Goal: Task Accomplishment & Management: Manage account settings

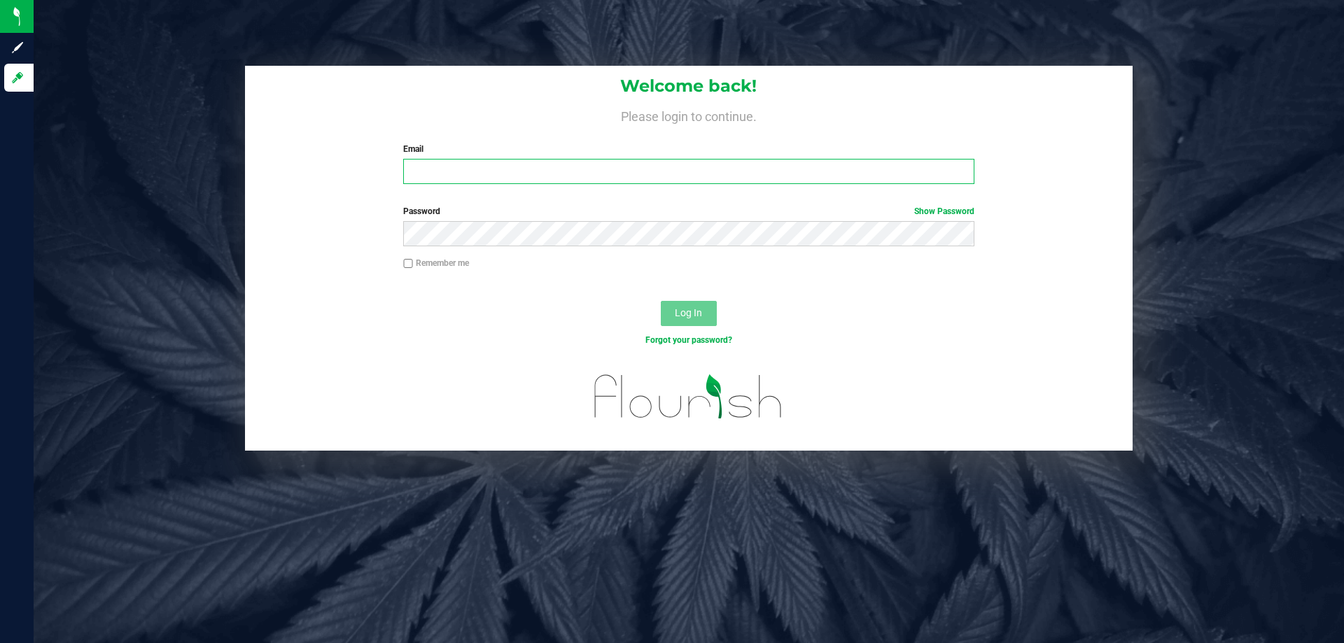
click at [451, 161] on input "Email" at bounding box center [688, 171] width 570 height 25
type input "[EMAIL_ADDRESS][DOMAIN_NAME]"
click at [661, 301] on button "Log In" at bounding box center [689, 313] width 56 height 25
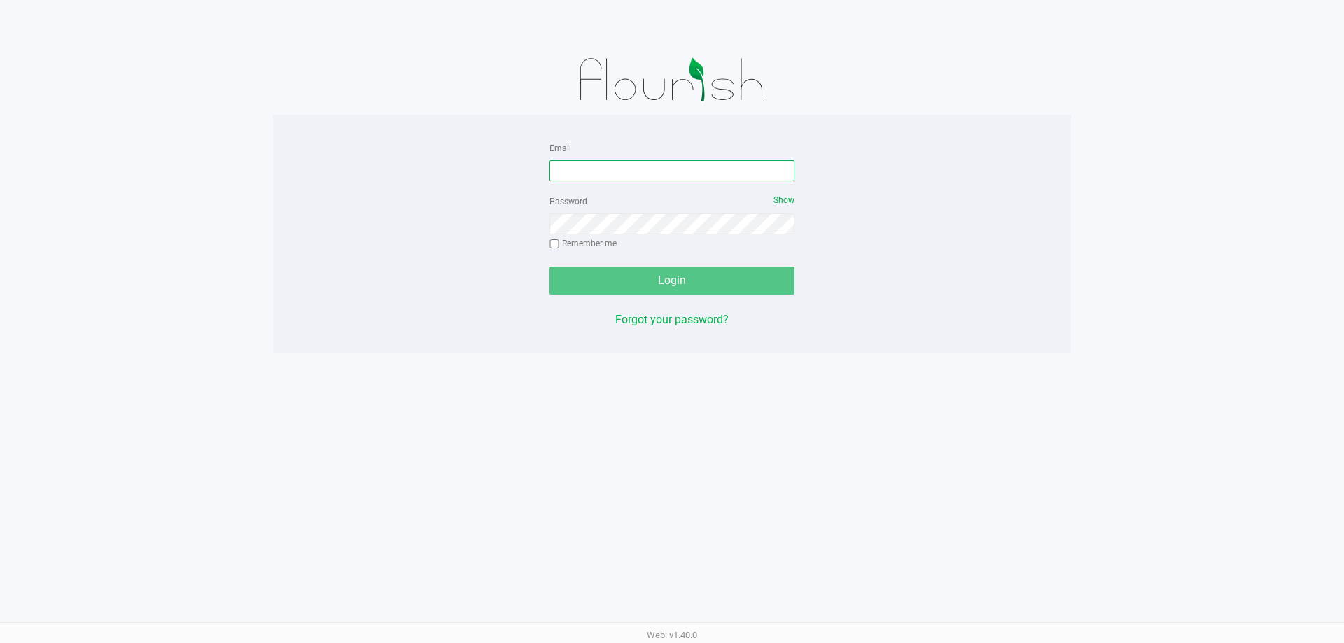
click at [606, 176] on input "Email" at bounding box center [671, 170] width 245 height 21
type input "[EMAIL_ADDRESS][DOMAIN_NAME]"
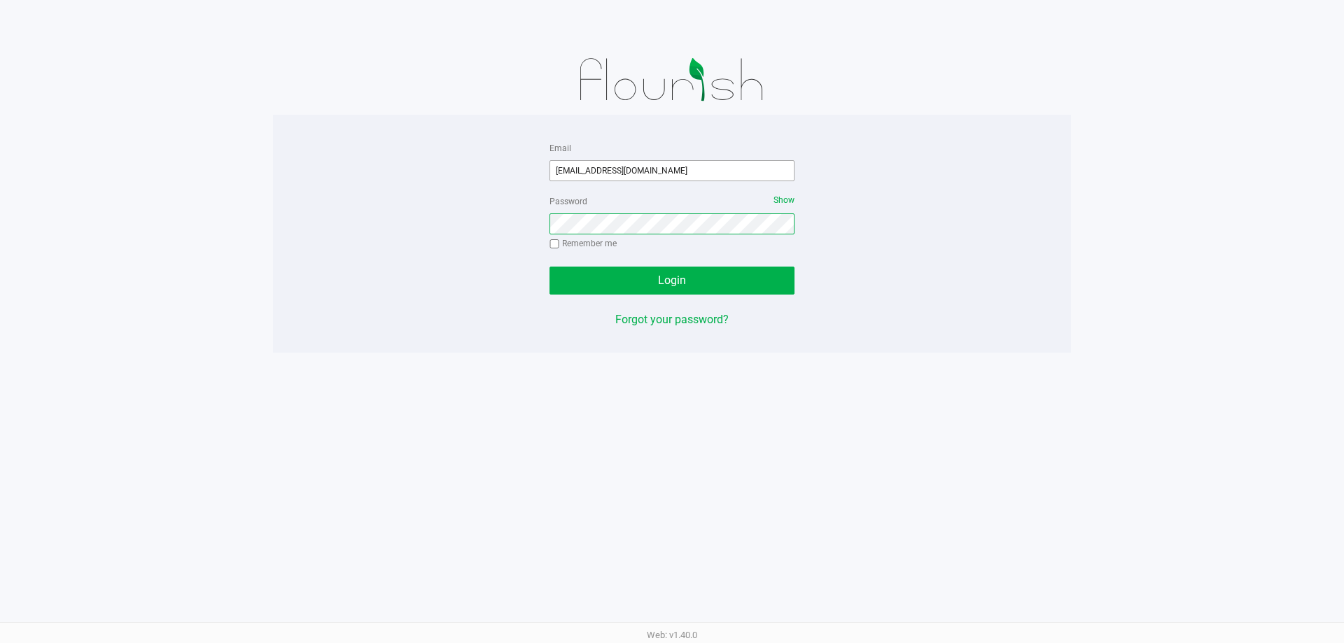
click at [549, 267] on button "Login" at bounding box center [671, 281] width 245 height 28
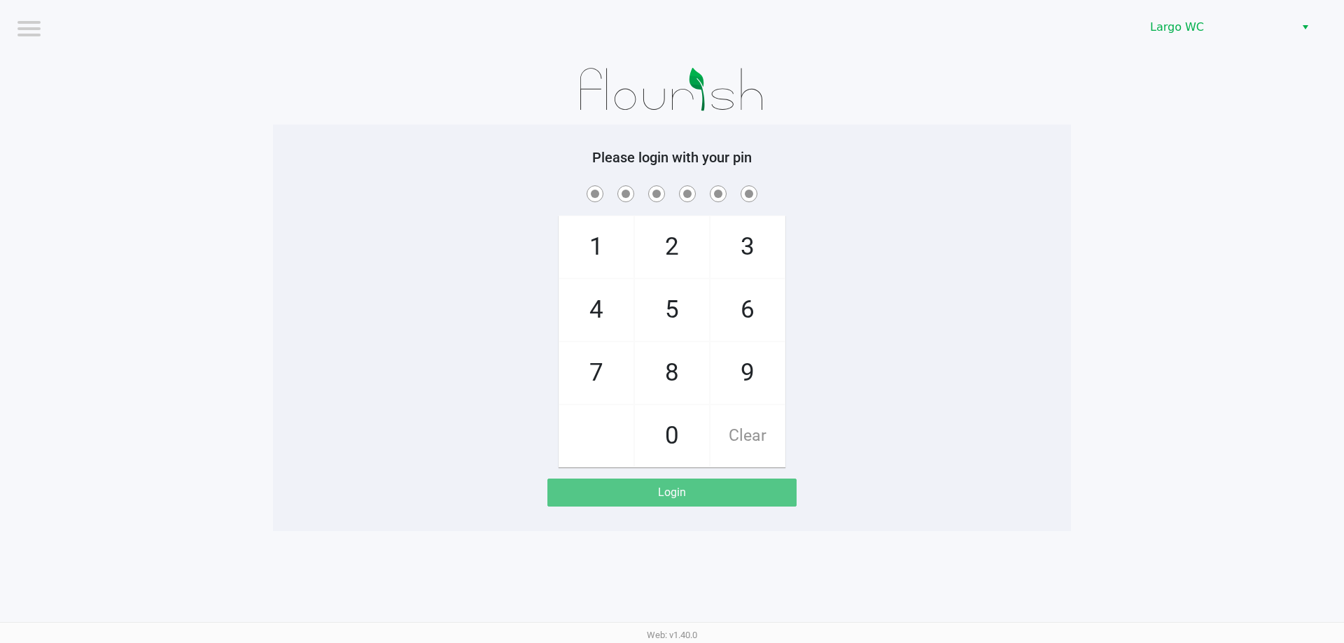
click at [277, 224] on div "1 4 7 2 5 8 0 3 6 9 Clear" at bounding box center [672, 325] width 798 height 285
checkbox input "true"
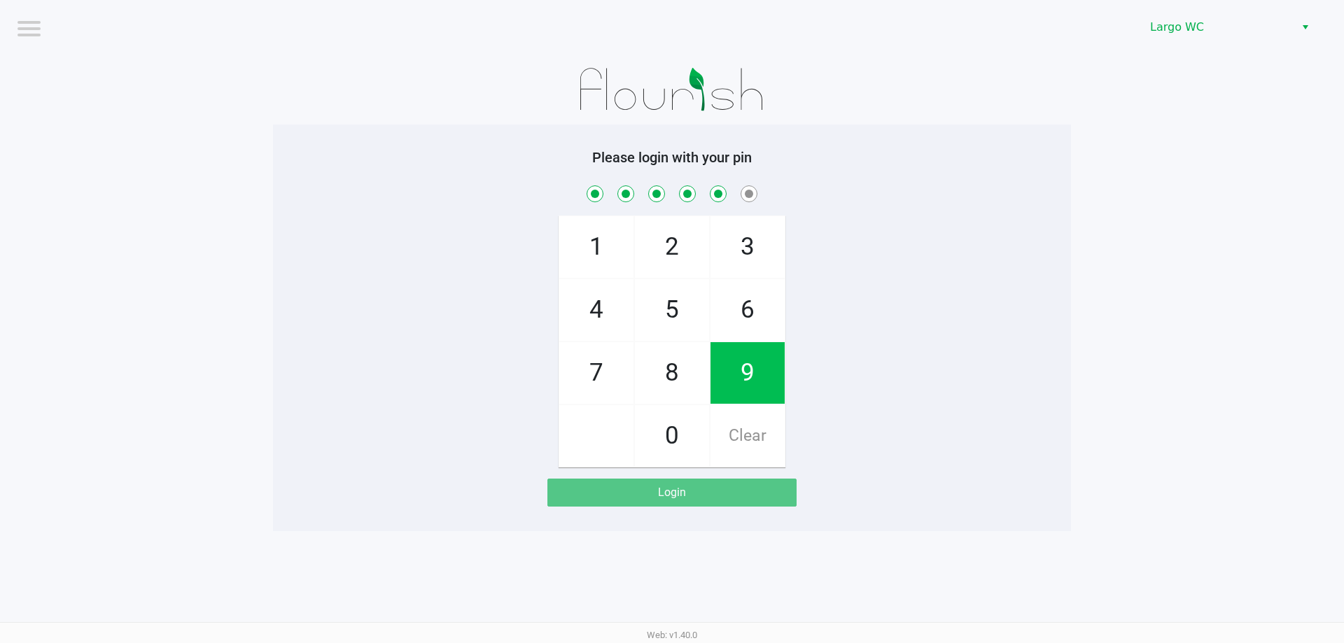
checkbox input "true"
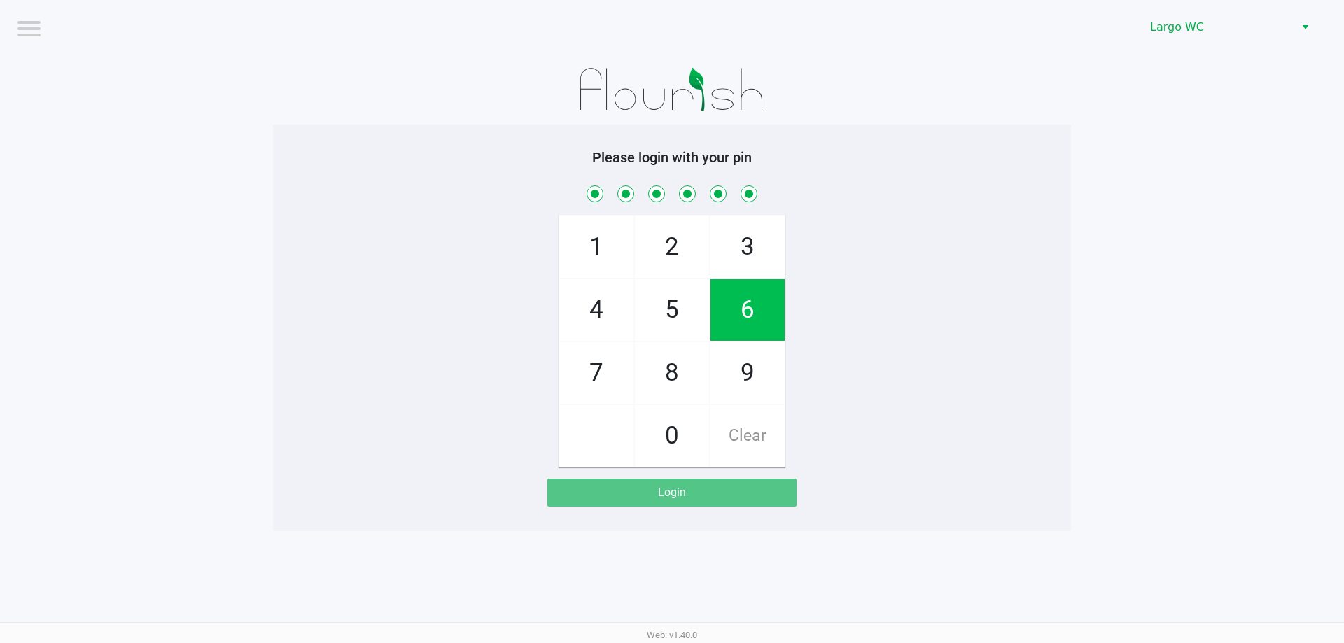
checkbox input "true"
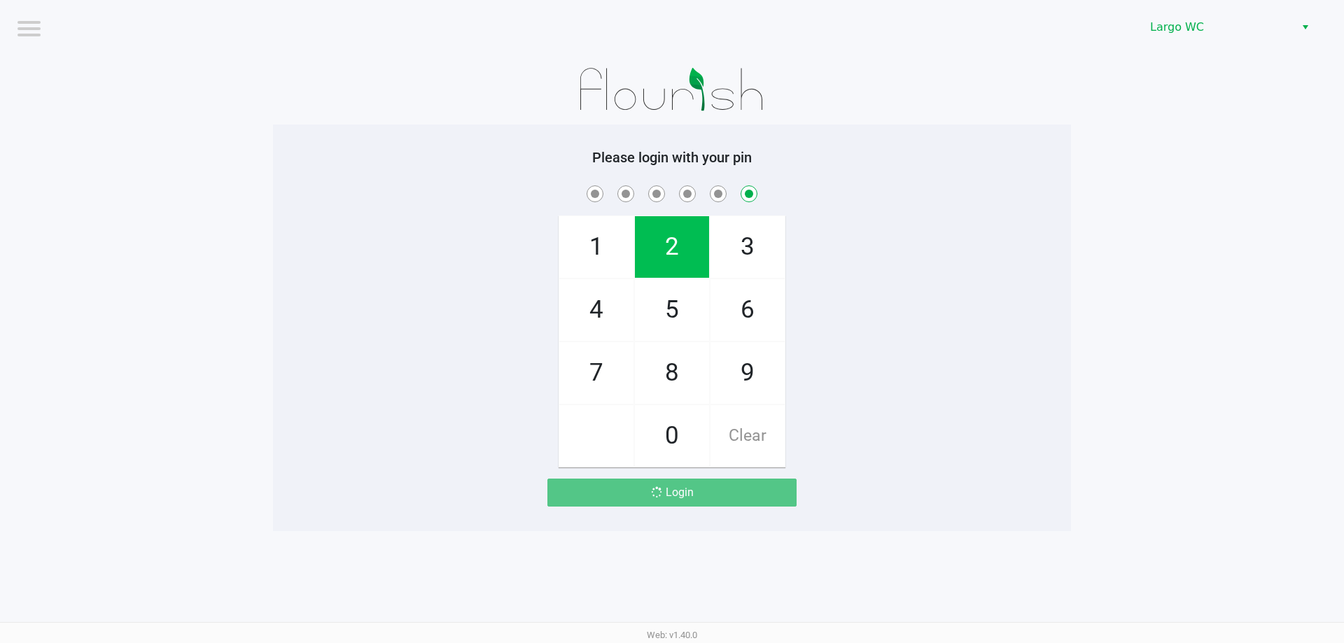
checkbox input "false"
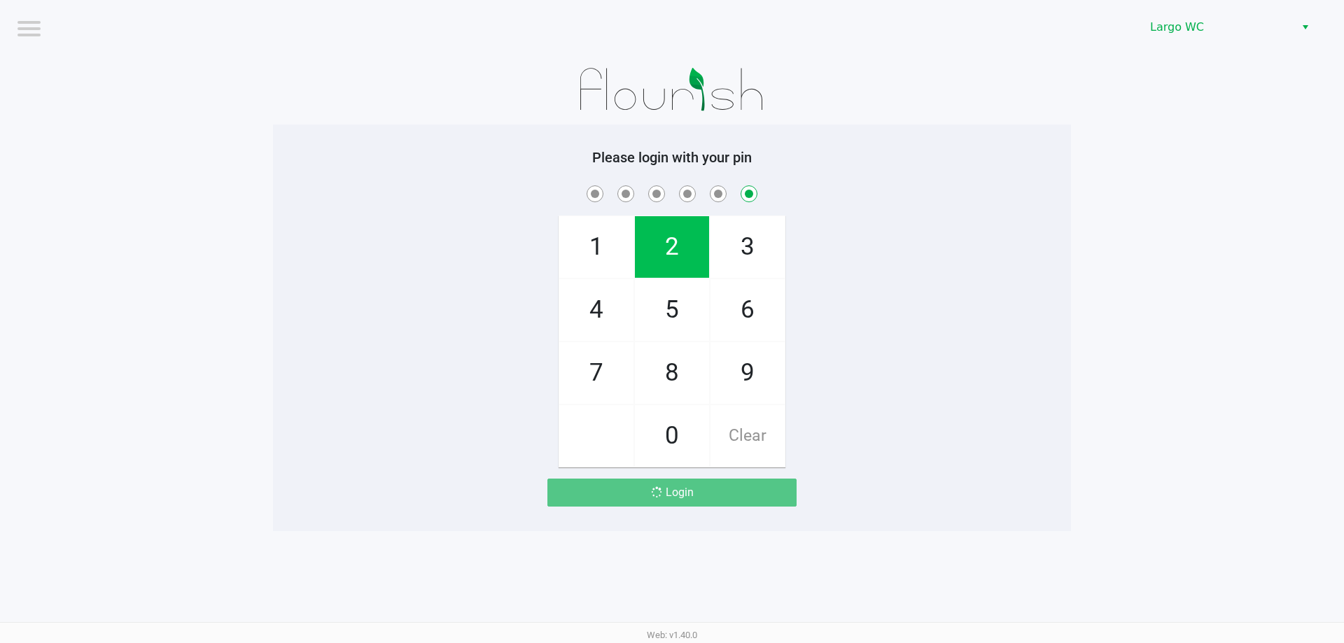
checkbox input "false"
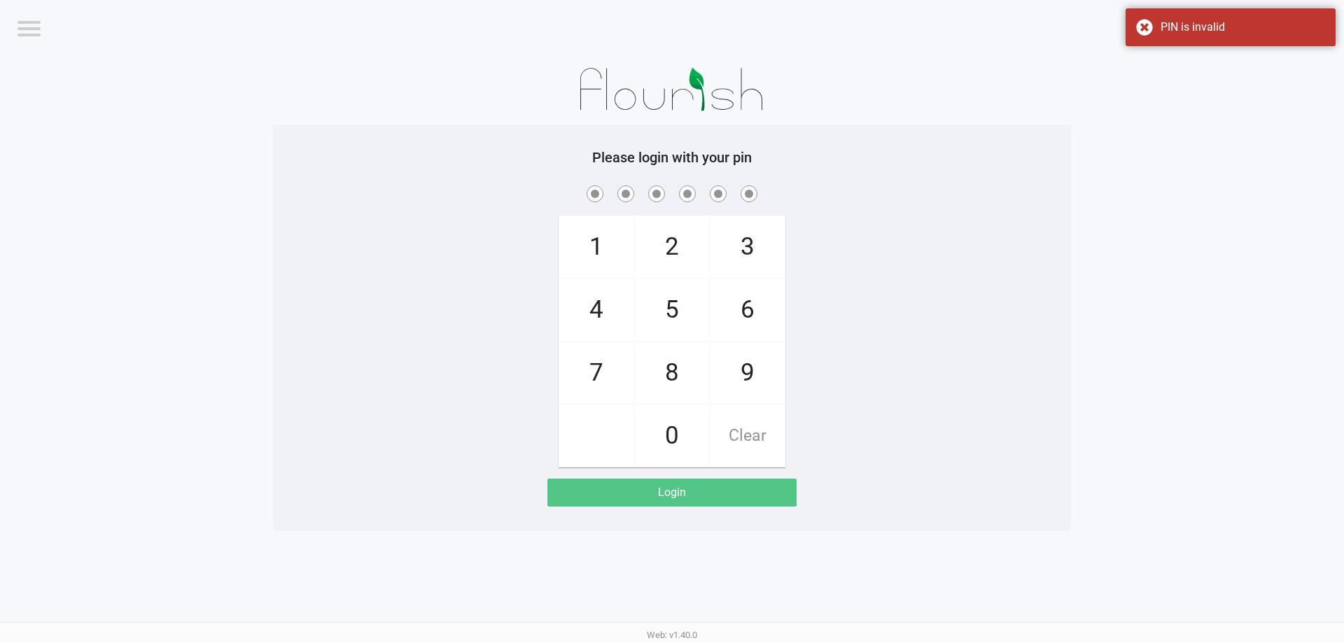
click at [401, 262] on div "1 4 7 2 5 8 0 3 6 9 Clear" at bounding box center [672, 325] width 798 height 285
checkbox input "true"
click at [1136, 387] on app-pos-login-wrapper "Logout Largo WC Please login with your pin 1 4 7 2 5 8 0 3 6 9 Clear Login" at bounding box center [672, 265] width 1344 height 531
click at [1117, 358] on app-pos-login-wrapper "Logout Largo WC Please login with your pin 1 4 7 2 5 8 0 3 6 9 Clear Login" at bounding box center [672, 265] width 1344 height 531
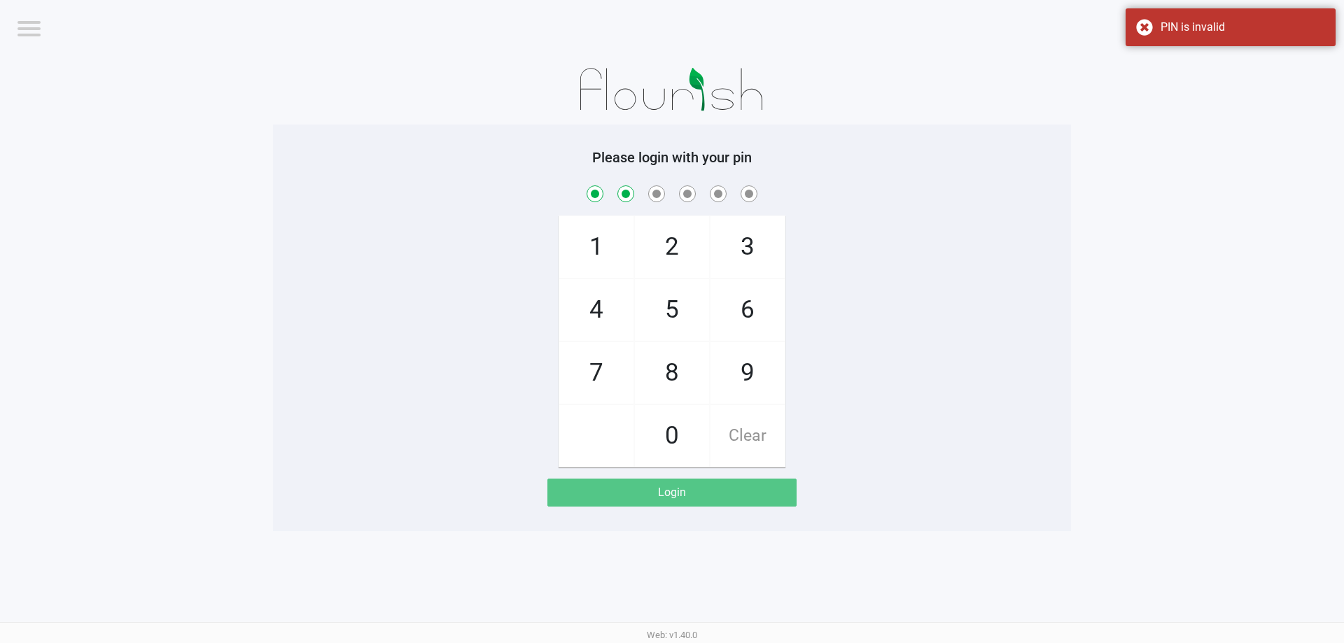
click at [1111, 342] on app-pos-login-wrapper "Logout Largo WC Please login with your pin 1 4 7 2 5 8 0 3 6 9 Clear Login" at bounding box center [672, 265] width 1344 height 531
click at [1119, 265] on app-pos-login-wrapper "Logout Largo WC Please login with your pin 1 4 7 2 5 8 0 3 6 9 Clear Login" at bounding box center [672, 265] width 1344 height 531
click at [1188, 34] on div "PIN is invalid" at bounding box center [1242, 27] width 164 height 17
click at [1123, 168] on app-pos-login-wrapper "Logout Largo WC Please login with your pin 1 4 7 2 5 8 0 3 6 9 Clear Login" at bounding box center [672, 265] width 1344 height 531
click at [1232, 38] on span "Largo WC" at bounding box center [1217, 27] width 153 height 25
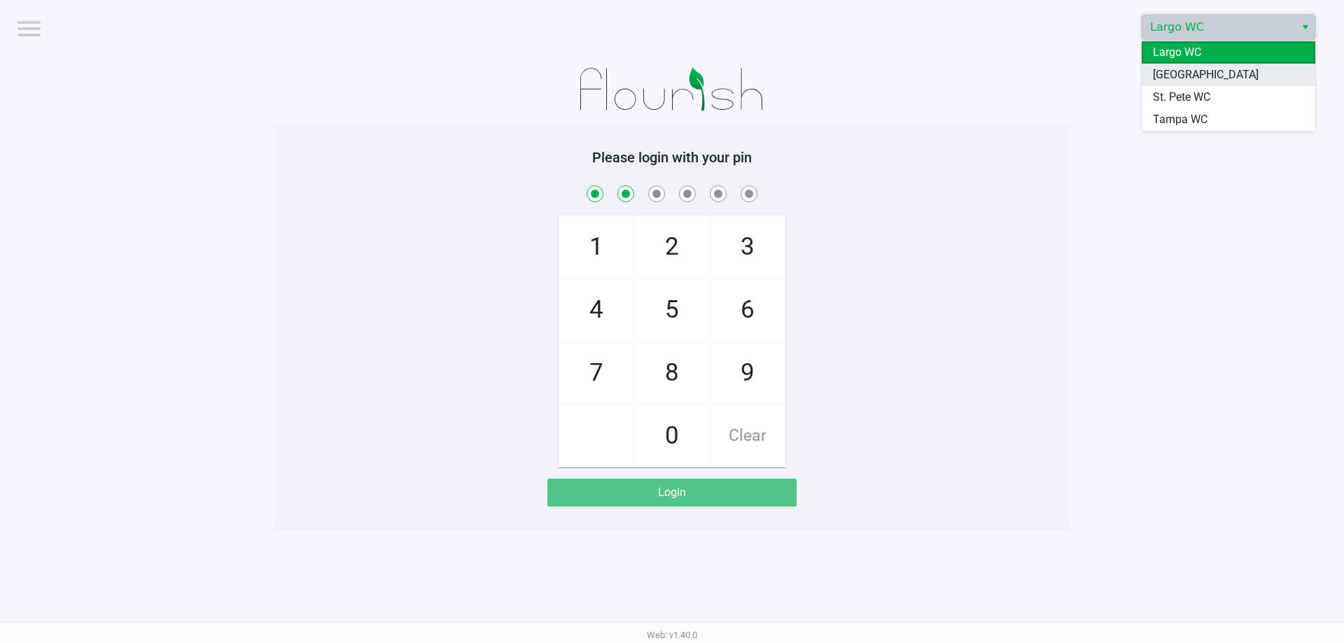
click at [1219, 76] on span "[GEOGRAPHIC_DATA]" at bounding box center [1206, 74] width 106 height 17
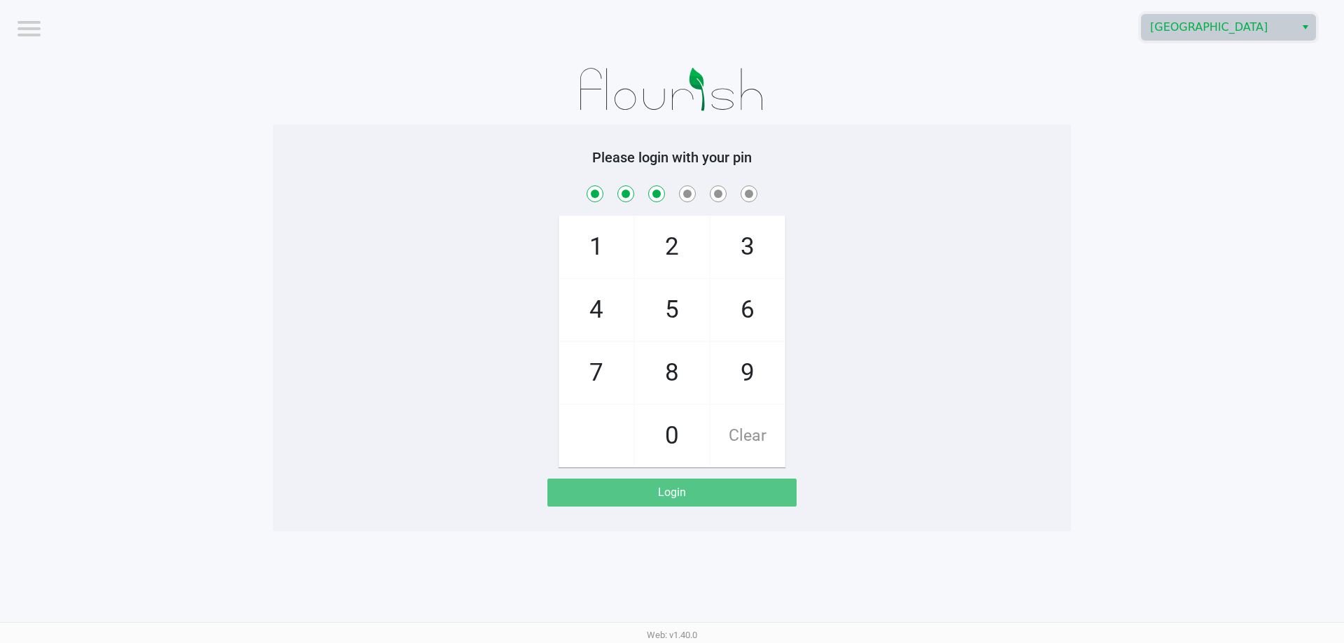
checkbox input "true"
checkbox input "false"
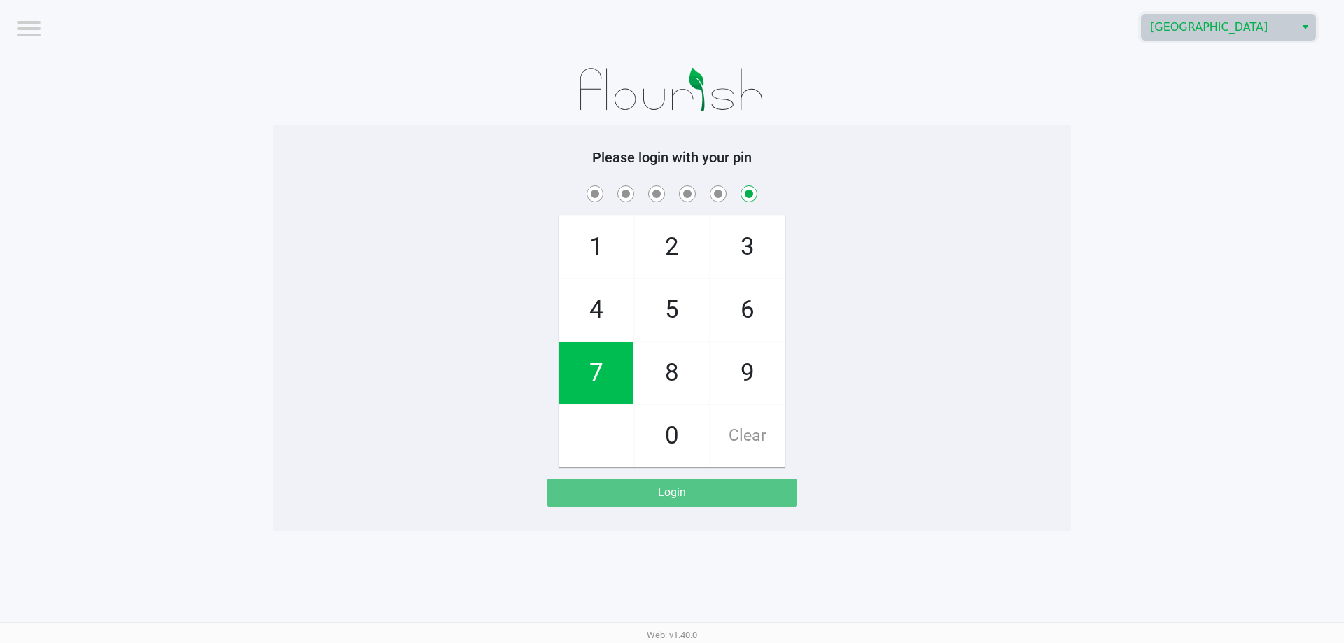
checkbox input "false"
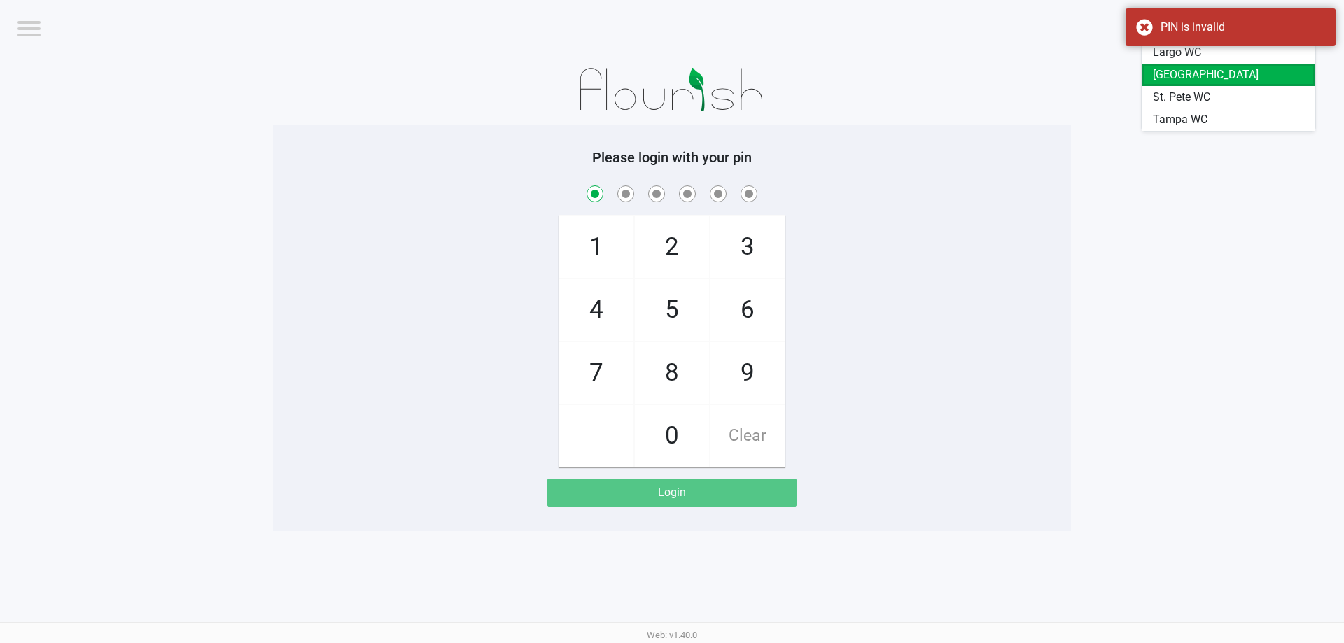
click at [1159, 85] on li "[GEOGRAPHIC_DATA]" at bounding box center [1228, 75] width 174 height 22
click at [995, 243] on div "1 4 7 2 5 8 0 3 6 9 Clear" at bounding box center [672, 325] width 798 height 285
checkbox input "true"
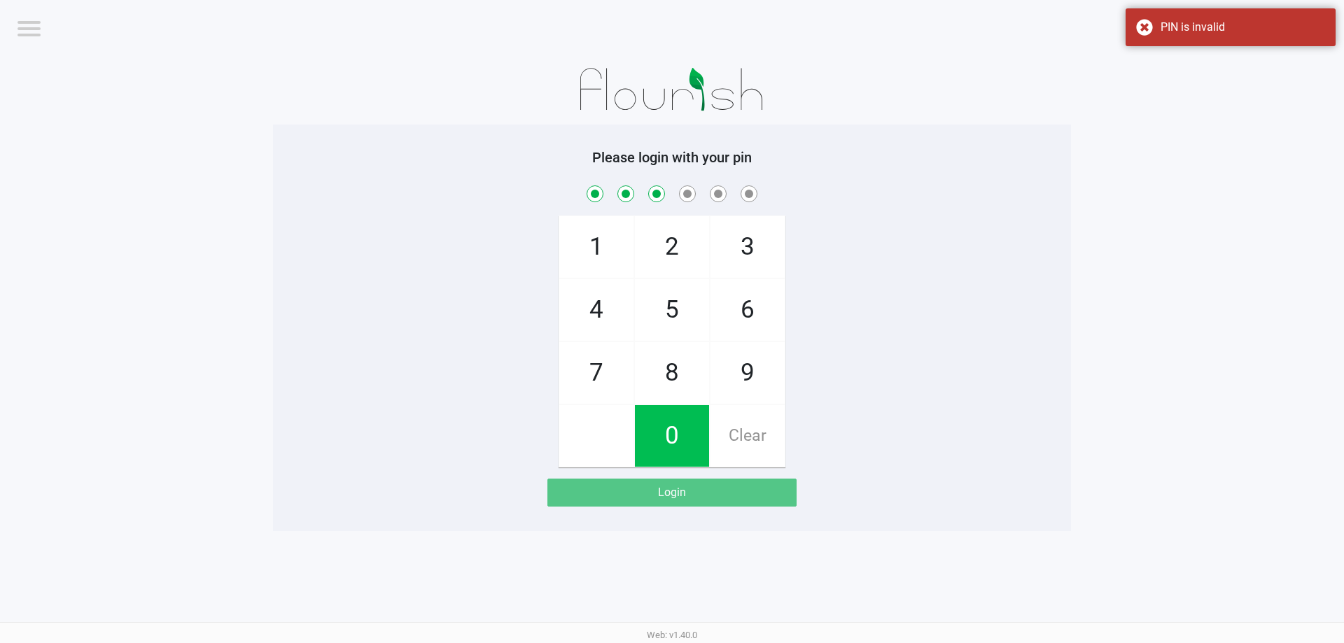
checkbox input "true"
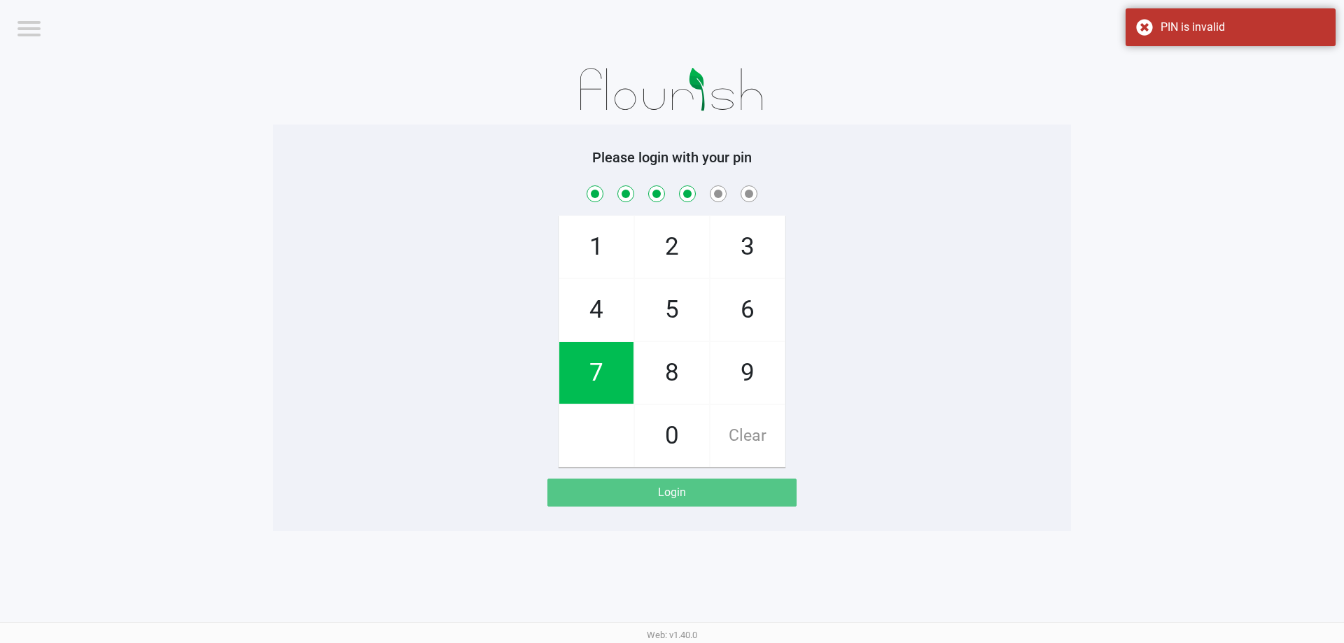
checkbox input "true"
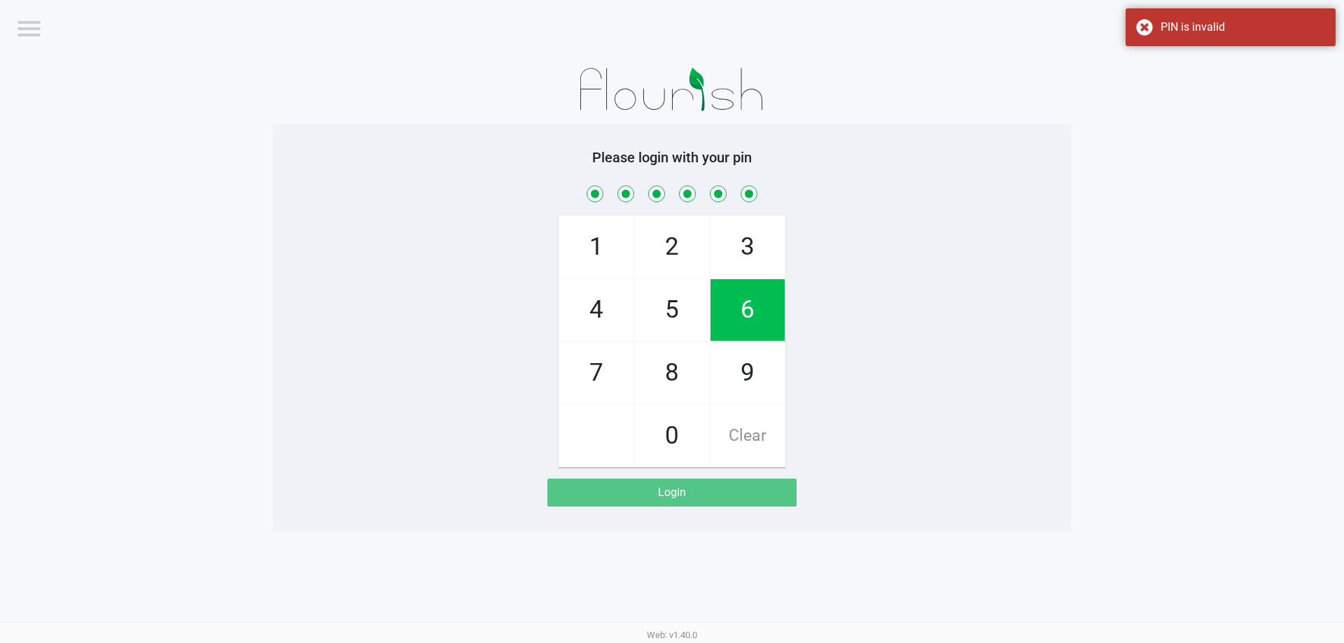
checkbox input "true"
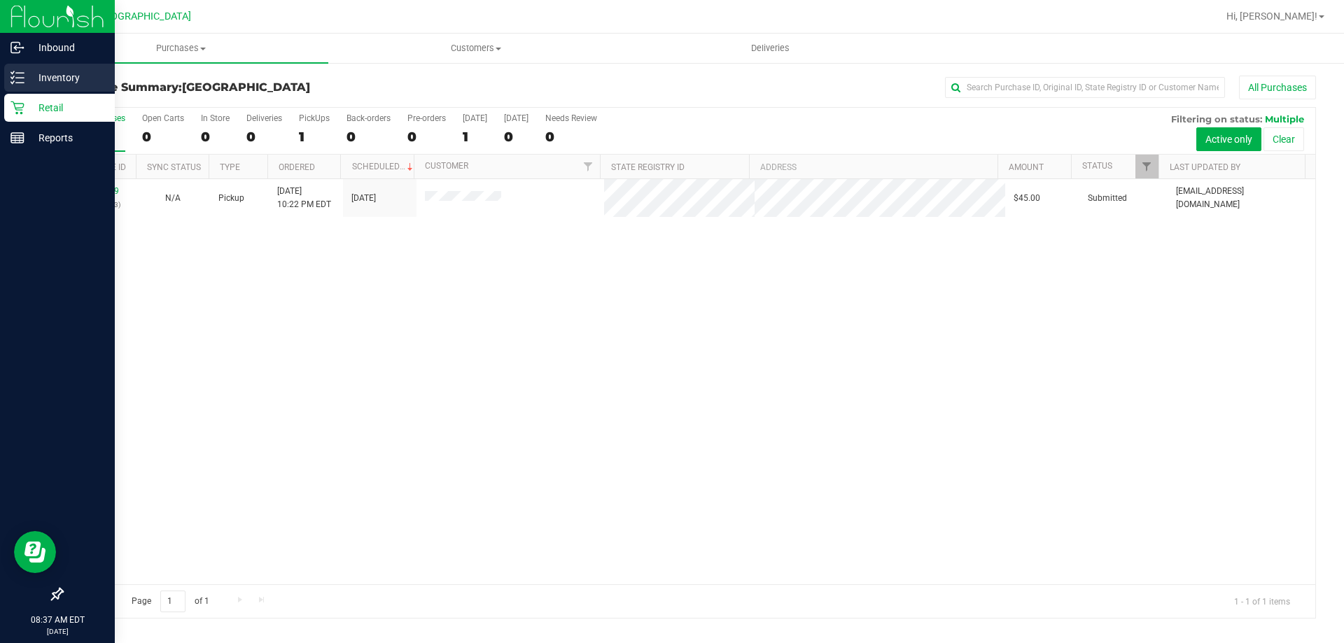
click at [23, 83] on line at bounding box center [20, 83] width 8 height 0
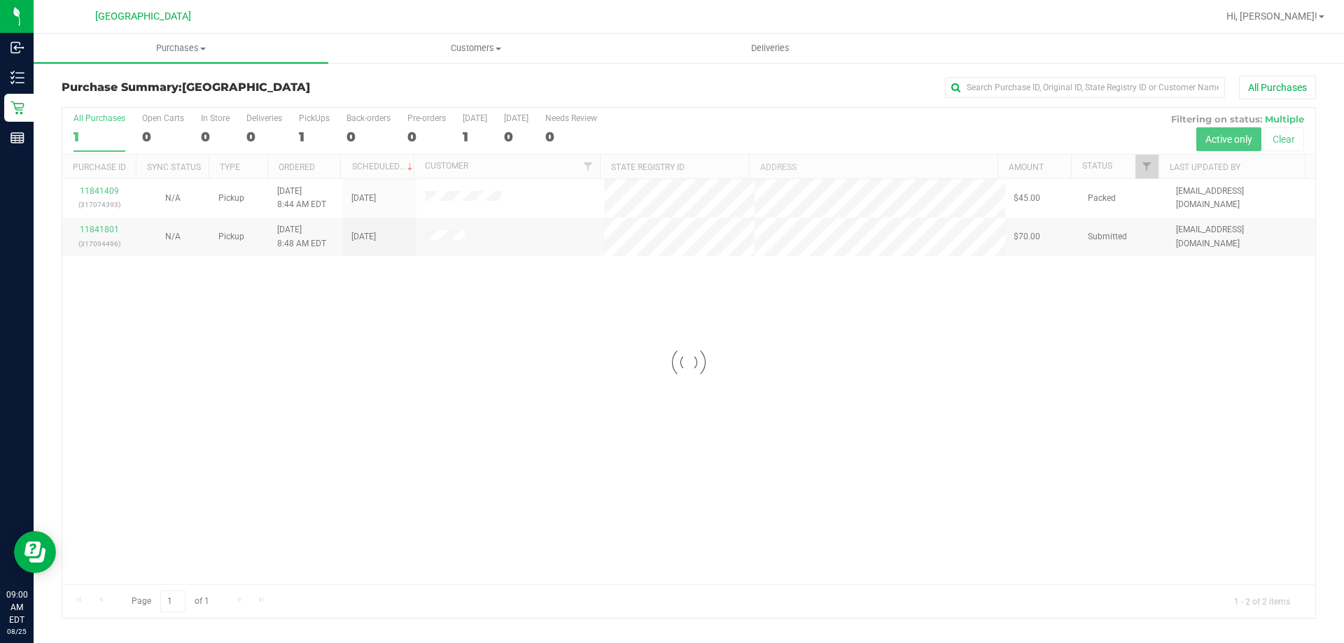
click at [346, 393] on div at bounding box center [688, 363] width 1253 height 510
click at [349, 406] on div at bounding box center [688, 363] width 1253 height 510
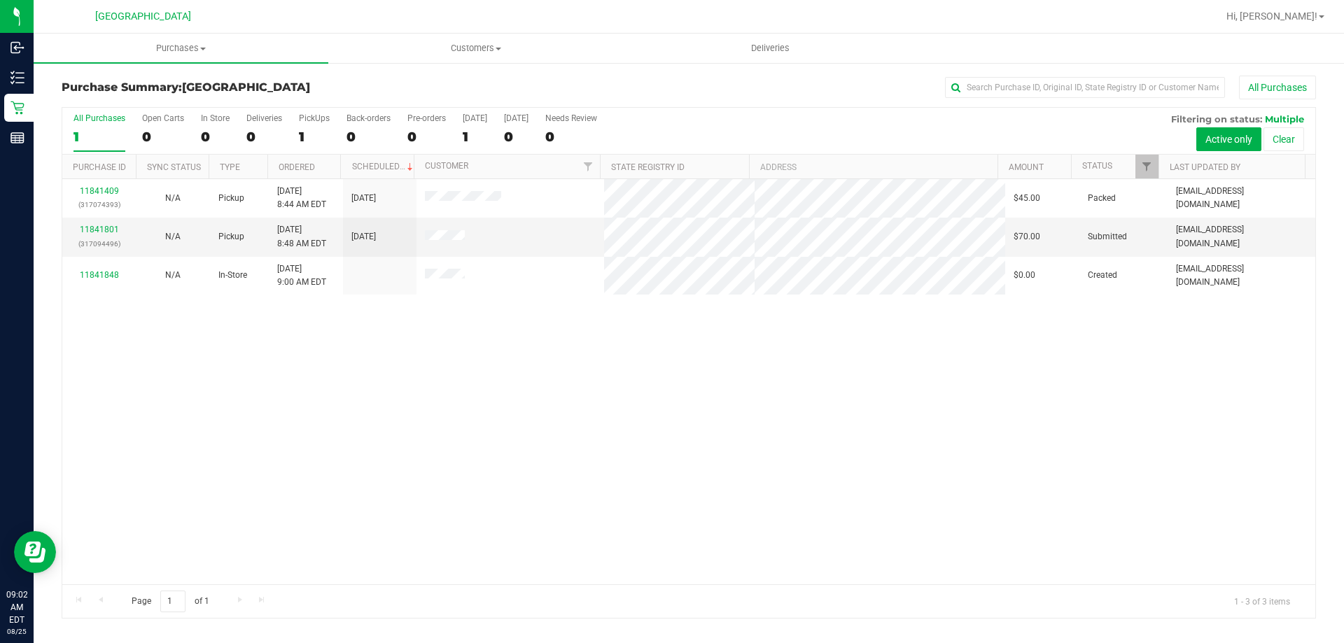
click at [649, 344] on div "11841409 (317074393) N/A Pickup [DATE] 8:44 AM EDT 8/25/2025 $45.00 Packed [EMA…" at bounding box center [688, 381] width 1253 height 405
click at [717, 384] on div "11841409 (317074393) N/A Pickup [DATE] 8:44 AM EDT 8/25/2025 $45.00 Packed [EMA…" at bounding box center [688, 381] width 1253 height 405
drag, startPoint x: 686, startPoint y: 396, endPoint x: 684, endPoint y: 375, distance: 21.1
click at [684, 375] on div "11841409 (317074393) N/A Pickup [DATE] 8:44 AM EDT 8/25/2025 $45.00 Packed [EMA…" at bounding box center [688, 381] width 1253 height 405
click at [447, 417] on div "11841409 (317074393) N/A Pickup [DATE] 8:44 AM EDT 8/25/2025 $45.00 Packed [EMA…" at bounding box center [688, 381] width 1253 height 405
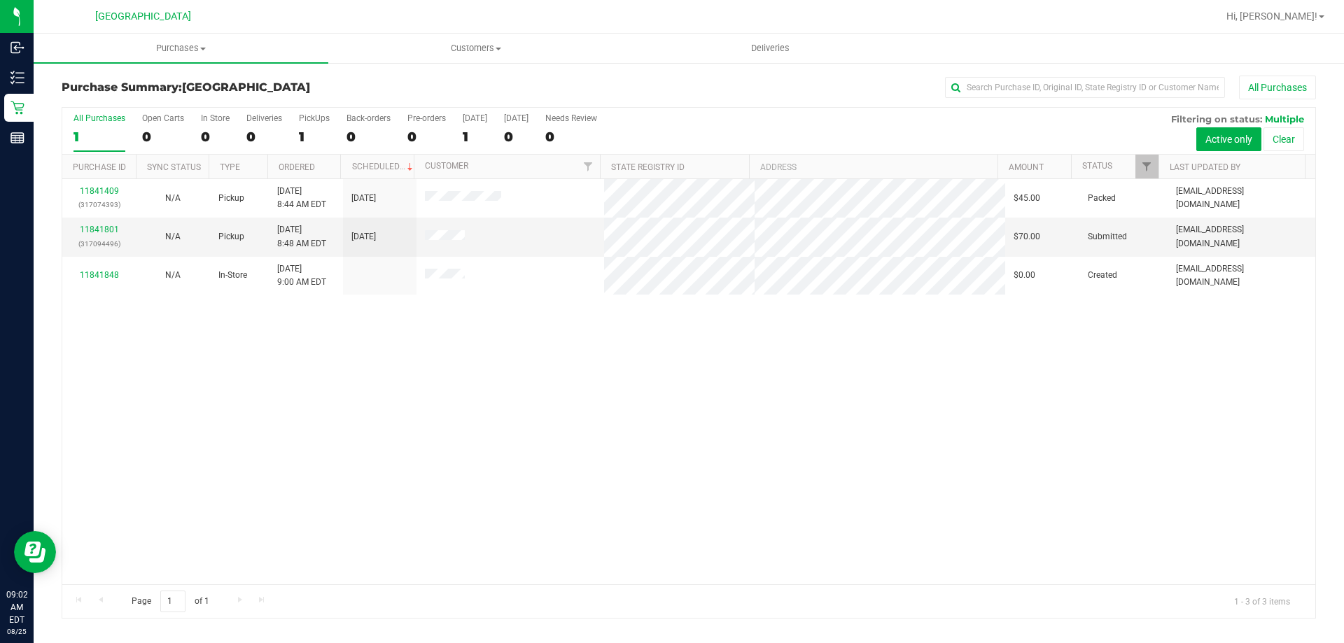
click at [885, 370] on div "11841409 (317074393) N/A Pickup [DATE] 8:44 AM EDT 8/25/2025 $45.00 Packed [EMA…" at bounding box center [688, 381] width 1253 height 405
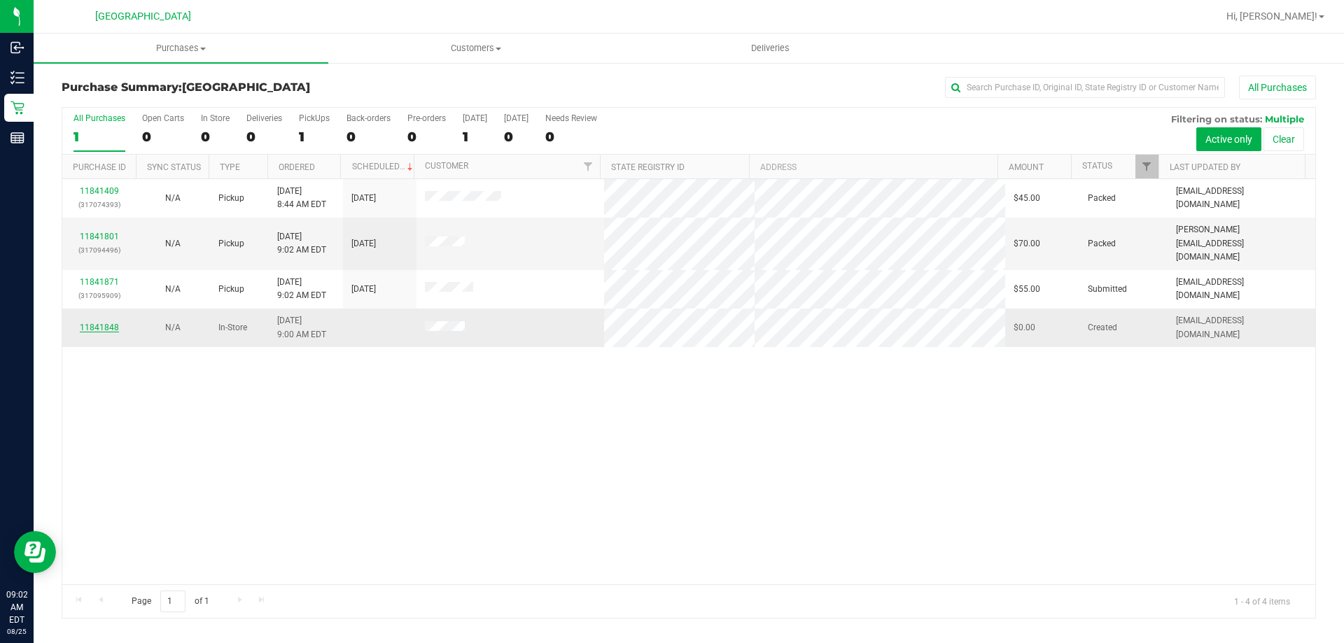
click at [95, 323] on link "11841848" at bounding box center [99, 328] width 39 height 10
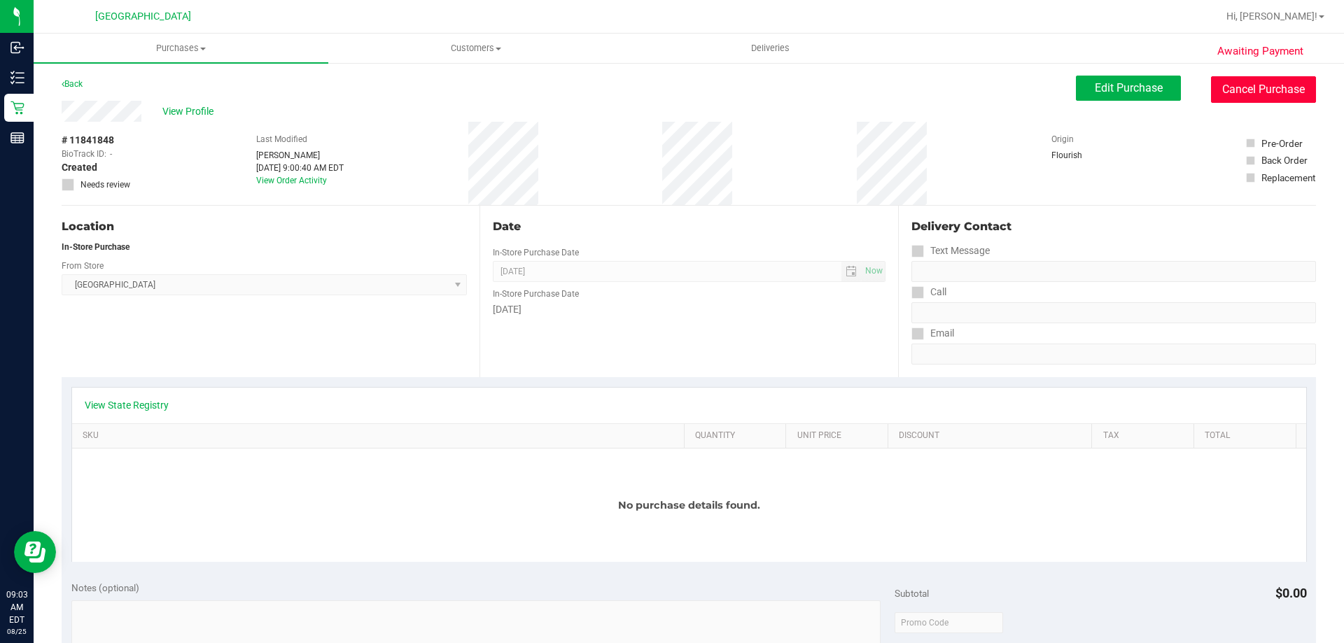
click at [1224, 78] on button "Cancel Purchase" at bounding box center [1263, 89] width 105 height 27
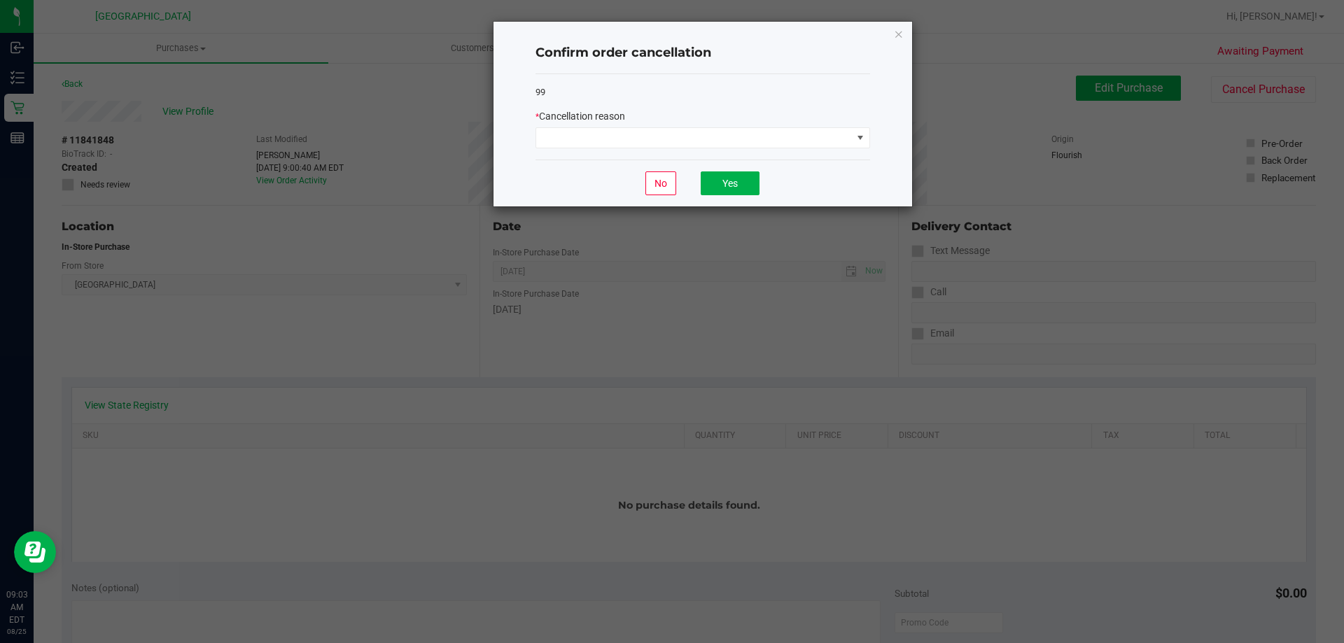
click at [701, 155] on div "99 * Cancellation reason" at bounding box center [702, 117] width 335 height 86
click at [698, 150] on div "99 * Cancellation reason" at bounding box center [702, 117] width 335 height 86
click at [701, 141] on span at bounding box center [694, 138] width 316 height 20
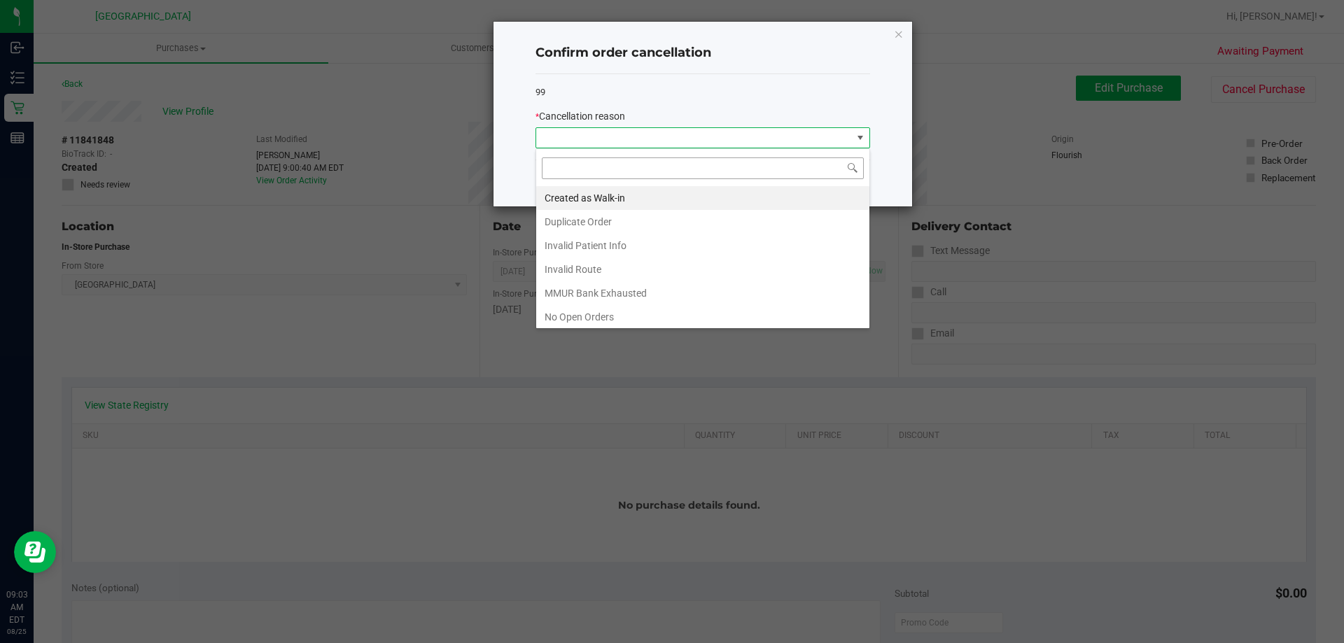
scroll to position [21, 335]
click at [617, 223] on li "Duplicate Order" at bounding box center [702, 222] width 333 height 24
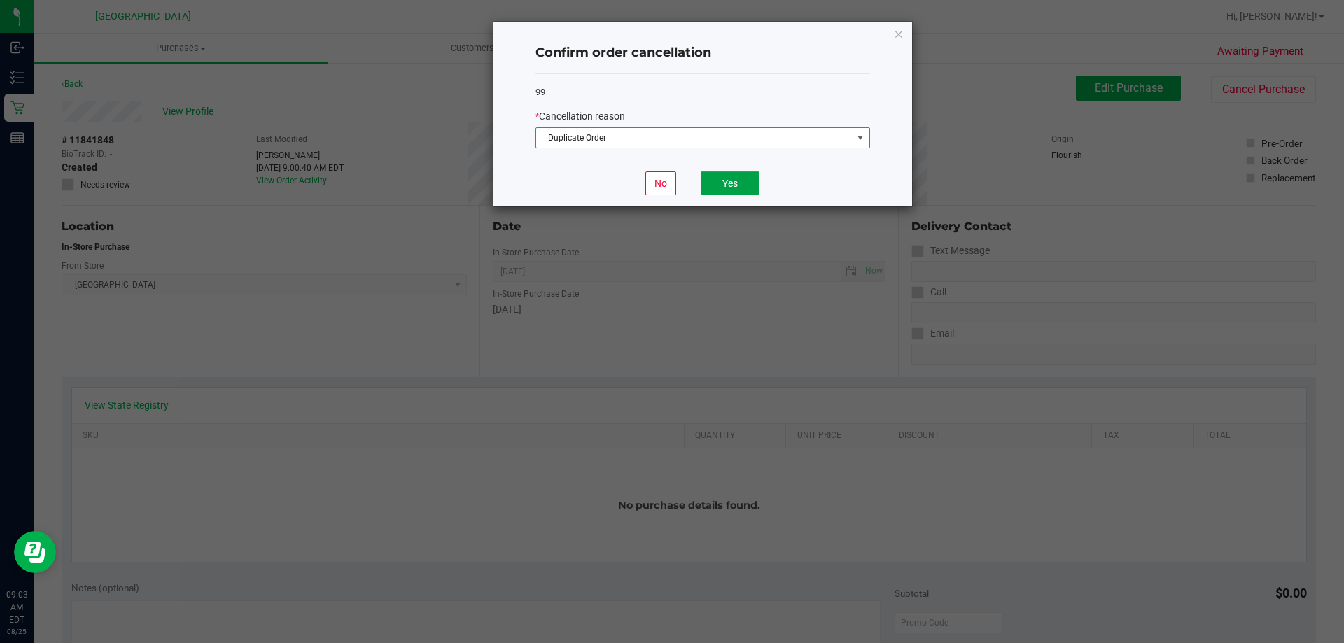
click at [729, 181] on button "Yes" at bounding box center [730, 183] width 59 height 24
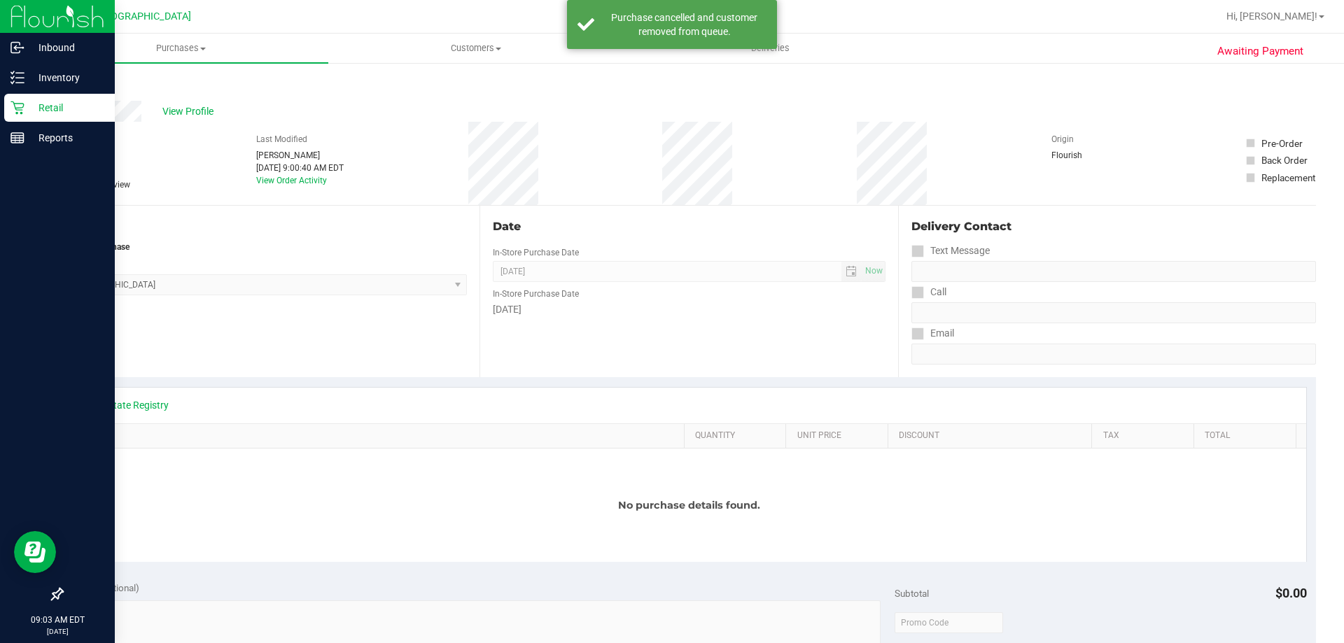
click at [28, 107] on p "Retail" at bounding box center [66, 107] width 84 height 17
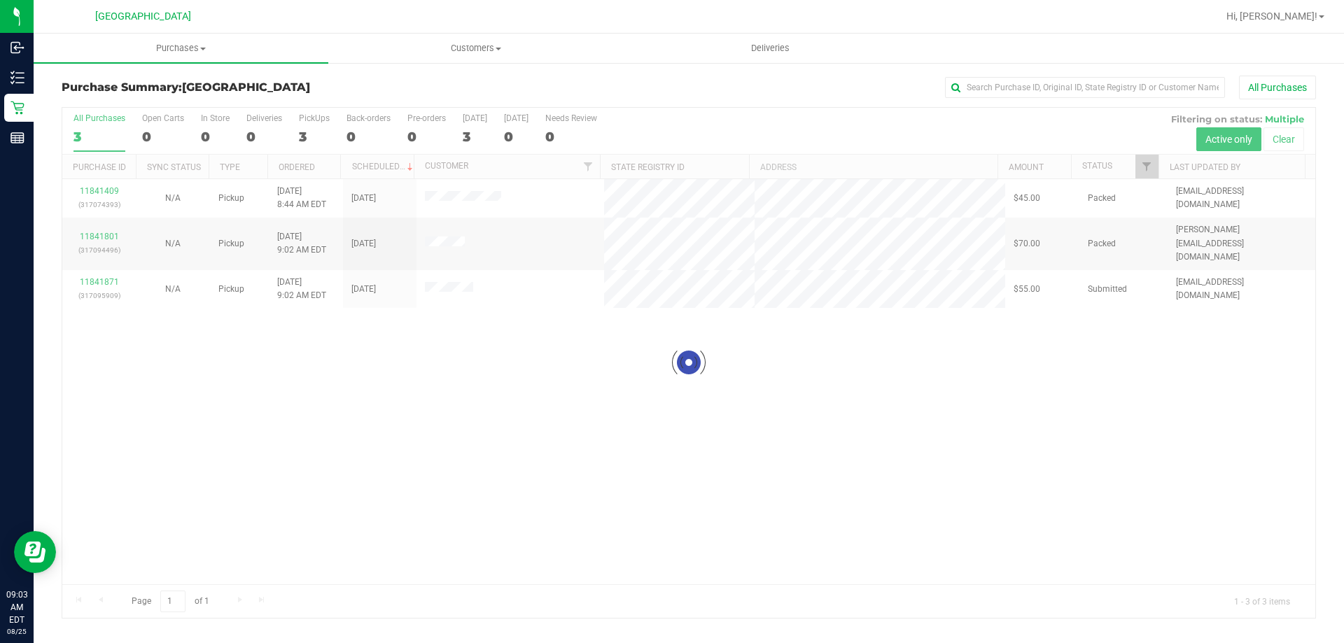
click at [600, 358] on div at bounding box center [688, 363] width 1253 height 510
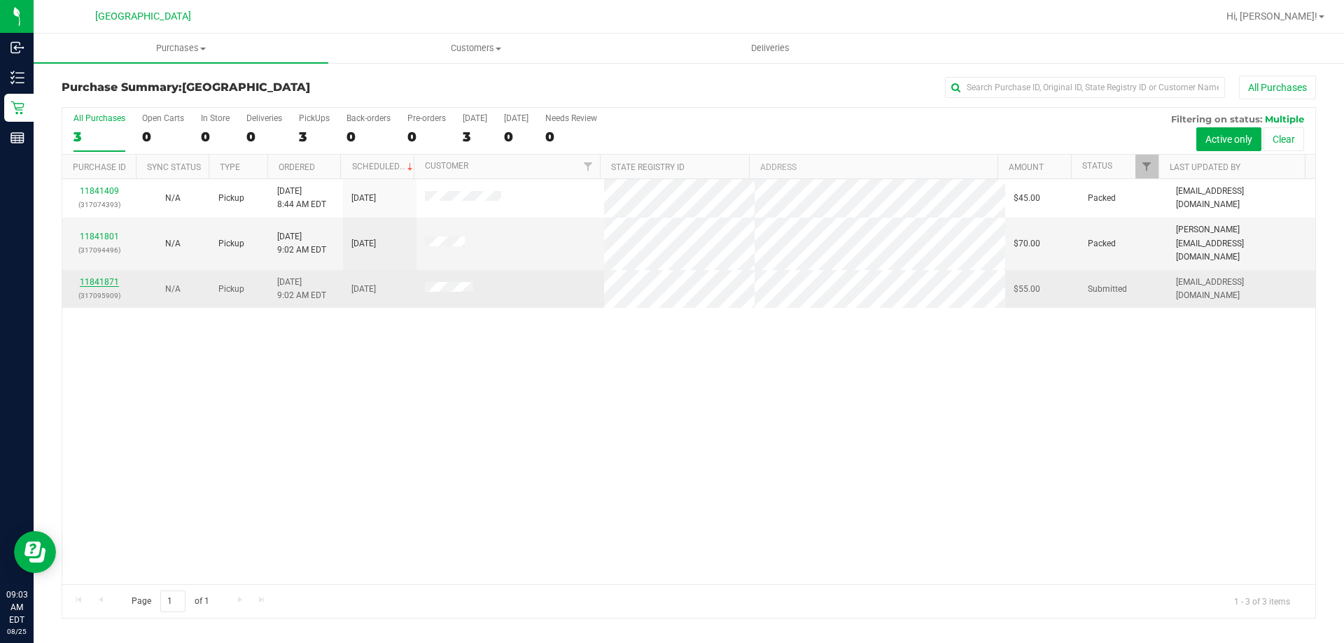
click at [105, 277] on link "11841871" at bounding box center [99, 282] width 39 height 10
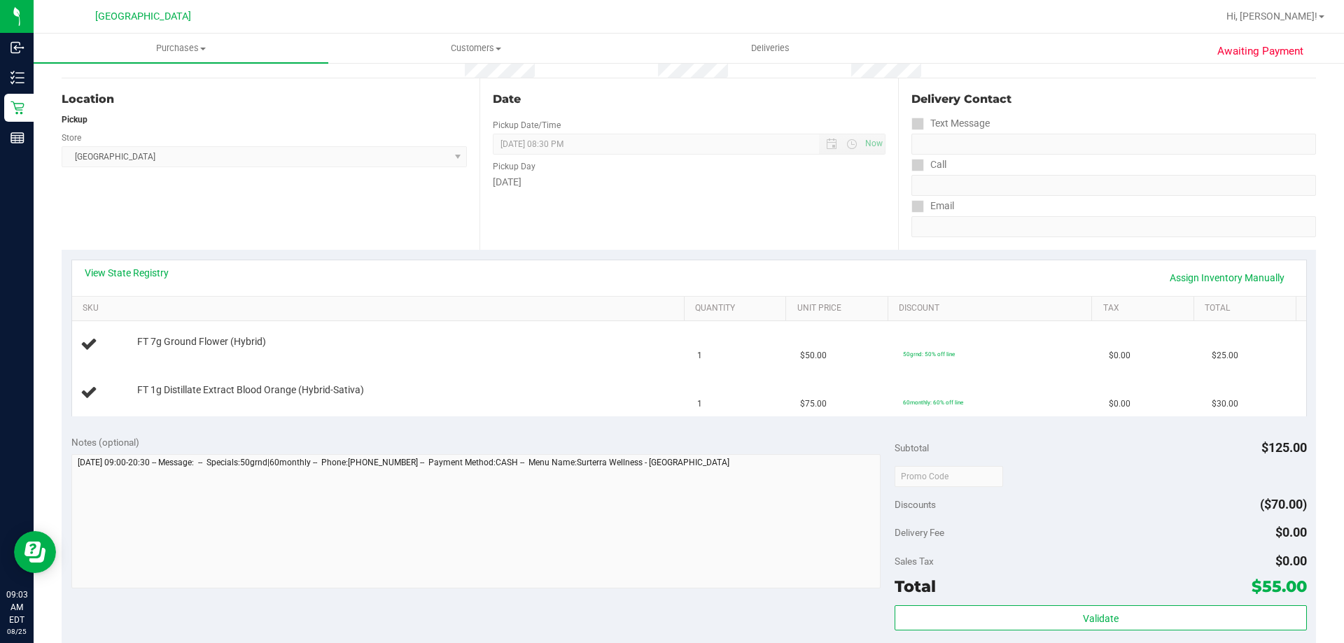
scroll to position [140, 0]
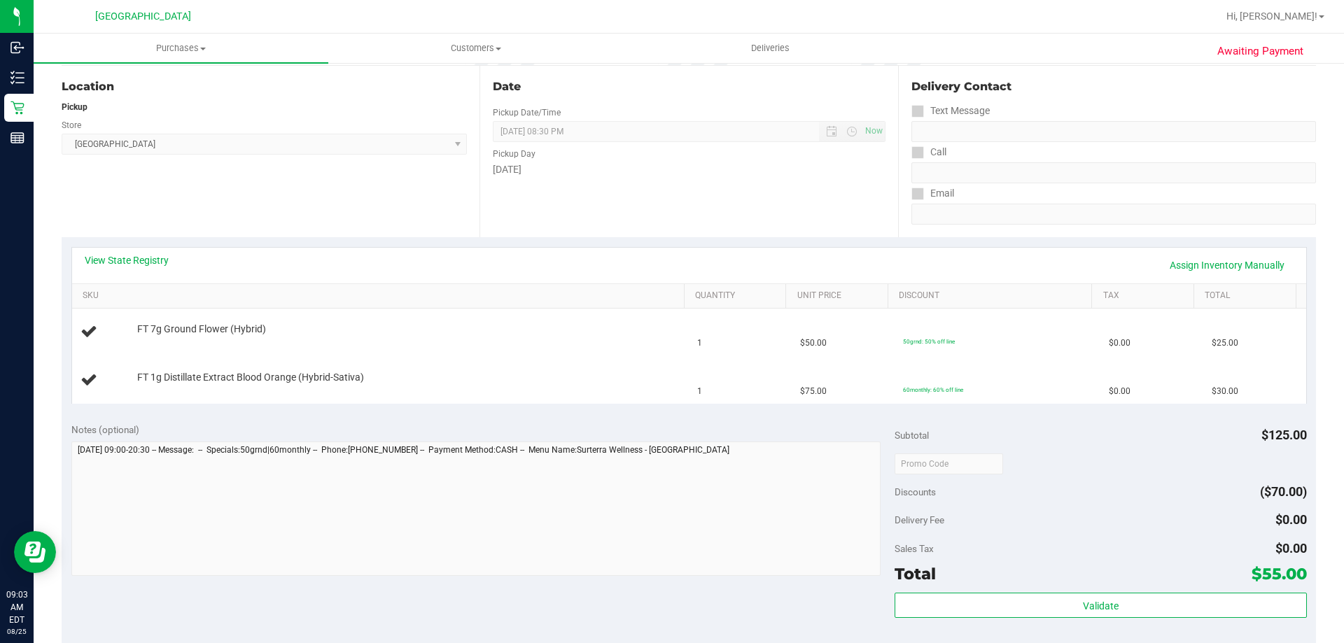
click at [572, 256] on div "View State Registry Assign Inventory Manually" at bounding box center [689, 265] width 1209 height 24
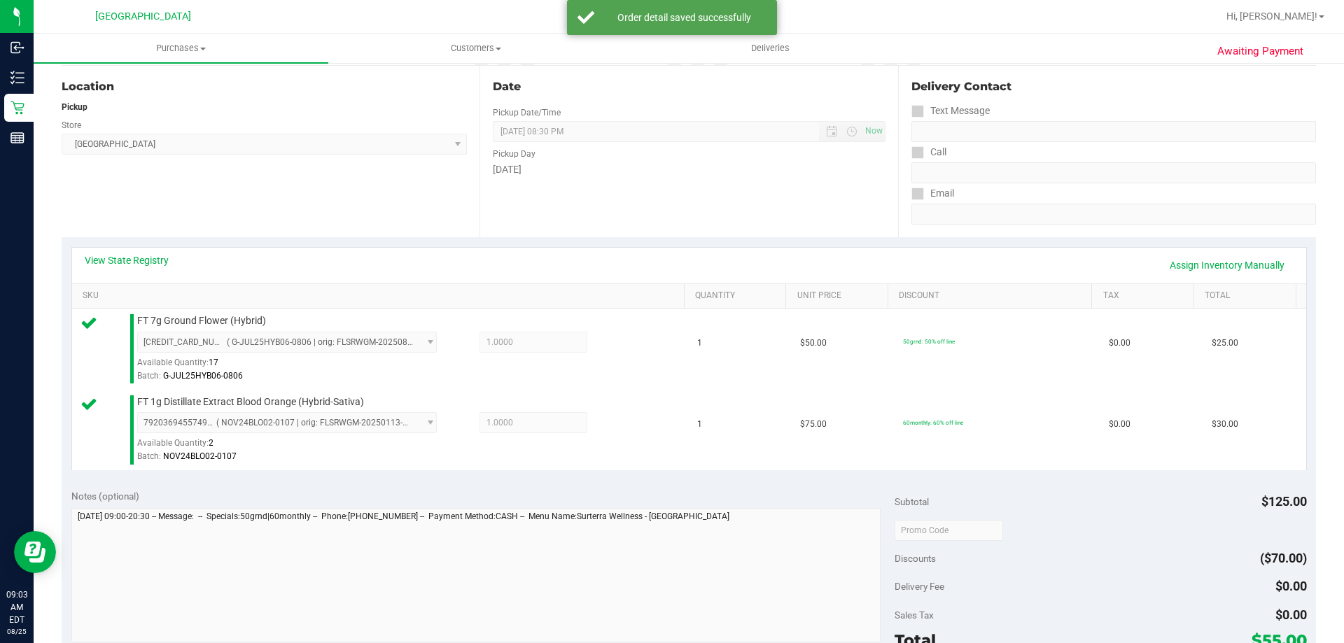
scroll to position [280, 0]
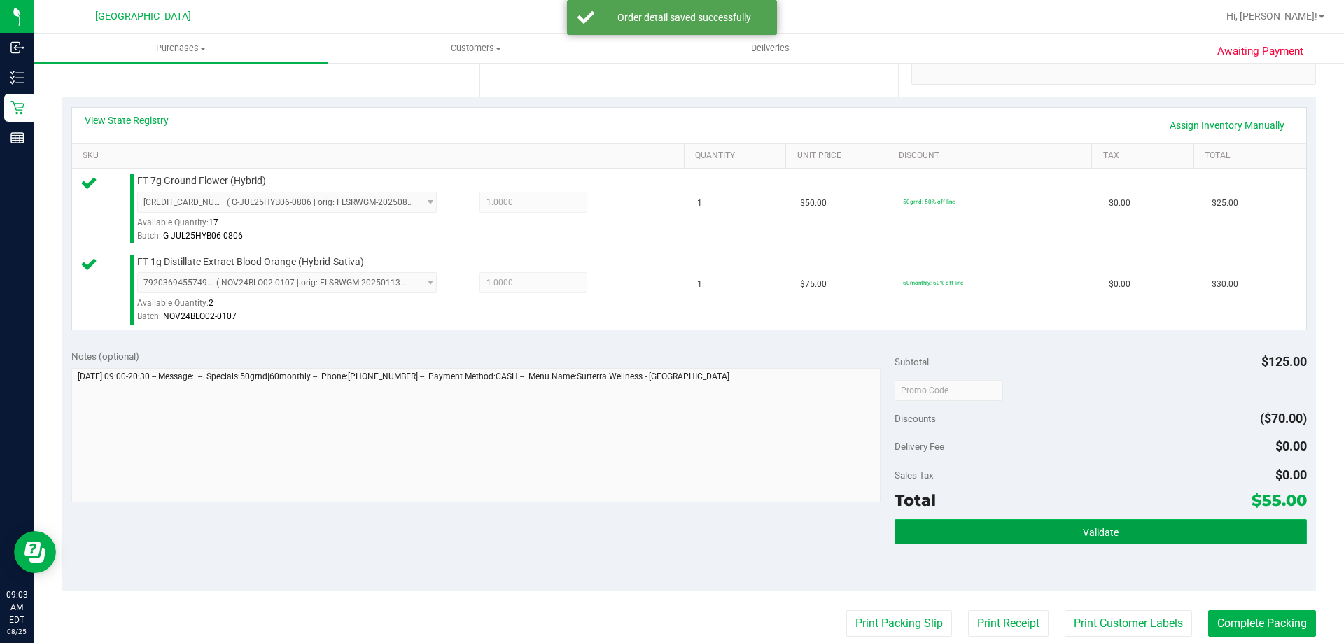
drag, startPoint x: 1035, startPoint y: 531, endPoint x: 1038, endPoint y: 540, distance: 8.9
click at [1039, 529] on button "Validate" at bounding box center [1100, 531] width 412 height 25
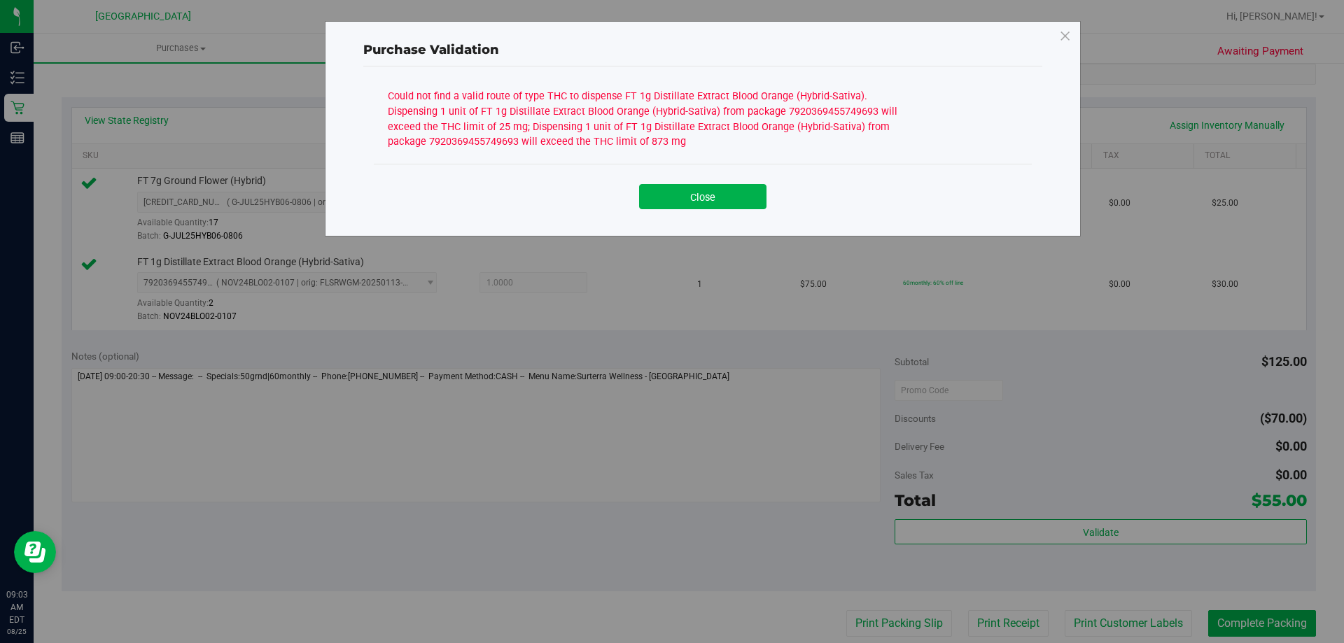
click at [638, 143] on div "Could not find a valid route of type THC to dispense FT 1g Distillate Extract B…" at bounding box center [650, 117] width 525 height 64
click at [670, 140] on div "Could not find a valid route of type THC to dispense FT 1g Distillate Extract B…" at bounding box center [650, 117] width 525 height 64
click at [653, 144] on div "Could not find a valid route of type THC to dispense FT 1g Distillate Extract B…" at bounding box center [650, 117] width 525 height 64
drag, startPoint x: 645, startPoint y: 146, endPoint x: 387, endPoint y: 106, distance: 260.6
click at [388, 106] on div "Could not find a valid route of type THC to dispense FT 1g Distillate Extract B…" at bounding box center [650, 117] width 525 height 64
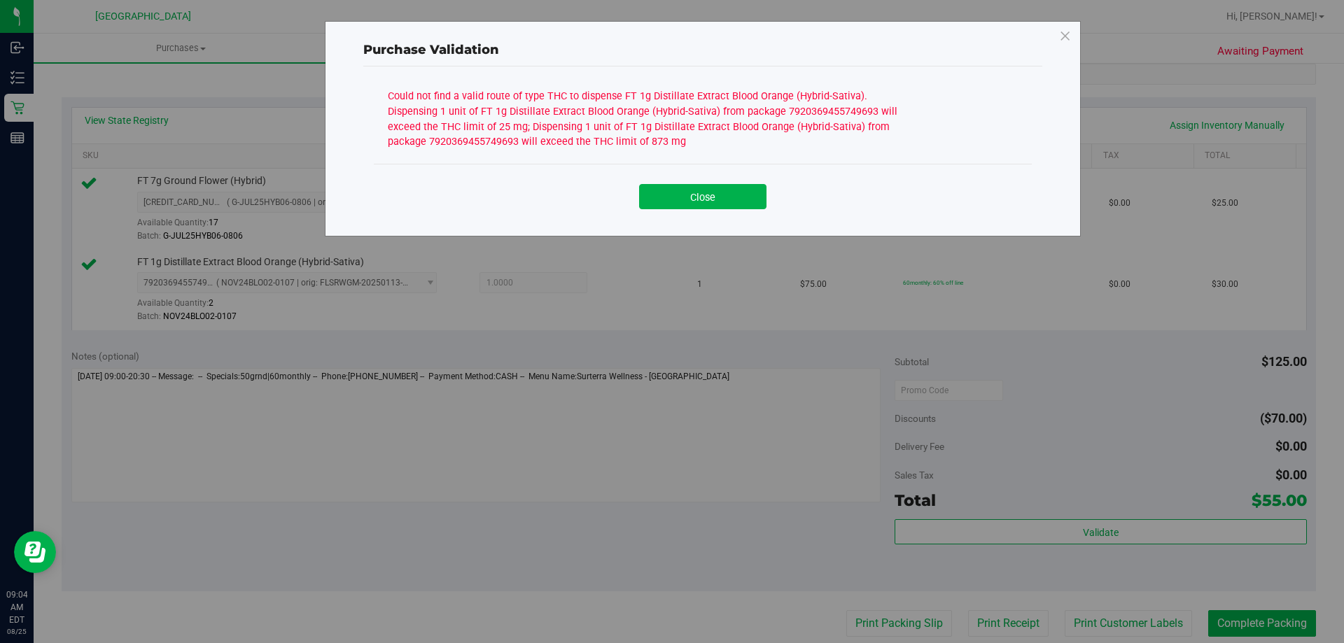
copy div "1 unit of FT 1g Distillate Extract Blood Orange (Hybrid-Sativa) from package 79…"
click at [726, 192] on button "Close" at bounding box center [702, 196] width 127 height 25
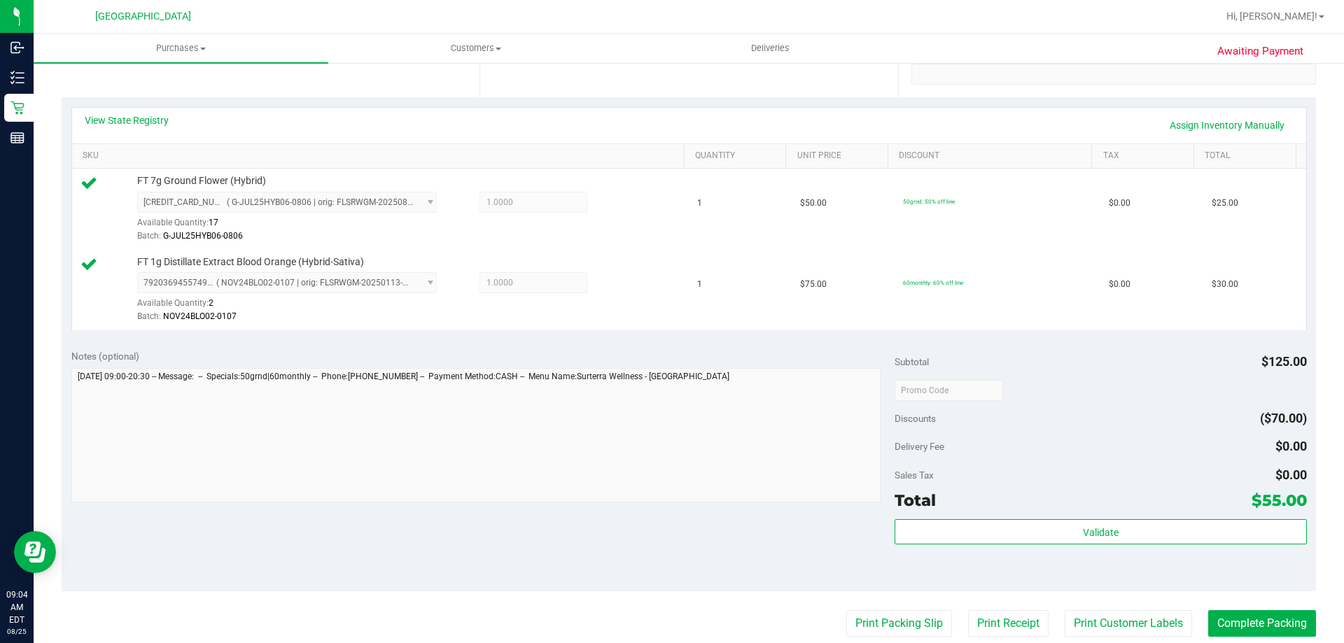
click at [738, 351] on div "Notes (optional)" at bounding box center [483, 356] width 824 height 14
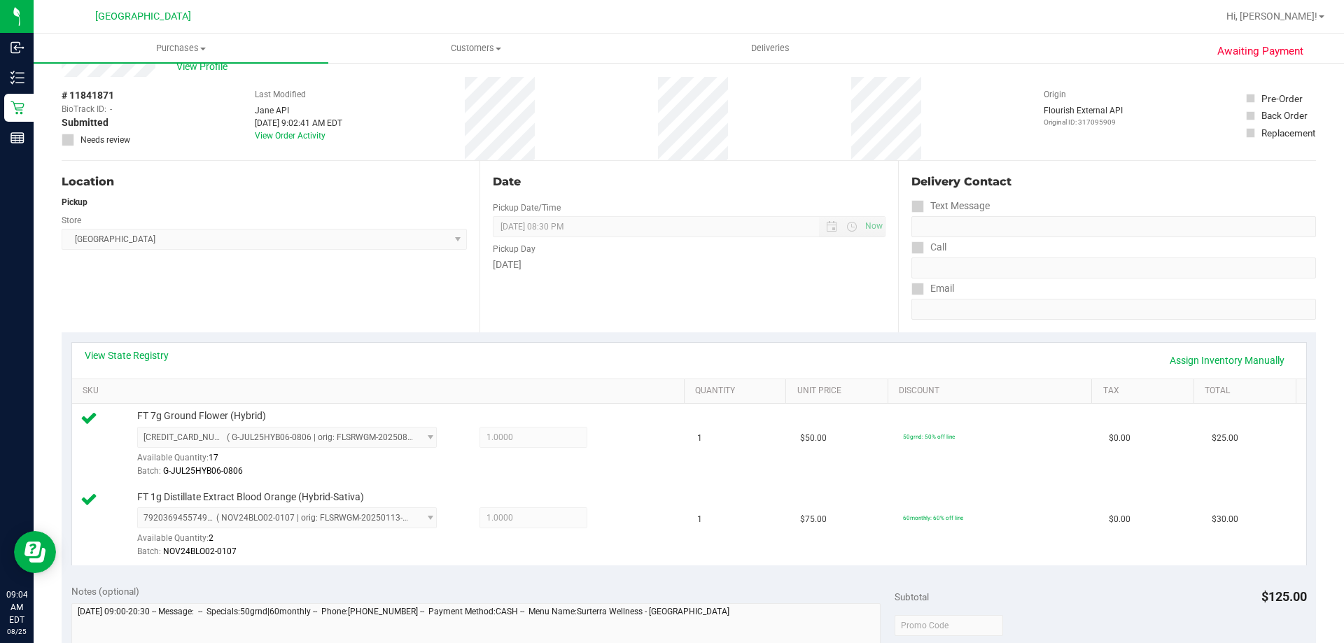
scroll to position [70, 0]
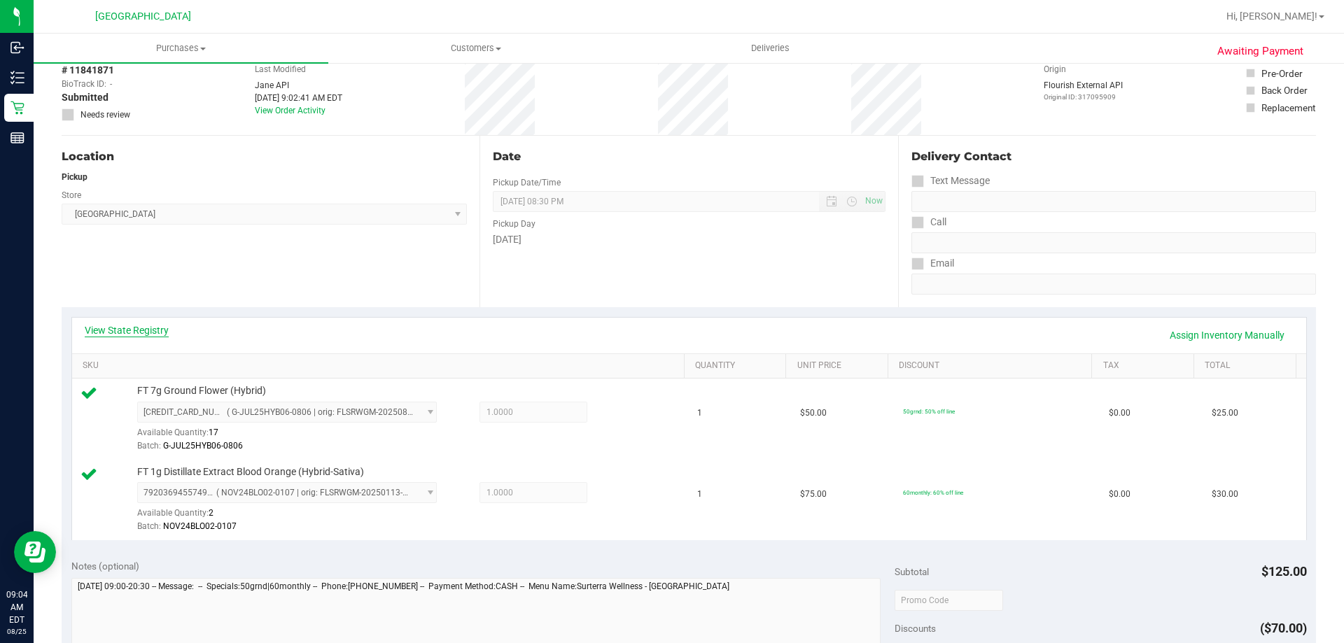
click at [153, 327] on link "View State Registry" at bounding box center [127, 330] width 84 height 14
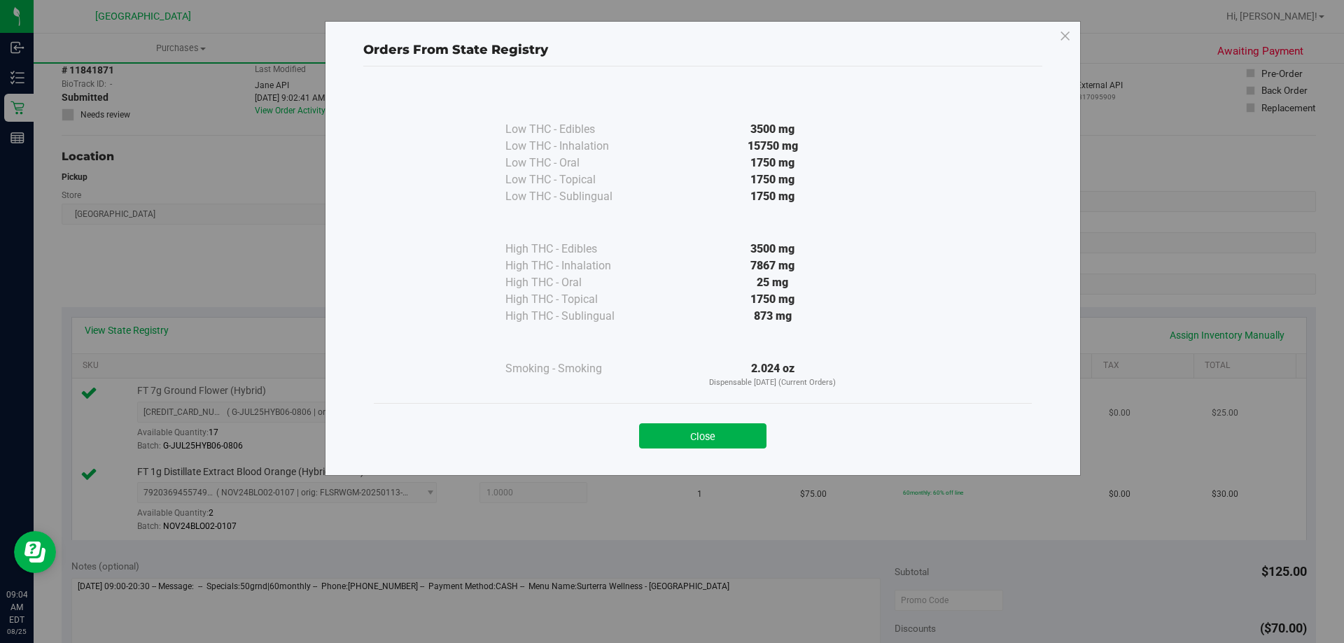
click at [728, 429] on button "Close" at bounding box center [702, 435] width 127 height 25
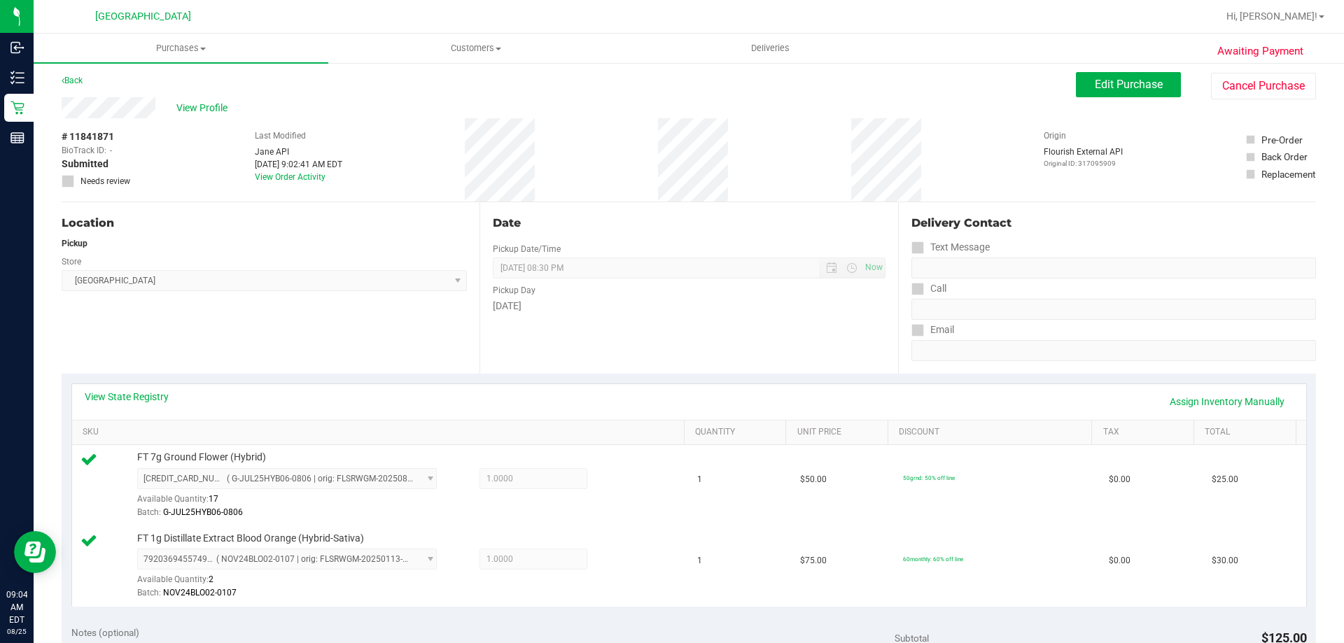
scroll to position [0, 0]
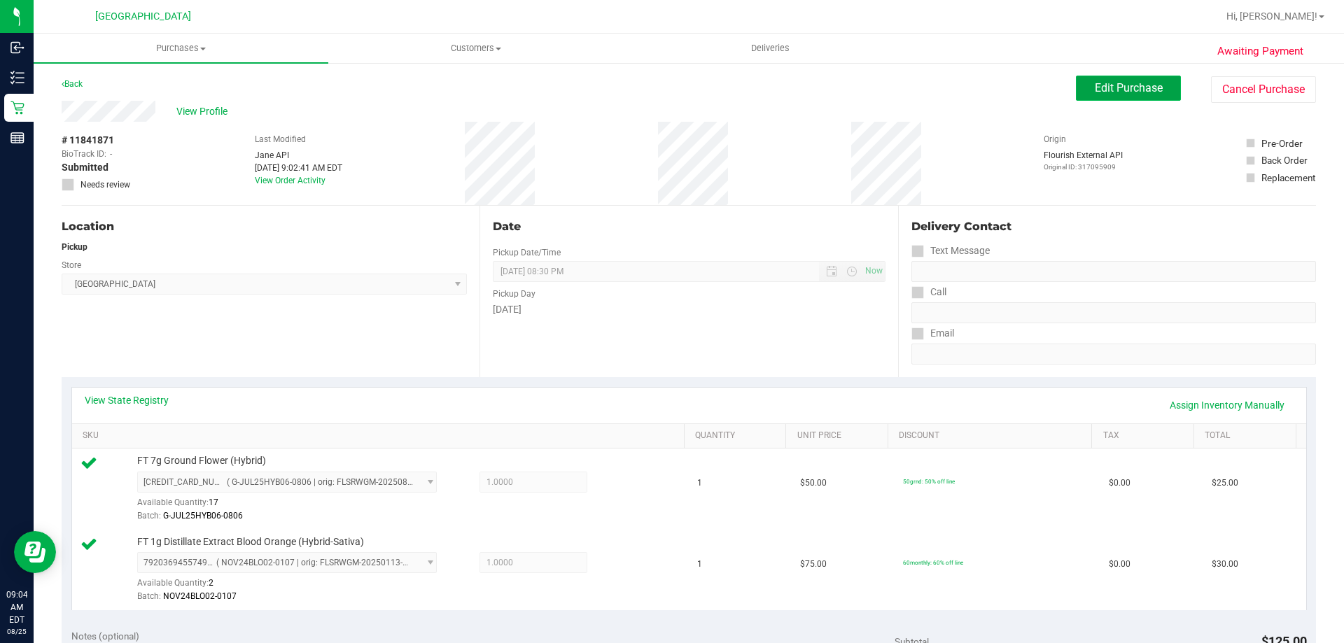
click at [1109, 90] on span "Edit Purchase" at bounding box center [1129, 87] width 68 height 13
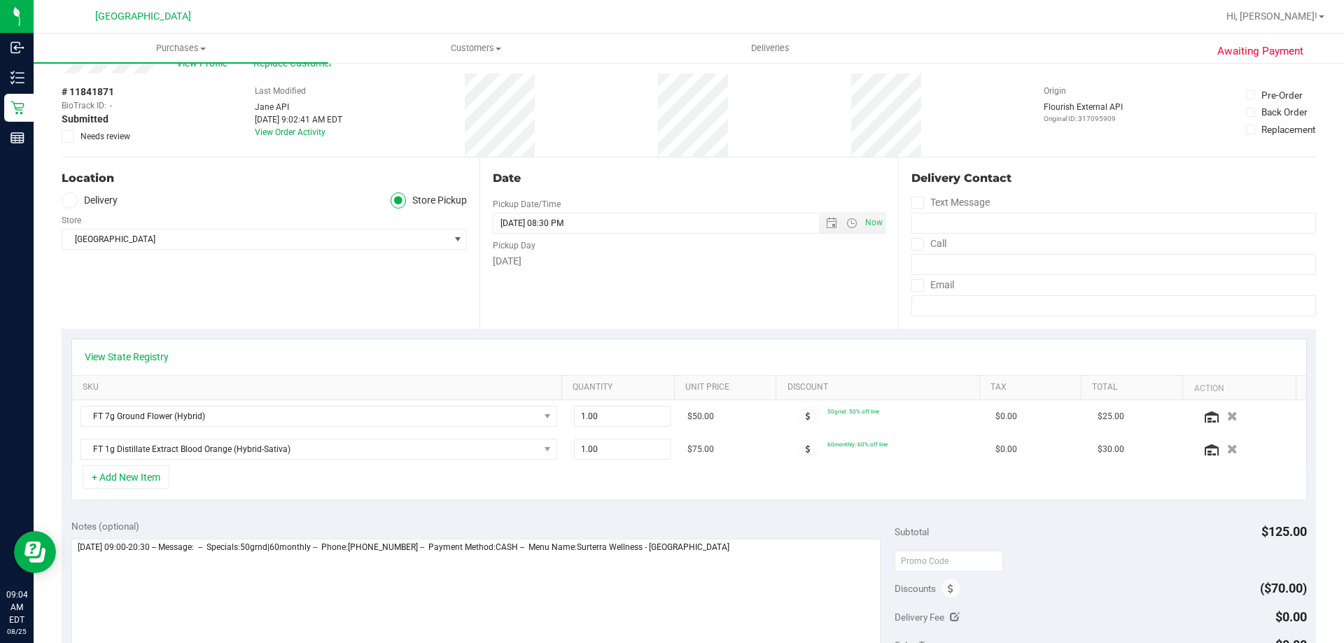
scroll to position [70, 0]
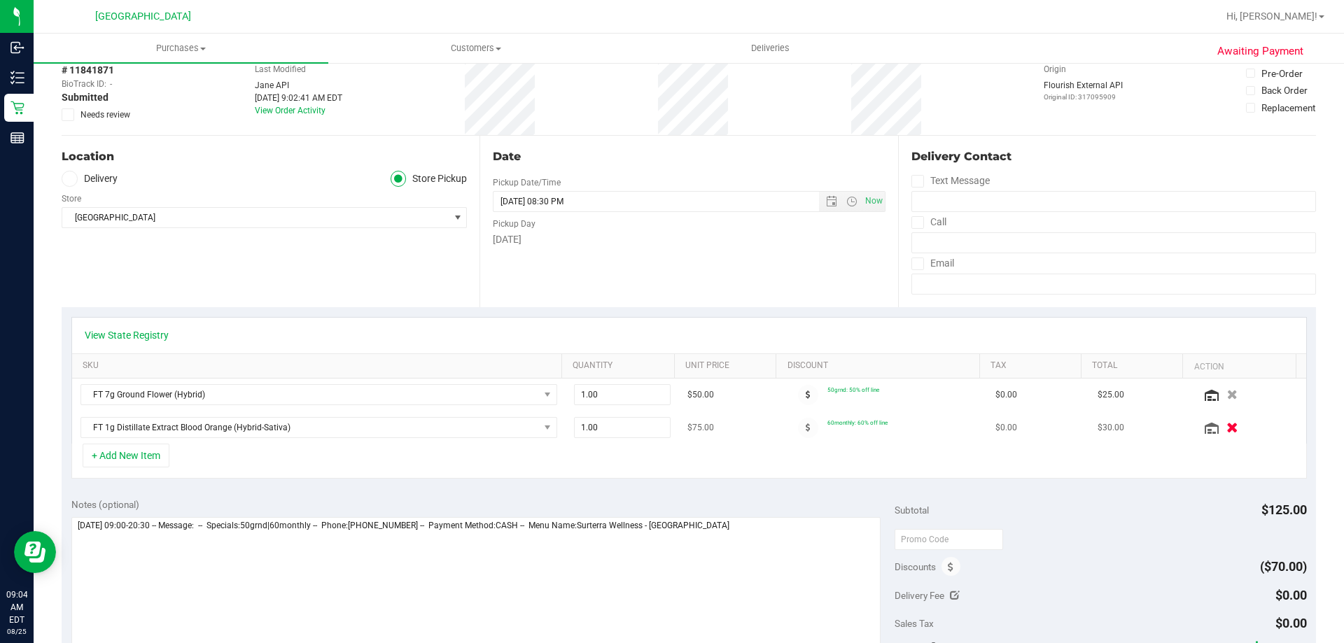
click at [1226, 426] on icon "button" at bounding box center [1232, 428] width 12 height 10
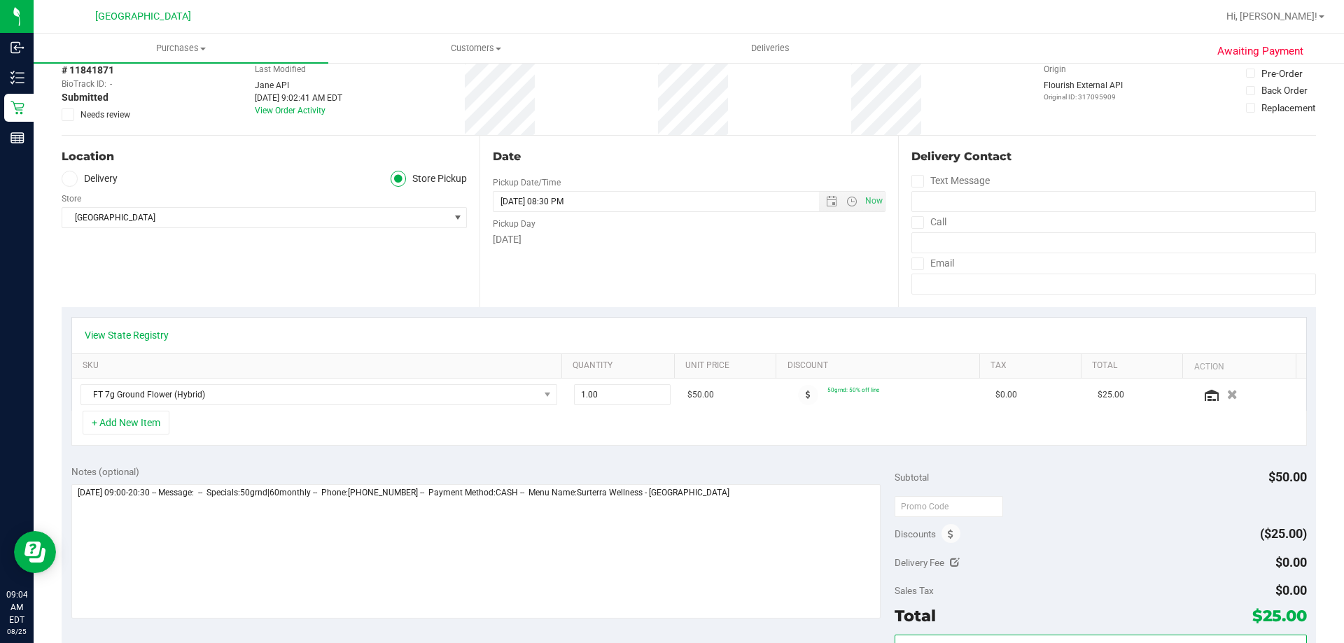
click at [1145, 470] on div "Subtotal $50.00" at bounding box center [1100, 477] width 412 height 25
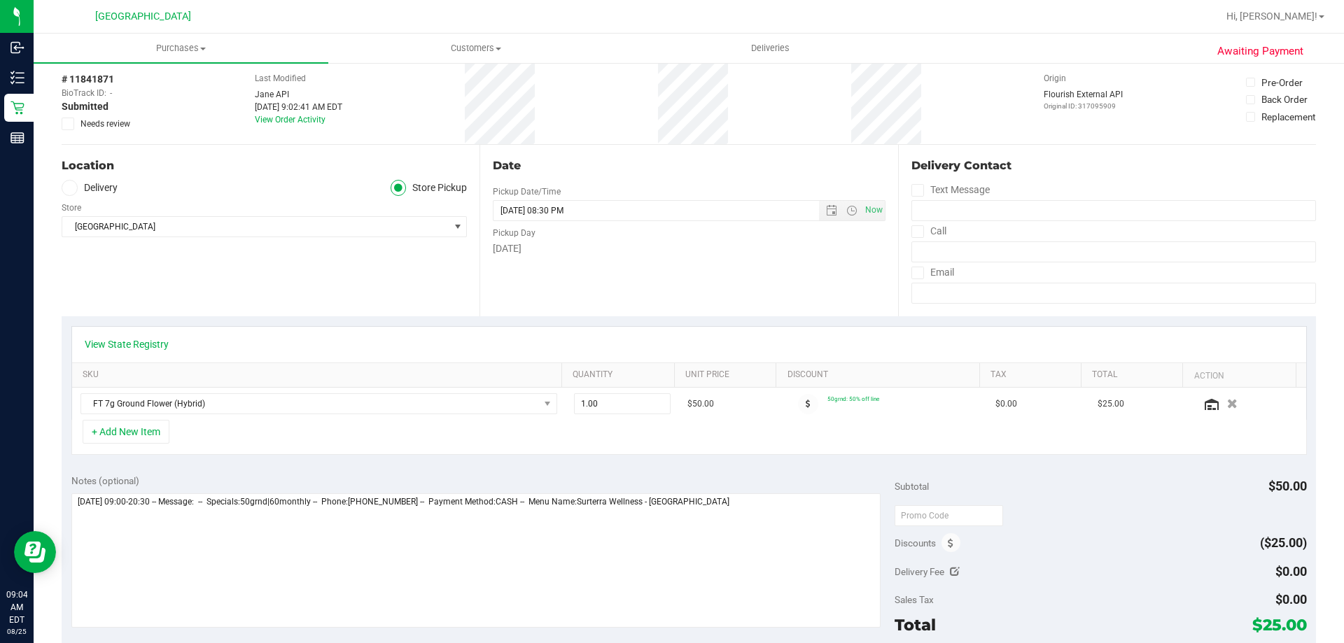
scroll to position [0, 0]
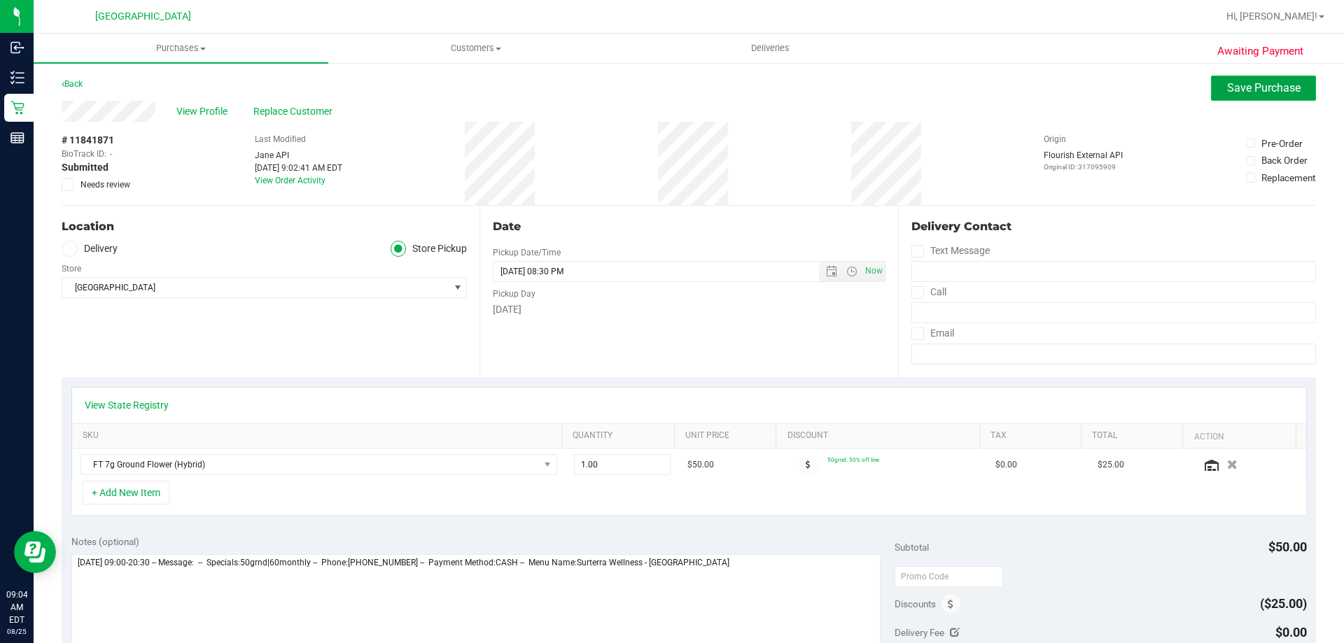
click at [1230, 97] on button "Save Purchase" at bounding box center [1263, 88] width 105 height 25
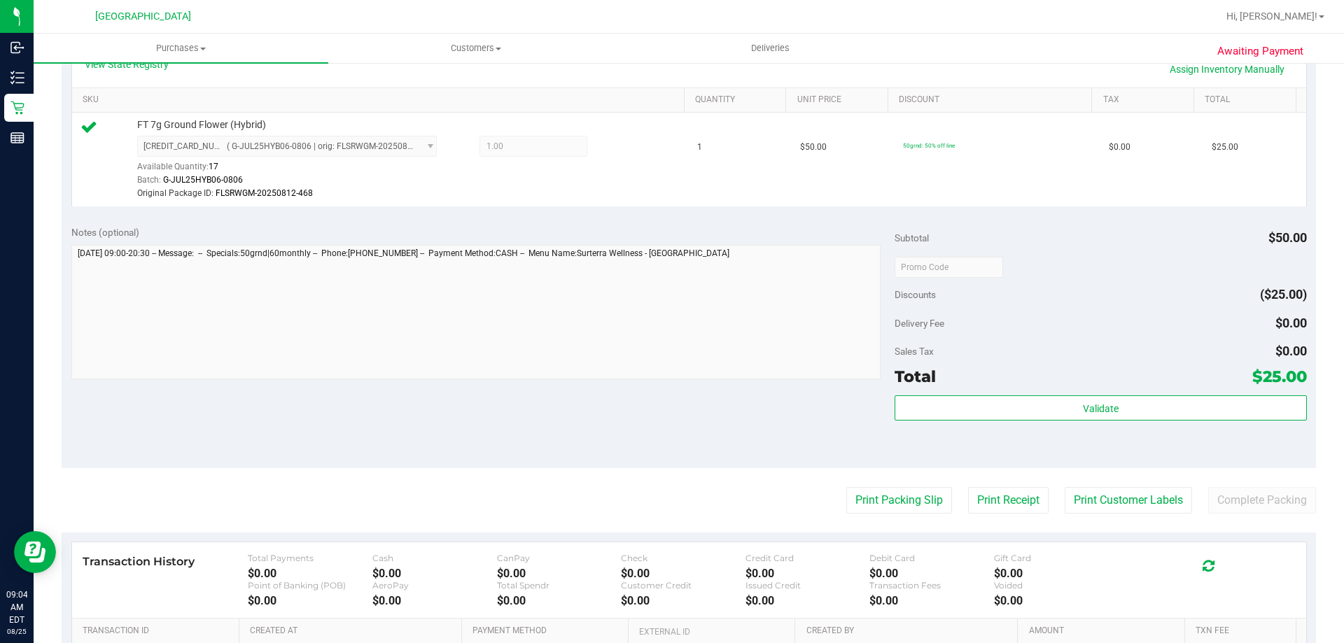
scroll to position [350, 0]
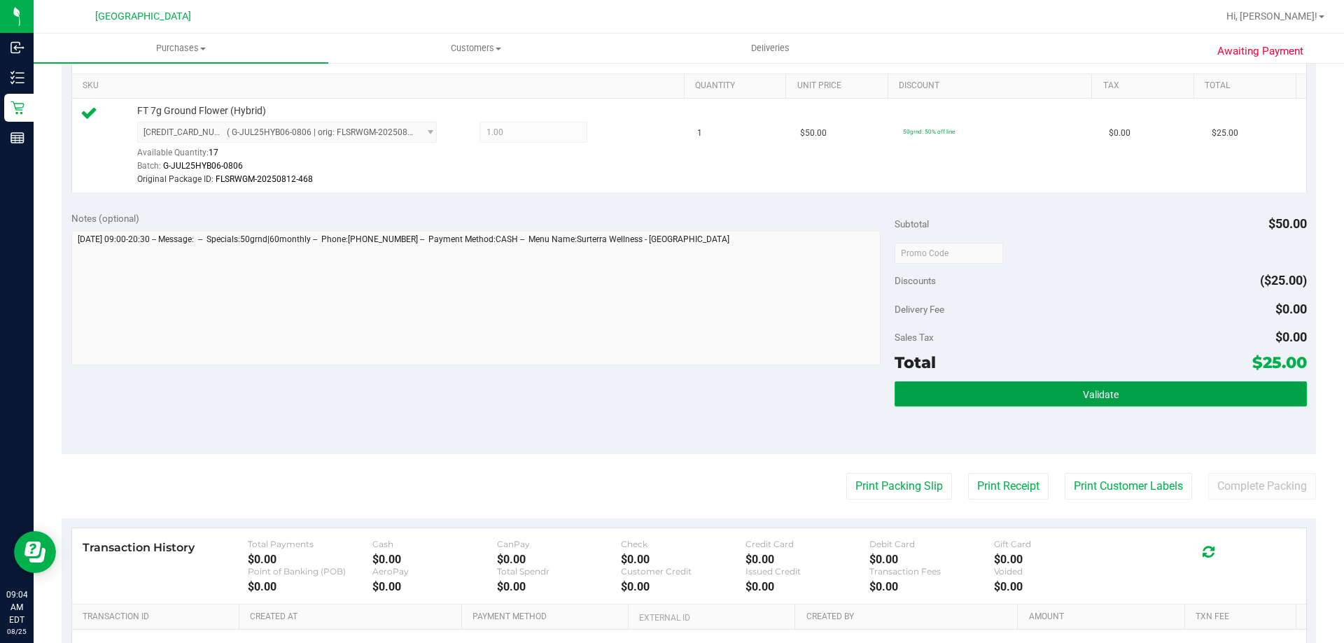
click at [1115, 403] on button "Validate" at bounding box center [1100, 393] width 412 height 25
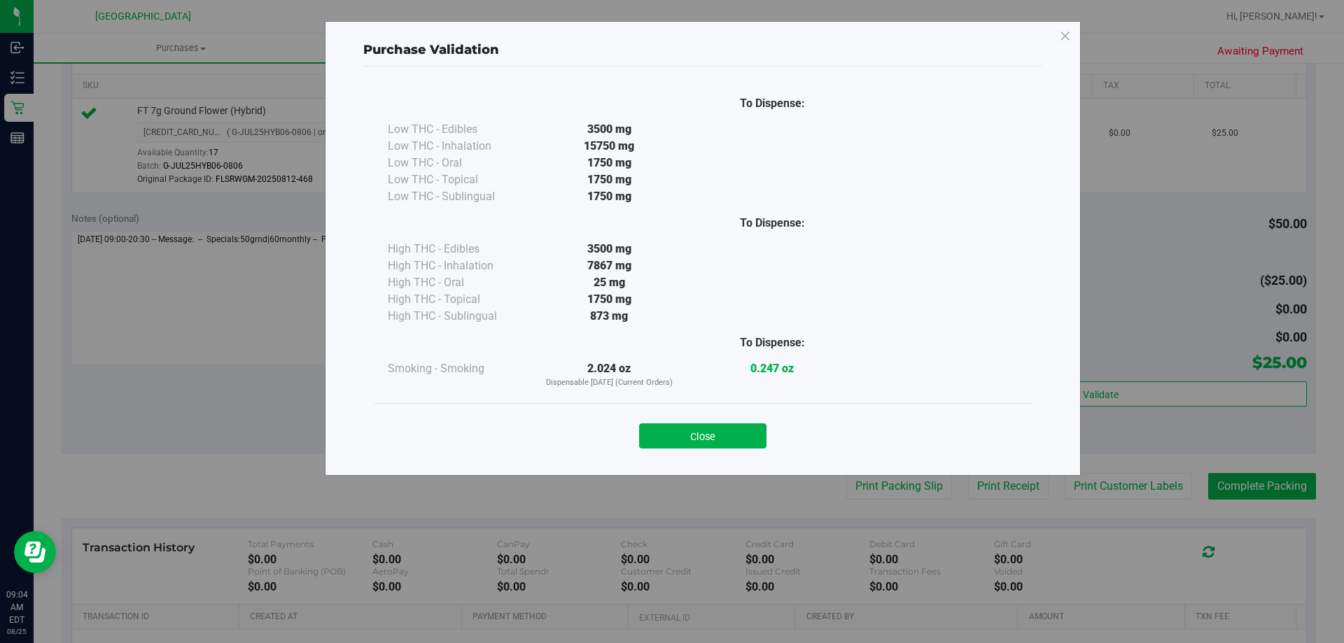
click at [738, 460] on div "To Dispense: Low THC - Edibles 3500 mg" at bounding box center [702, 264] width 679 height 396
click at [738, 443] on button "Close" at bounding box center [702, 435] width 127 height 25
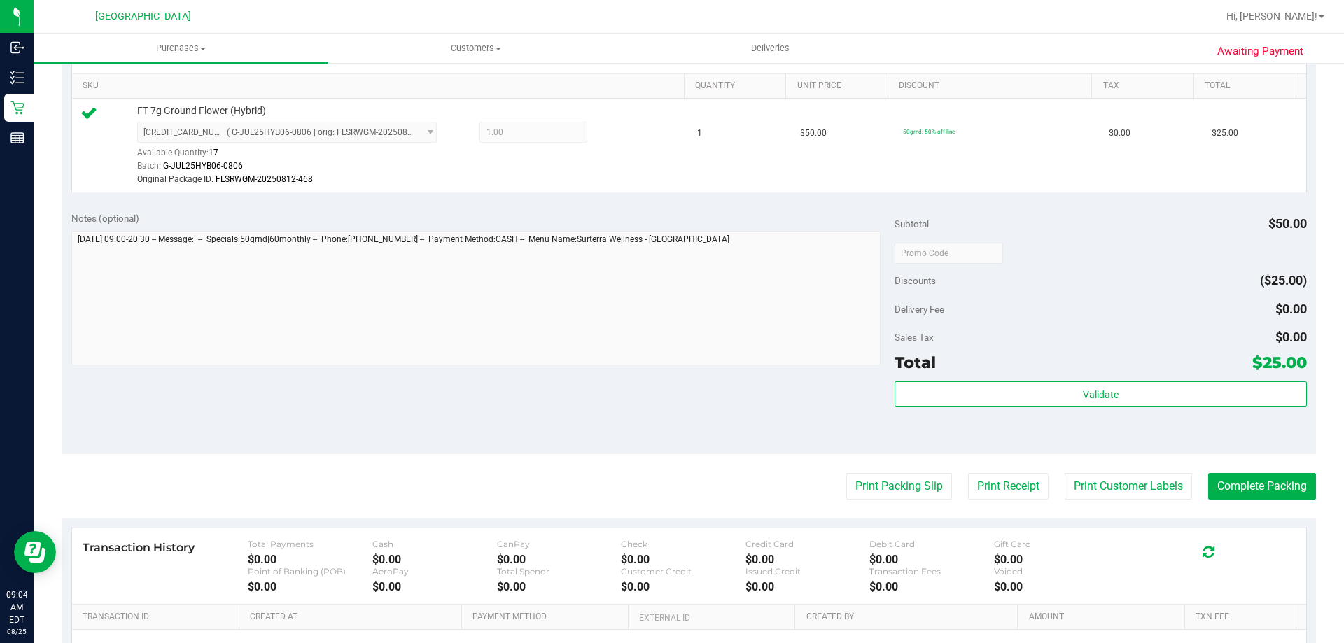
click at [916, 512] on purchase-details "Back Edit Purchase Cancel Purchase View Profile # 11841871 BioTrack ID: - Submi…" at bounding box center [689, 253] width 1254 height 1055
click at [899, 490] on button "Print Packing Slip" at bounding box center [899, 486] width 106 height 27
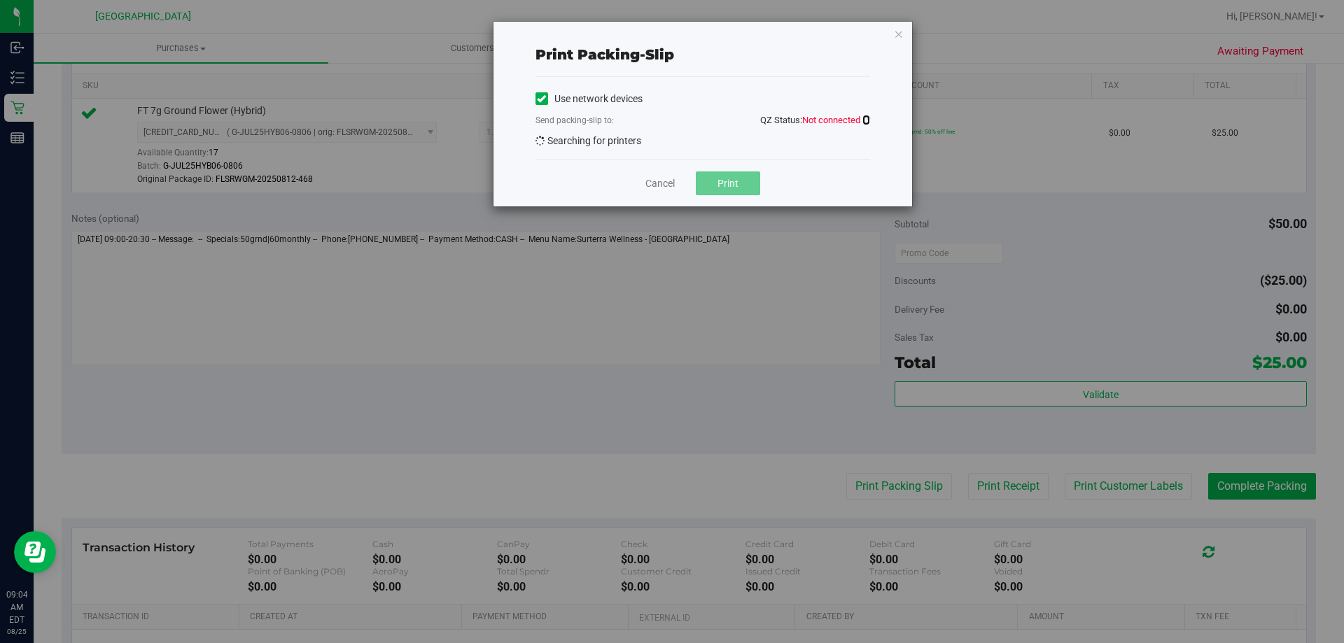
click at [866, 119] on icon at bounding box center [866, 119] width 8 height 9
click at [722, 83] on div "Use network devices Send packing-slip to: QZ Status: Not connected Searching fo…" at bounding box center [702, 118] width 335 height 83
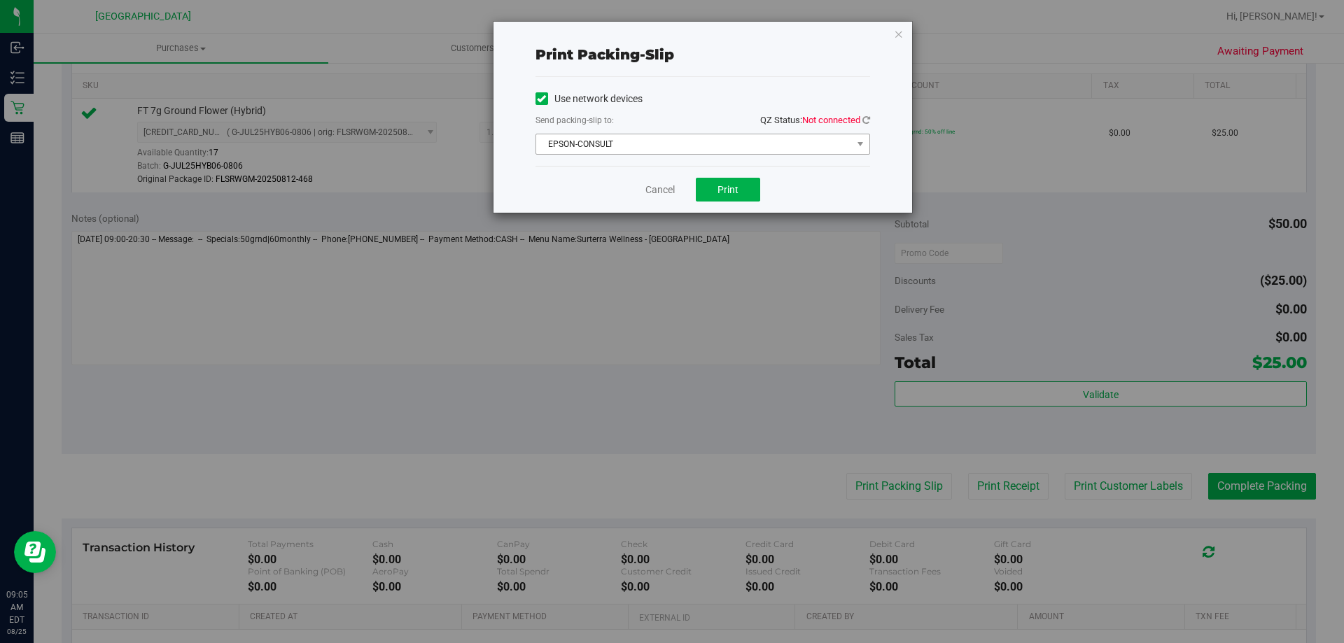
click at [832, 153] on span "EPSON-CONSULT" at bounding box center [694, 144] width 316 height 20
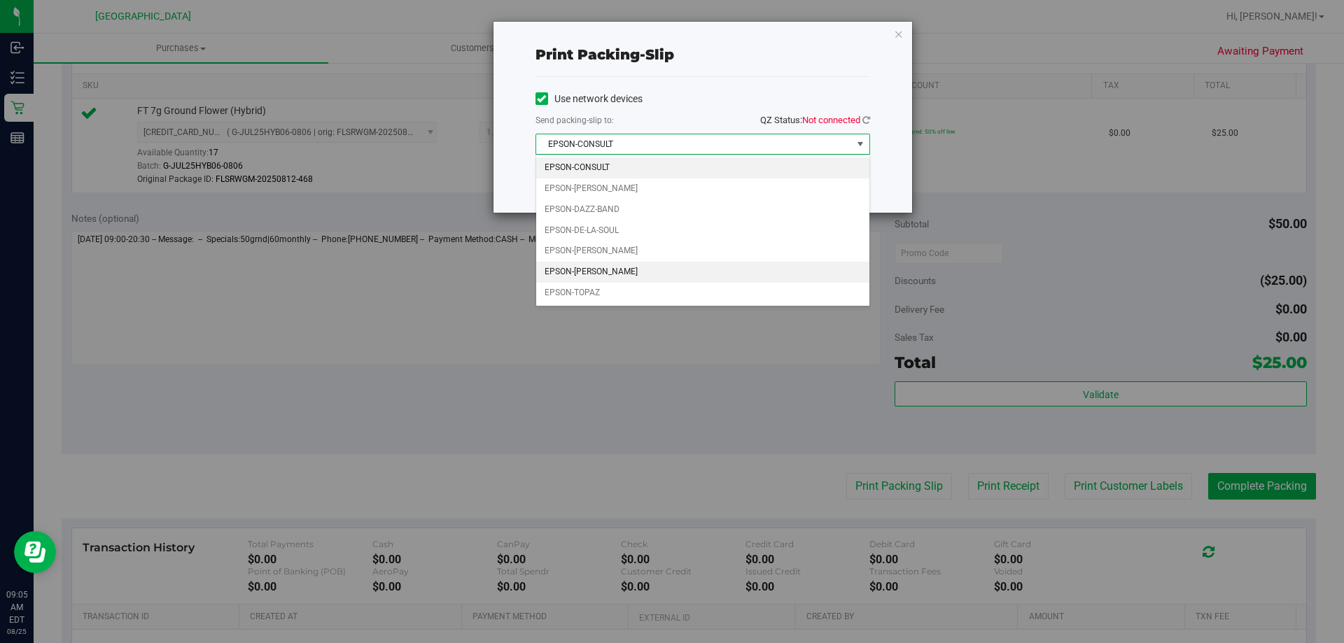
click at [624, 274] on li "EPSON-[PERSON_NAME]" at bounding box center [702, 272] width 333 height 21
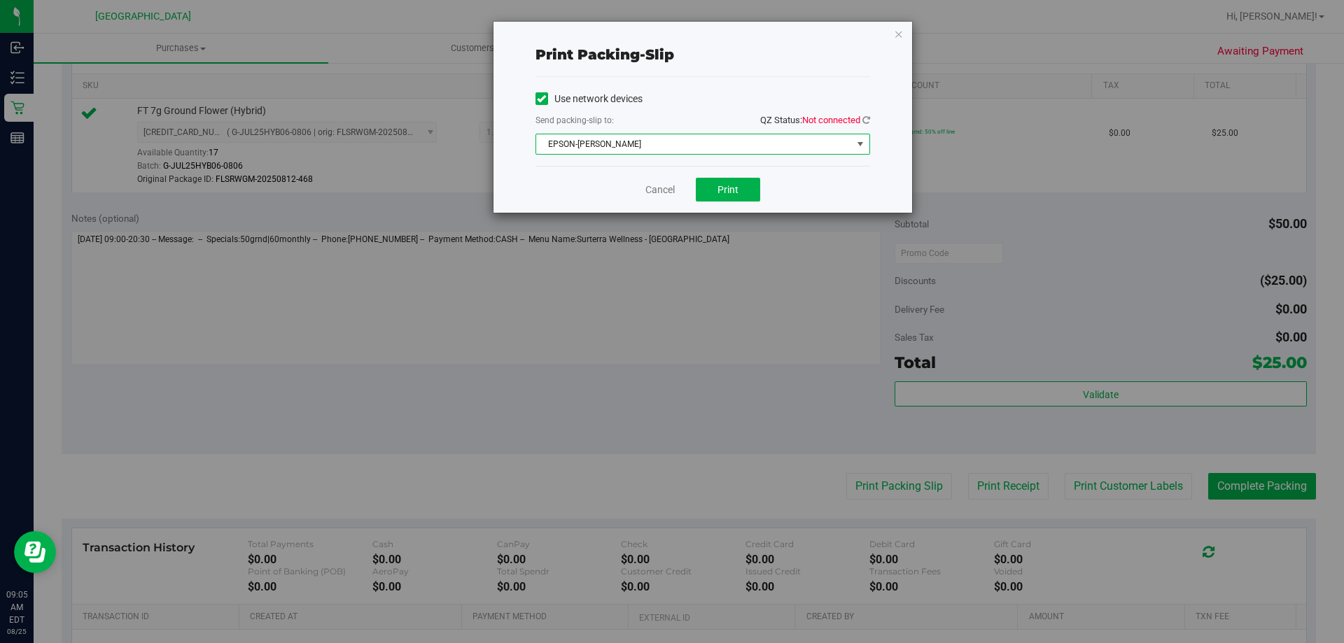
click at [819, 169] on div "Cancel Print" at bounding box center [702, 189] width 335 height 47
click at [857, 116] on span "Not connected" at bounding box center [831, 120] width 58 height 10
click at [863, 120] on icon at bounding box center [866, 119] width 8 height 9
click at [828, 192] on div "Cancel Print" at bounding box center [702, 189] width 335 height 47
click at [736, 190] on span "Print" at bounding box center [727, 189] width 21 height 11
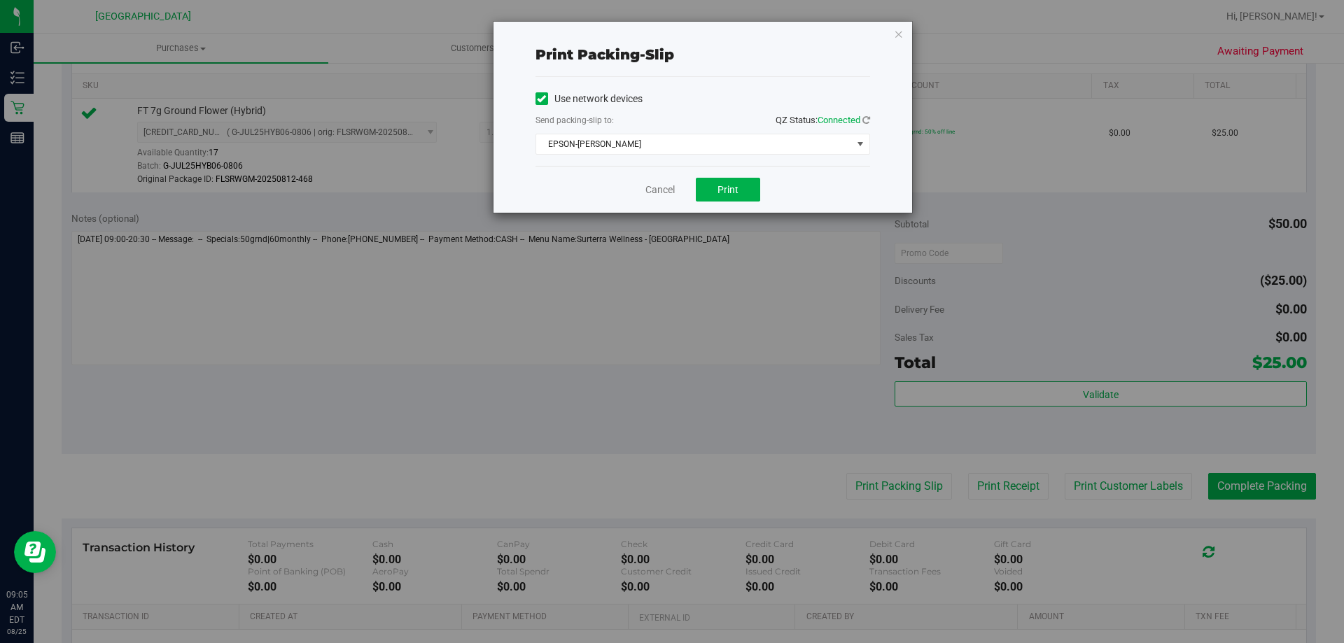
click at [599, 29] on div "Print packing-slip Use network devices Send packing-slip to: QZ Status: Connect…" at bounding box center [702, 117] width 419 height 191
click at [908, 36] on div "Print packing-slip Use network devices Send packing-slip to: QZ Status: Connect…" at bounding box center [702, 117] width 419 height 191
drag, startPoint x: 608, startPoint y: 440, endPoint x: 610, endPoint y: 422, distance: 18.3
click at [607, 439] on div "Print packing-slip Use network devices Send packing-slip to: QZ Status: Connect…" at bounding box center [677, 321] width 1354 height 643
click at [892, 32] on div "Print packing-slip Use network devices Send packing-slip to: QZ Status: Connect…" at bounding box center [702, 117] width 419 height 191
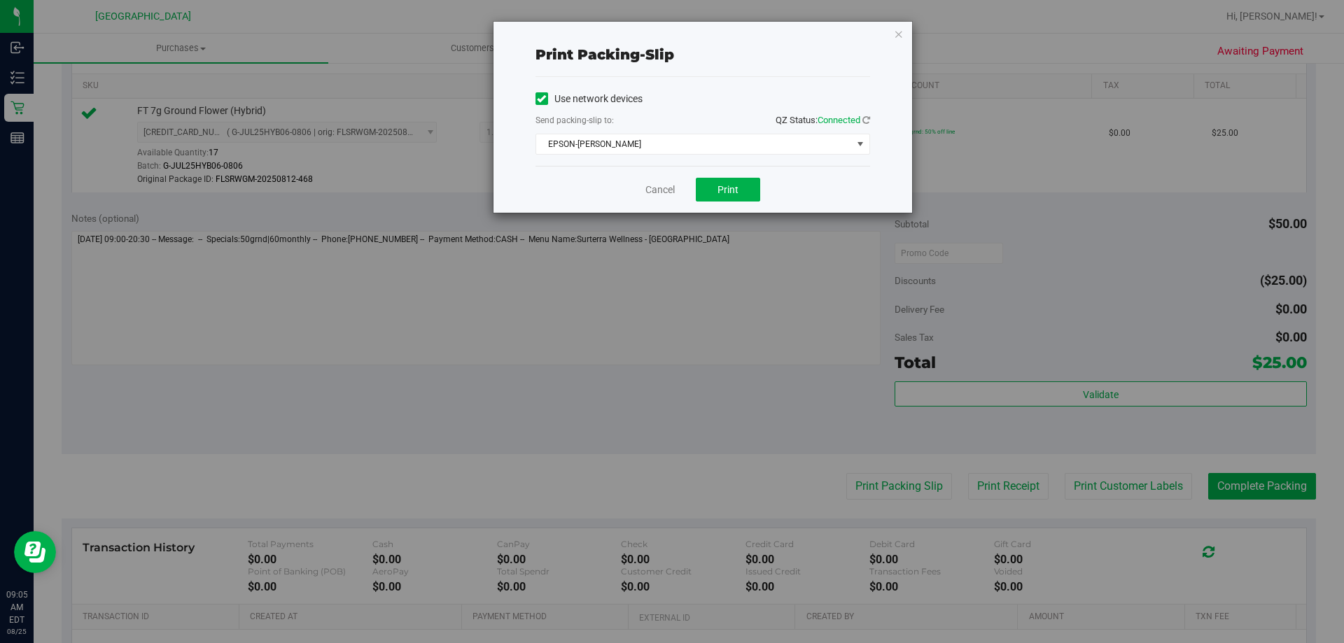
click at [624, 27] on div "Print packing-slip Use network devices Send packing-slip to: QZ Status: Connect…" at bounding box center [702, 117] width 419 height 191
click at [900, 31] on icon "button" at bounding box center [899, 33] width 10 height 17
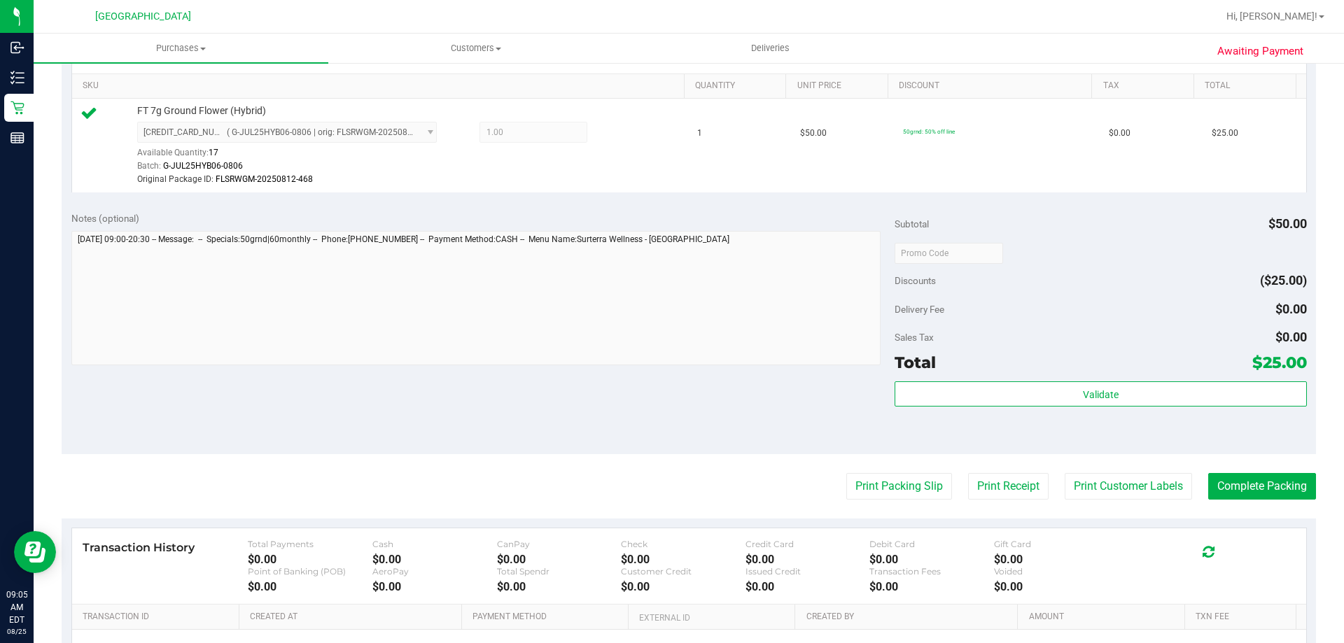
click at [748, 379] on div "Notes (optional) Subtotal $50.00 Discounts ($25.00) Delivery Fee $0.00 Sales Ta…" at bounding box center [689, 328] width 1254 height 252
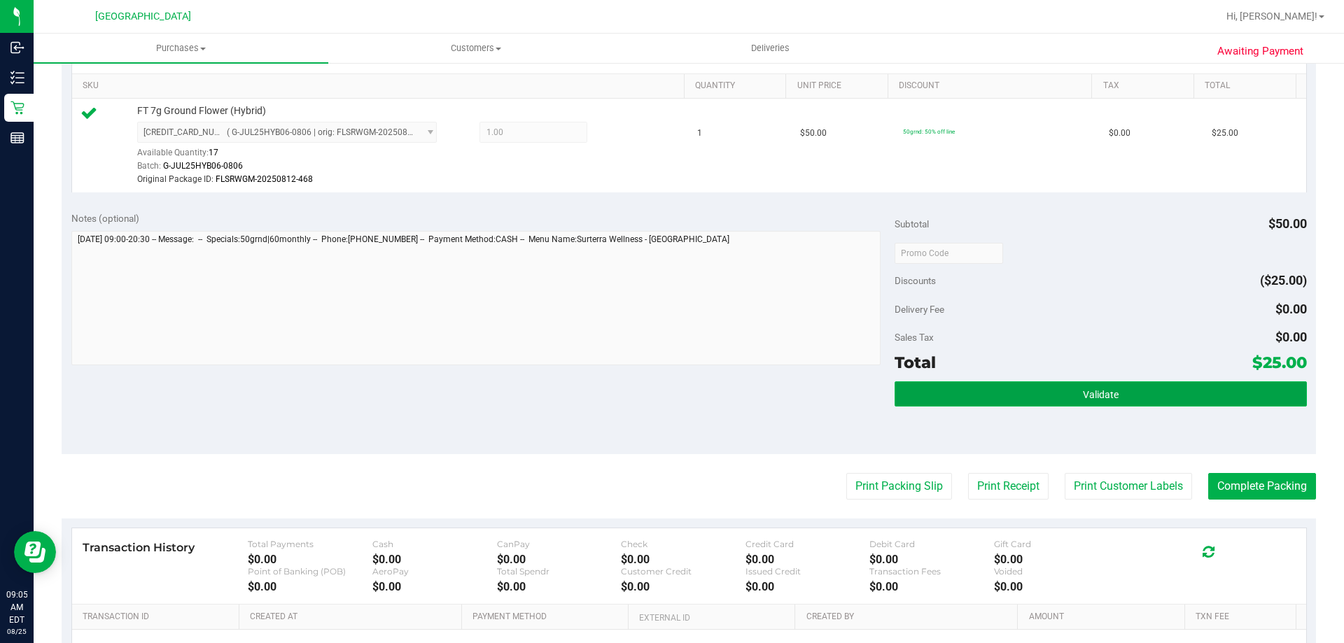
click at [985, 382] on button "Validate" at bounding box center [1100, 393] width 412 height 25
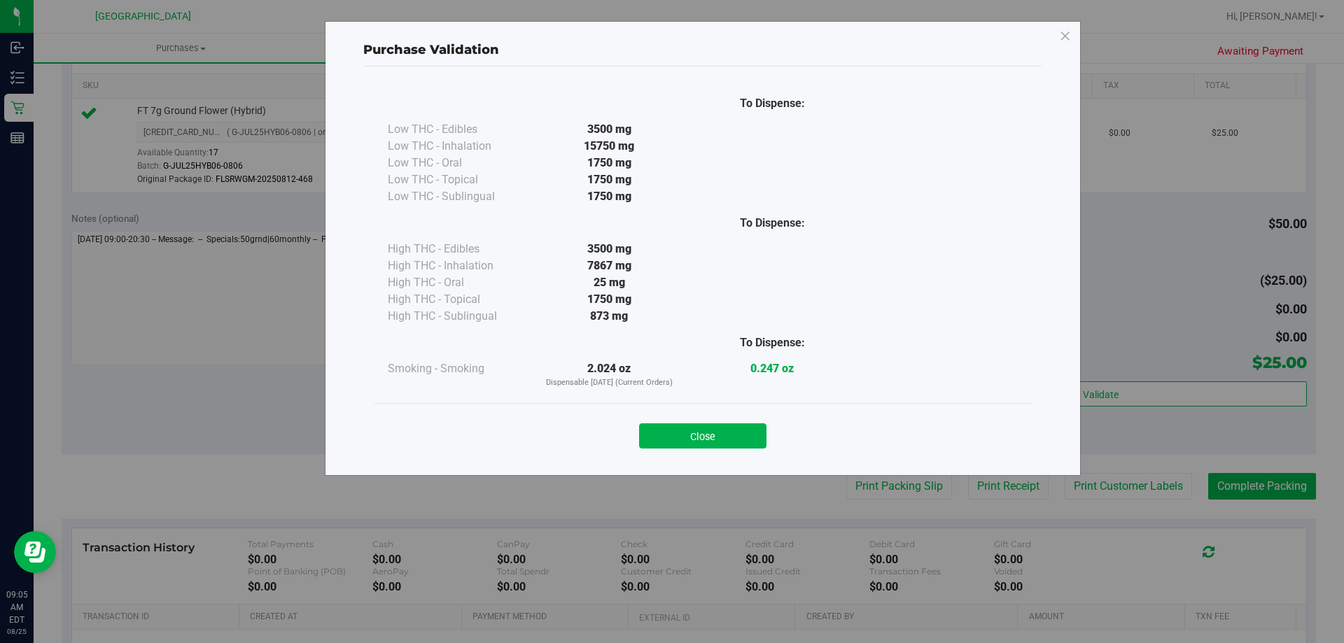
drag, startPoint x: 706, startPoint y: 435, endPoint x: 824, endPoint y: 434, distance: 118.3
click at [708, 435] on button "Close" at bounding box center [702, 435] width 127 height 25
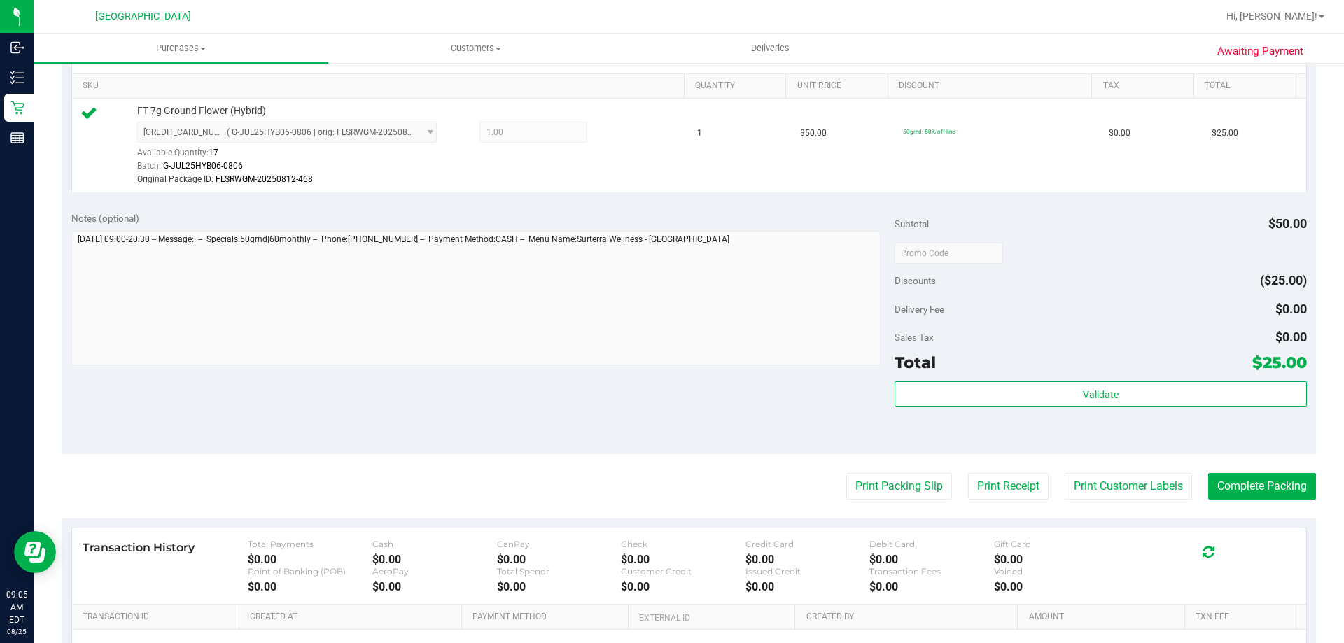
click at [908, 434] on div "Validate" at bounding box center [1100, 412] width 412 height 63
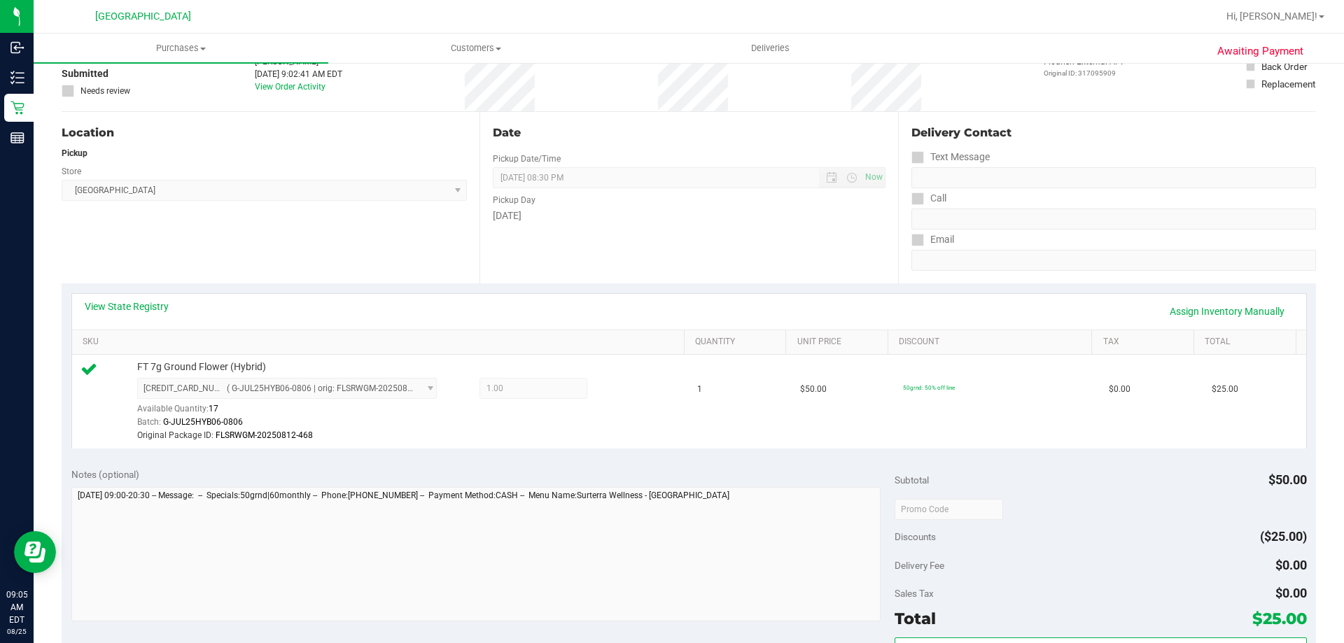
scroll to position [0, 0]
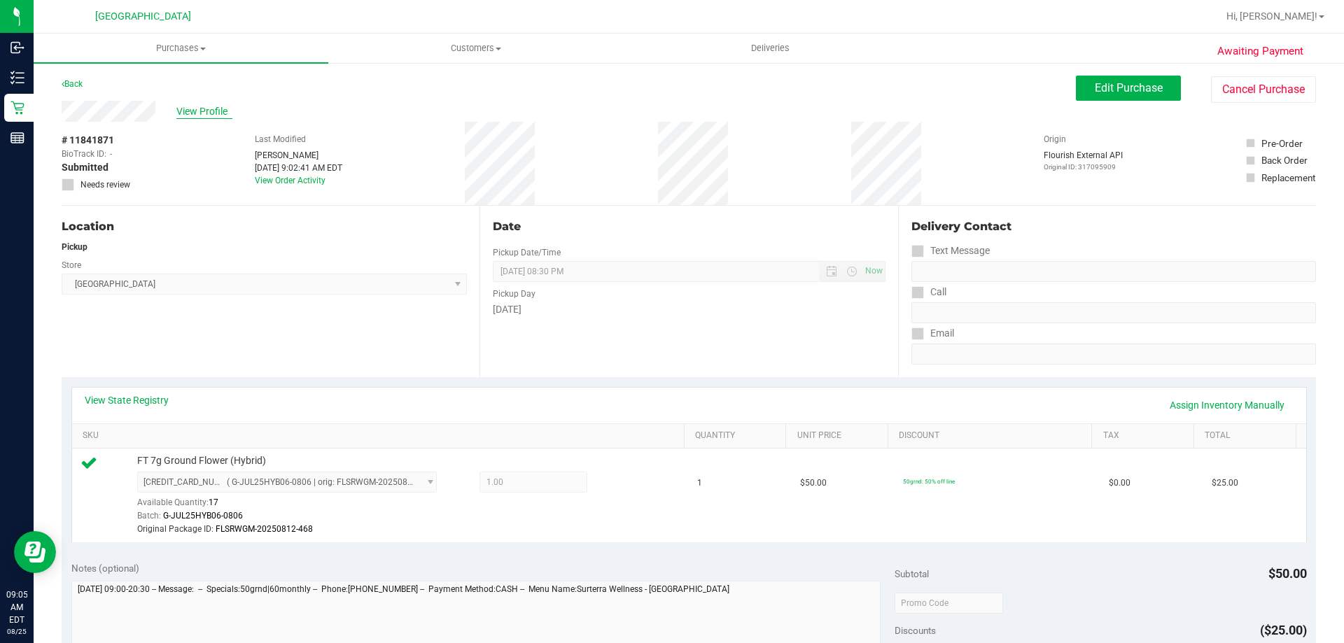
click at [210, 111] on span "View Profile" at bounding box center [204, 111] width 56 height 15
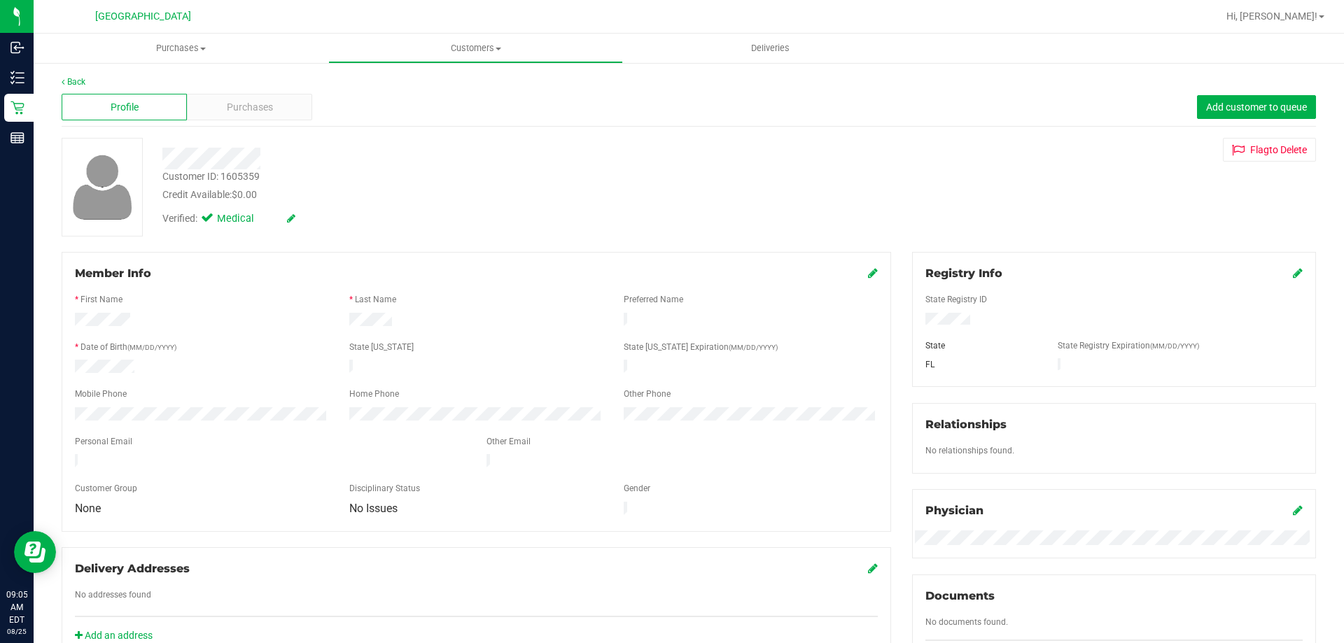
click at [227, 174] on div "Customer ID: 1605359" at bounding box center [210, 176] width 97 height 15
click at [227, 173] on div "Customer ID: 1605359" at bounding box center [210, 176] width 97 height 15
click at [225, 174] on div "Customer ID: 1605359" at bounding box center [210, 176] width 97 height 15
copy div "Customer ID: 1605359"
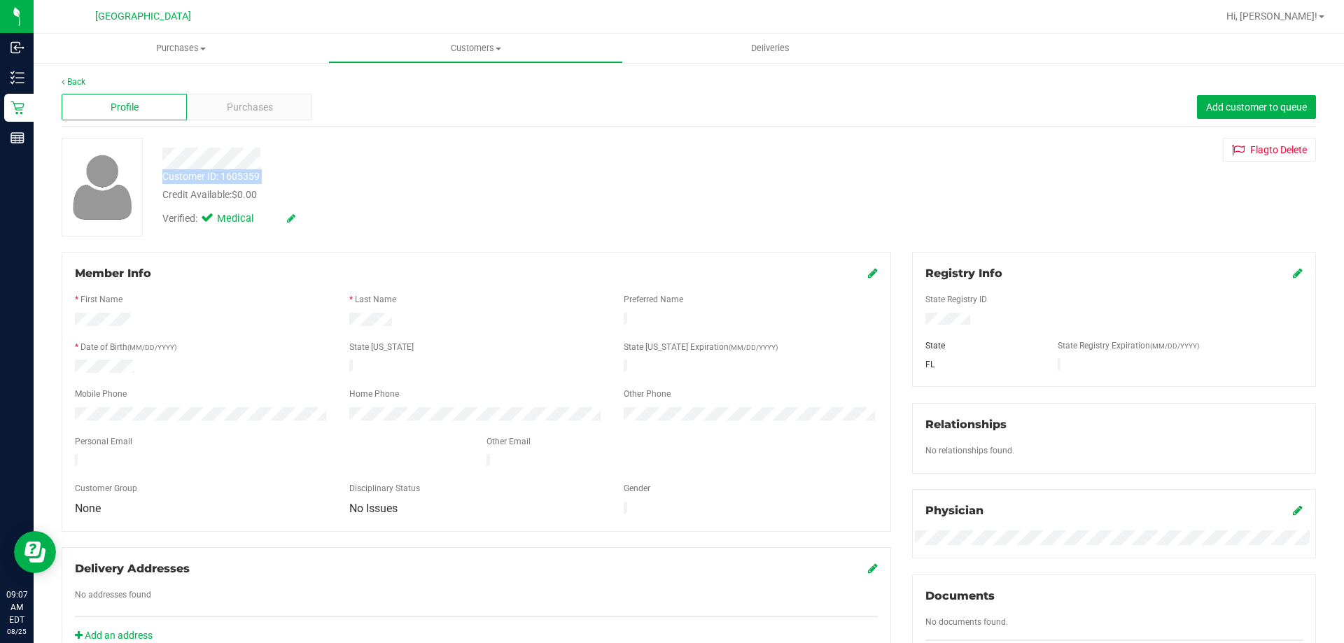
click at [442, 482] on div "Disciplinary Status" at bounding box center [476, 490] width 274 height 16
click at [66, 76] on div "Back" at bounding box center [689, 82] width 1254 height 13
click at [76, 81] on link "Back" at bounding box center [74, 82] width 24 height 10
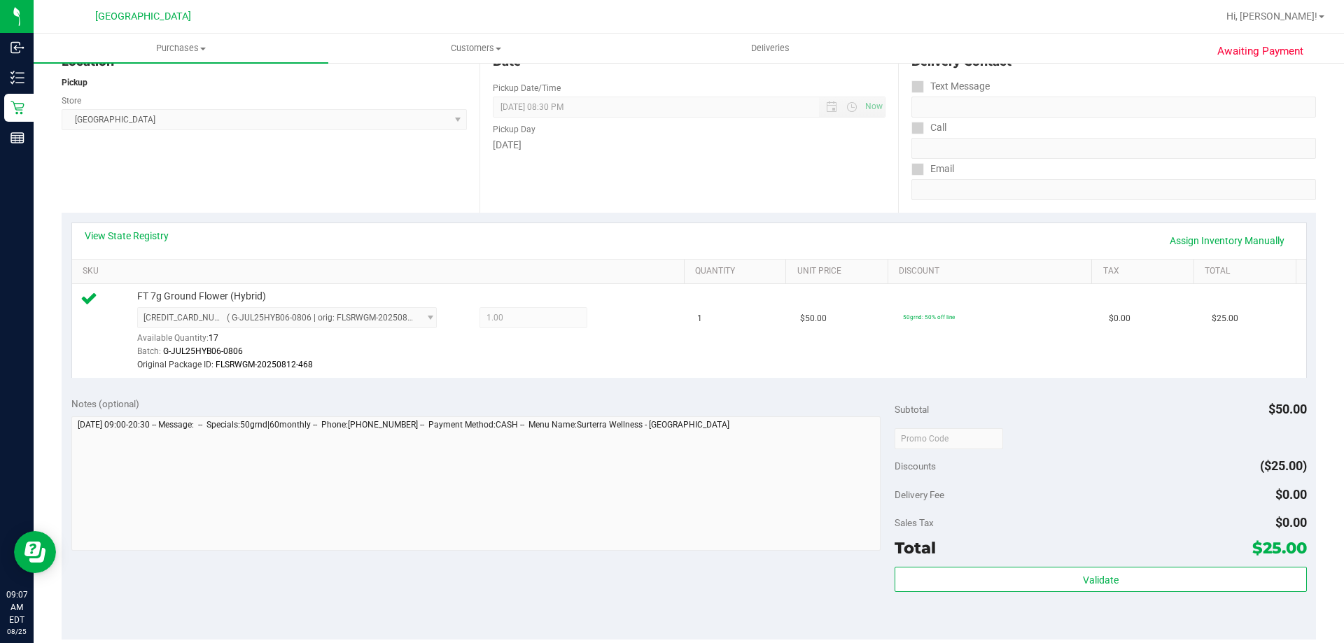
scroll to position [420, 0]
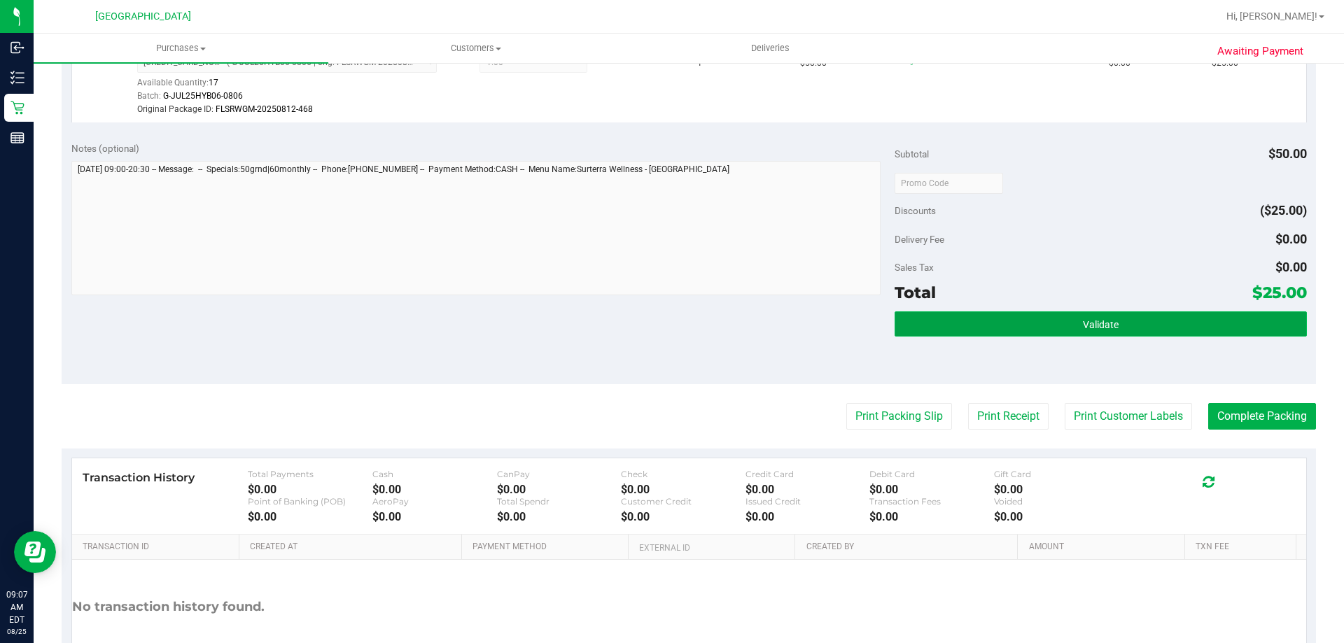
click at [1025, 328] on button "Validate" at bounding box center [1100, 323] width 412 height 25
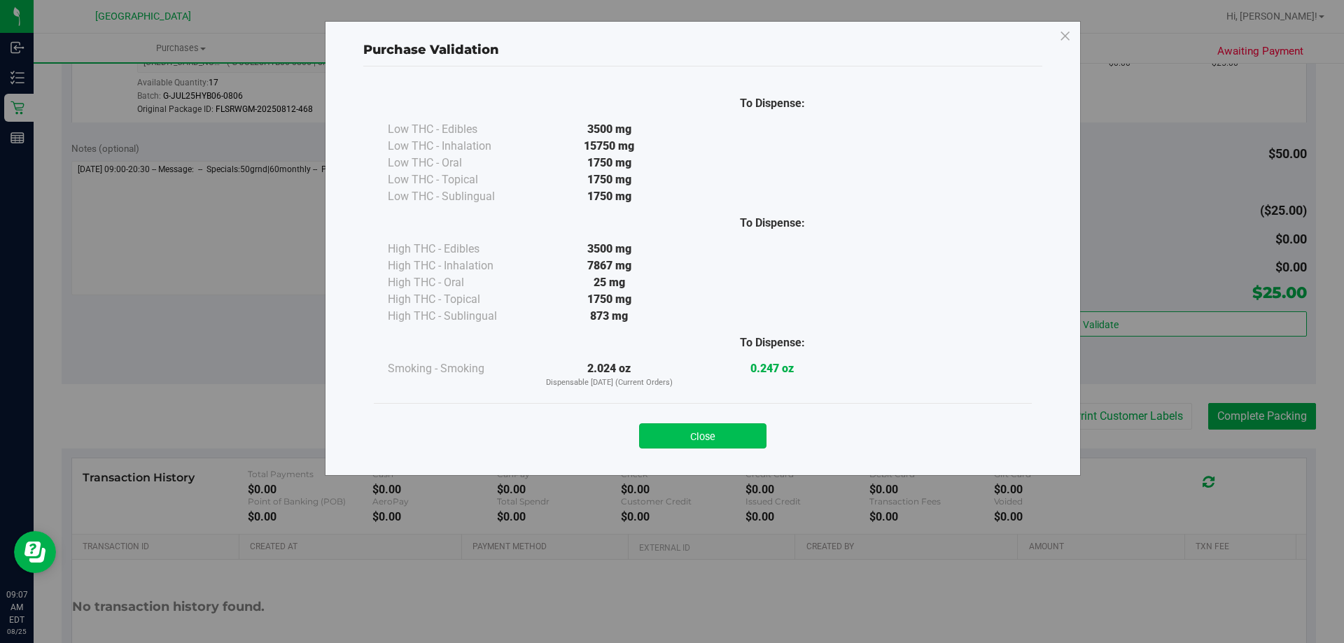
click at [748, 430] on button "Close" at bounding box center [702, 435] width 127 height 25
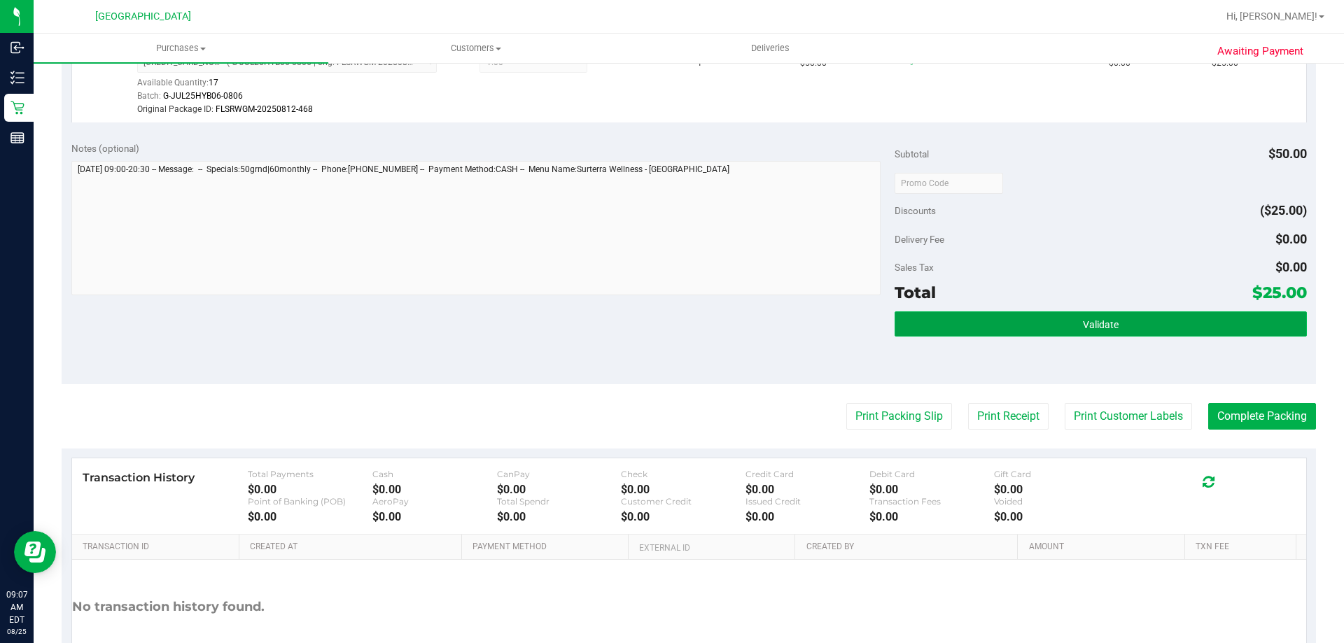
click at [1049, 318] on button "Validate" at bounding box center [1100, 323] width 412 height 25
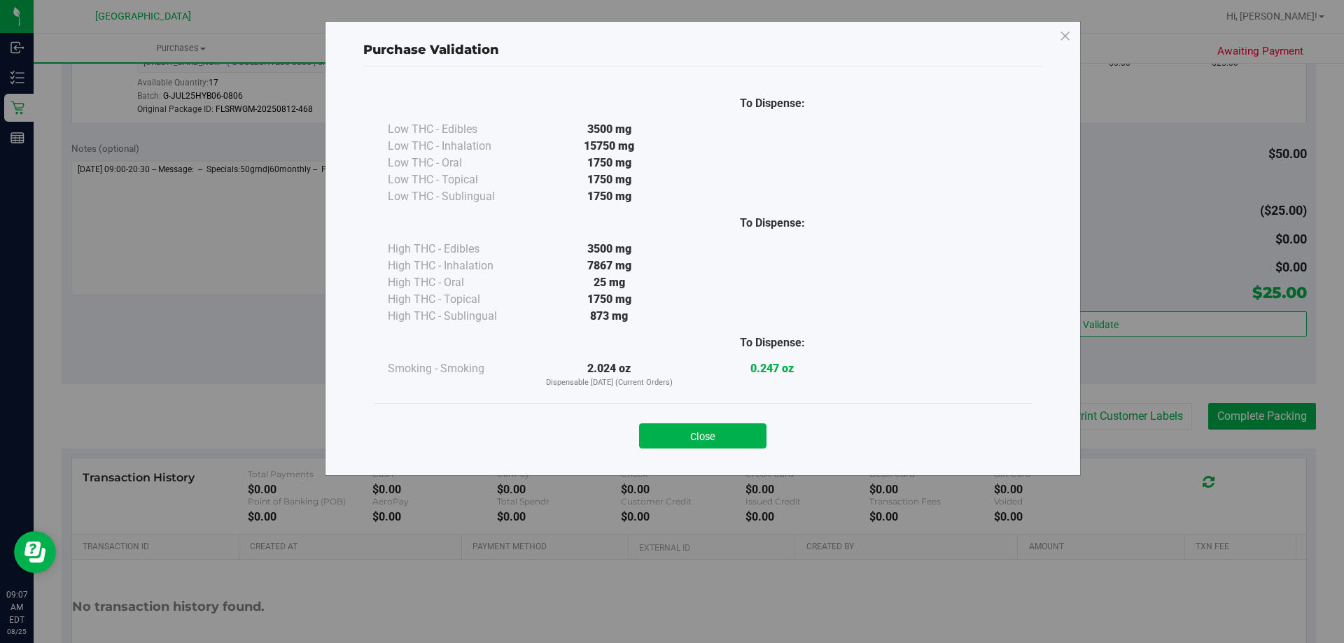
click at [722, 435] on button "Close" at bounding box center [702, 435] width 127 height 25
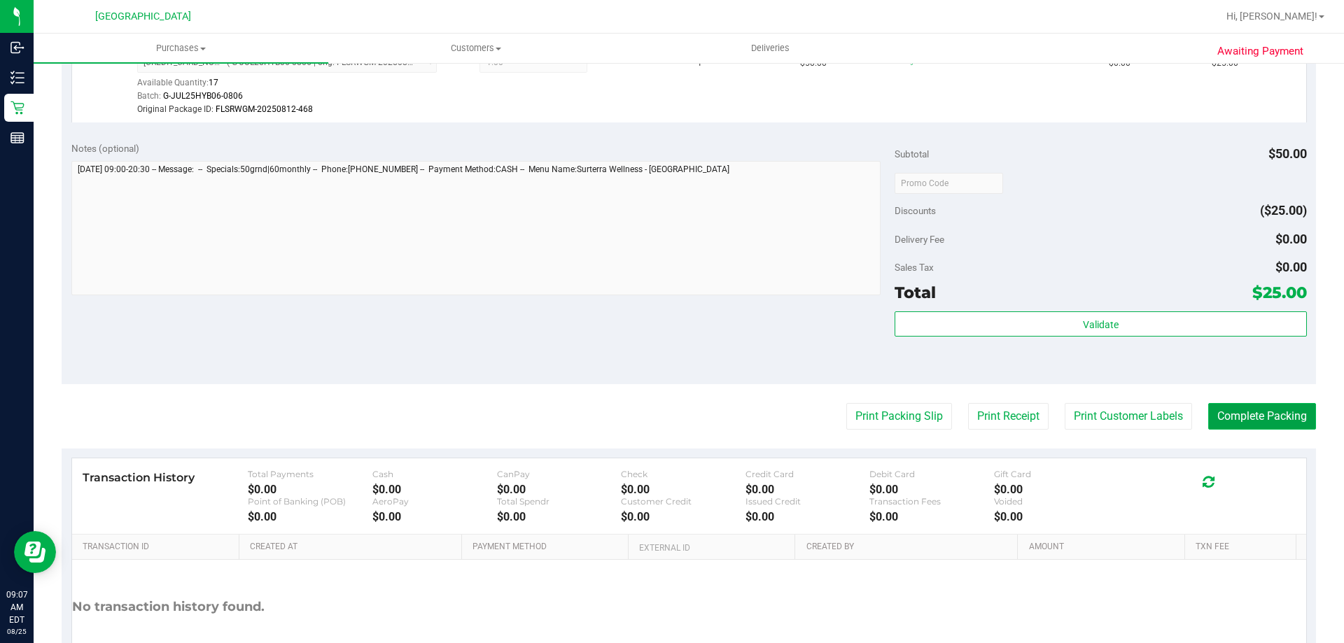
click at [1224, 405] on button "Complete Packing" at bounding box center [1262, 416] width 108 height 27
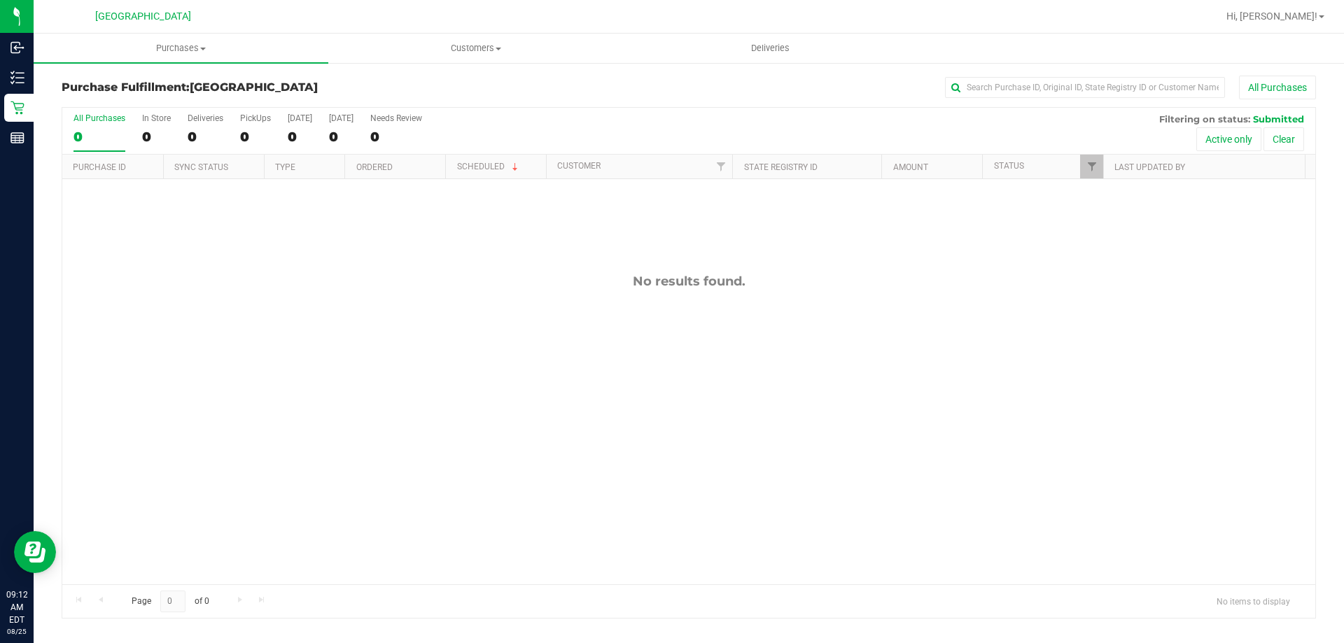
click at [892, 538] on div "No results found." at bounding box center [688, 429] width 1253 height 500
click at [451, 356] on div "No results found." at bounding box center [688, 429] width 1253 height 500
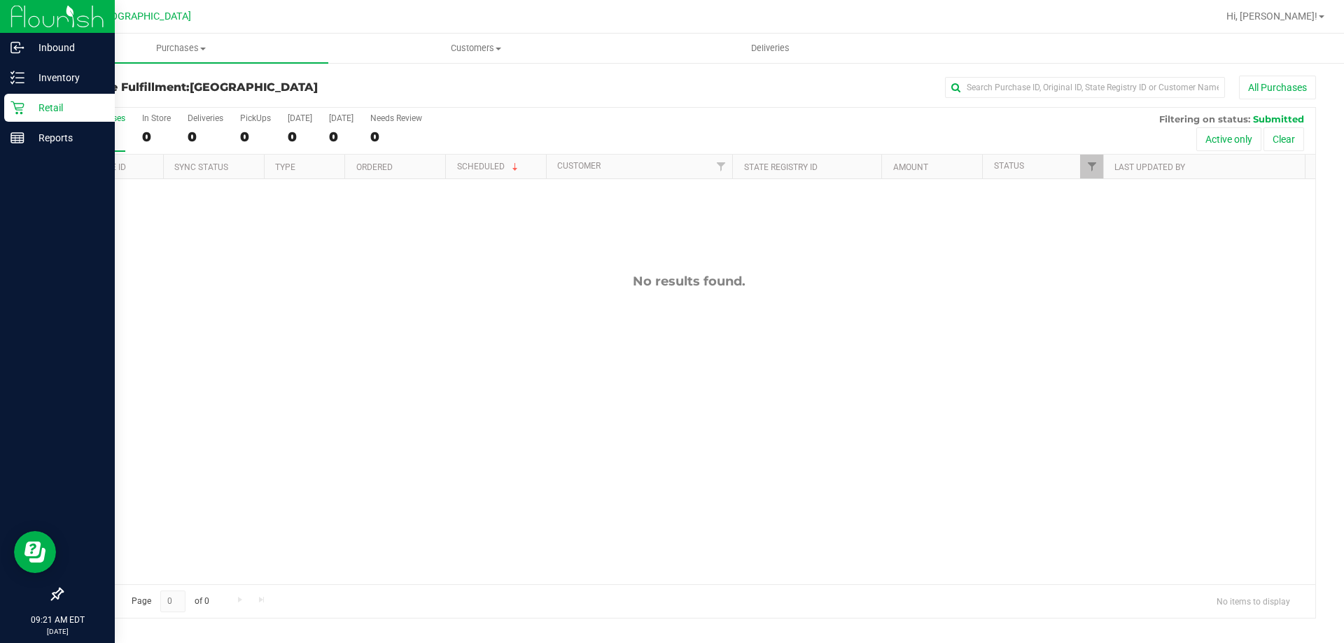
click at [28, 116] on div "Retail" at bounding box center [59, 108] width 111 height 28
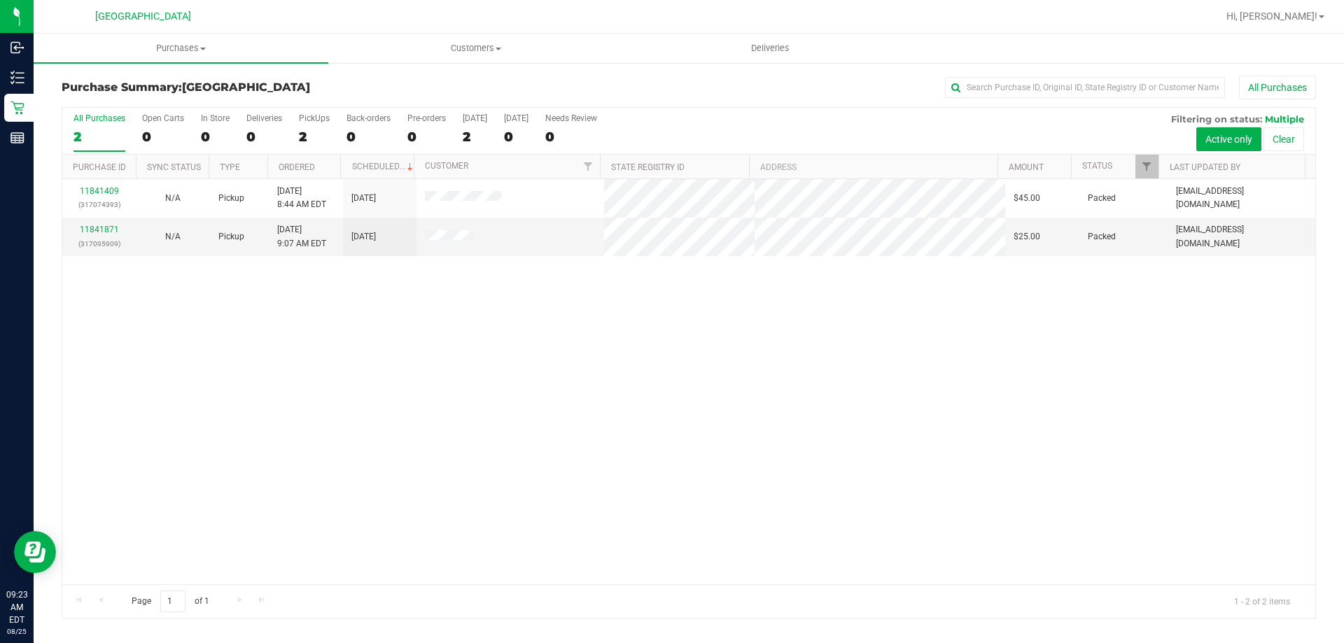
click at [492, 395] on div "11841409 (317074393) N/A Pickup [DATE] 8:44 AM EDT 8/25/2025 $45.00 Packed [EMA…" at bounding box center [688, 381] width 1253 height 405
click at [252, 300] on div "11841409 (317074393) N/A Pickup [DATE] 8:44 AM EDT 8/25/2025 $45.00 Packed [EMA…" at bounding box center [688, 381] width 1253 height 405
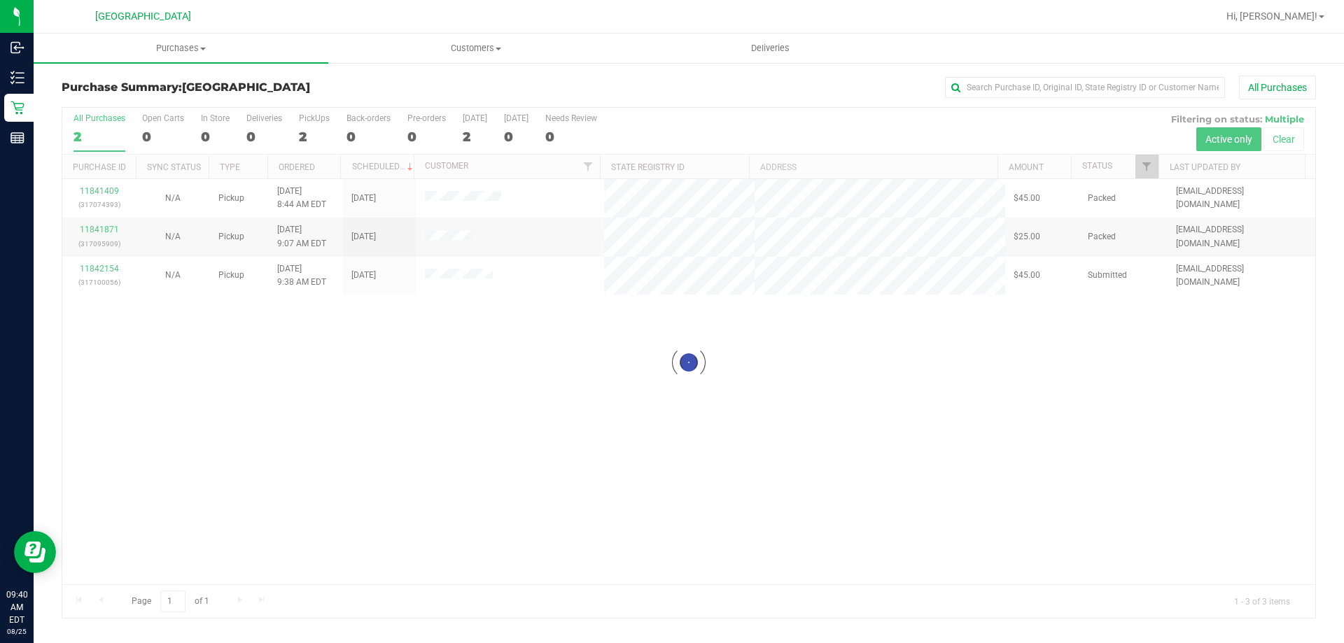
drag, startPoint x: 348, startPoint y: 374, endPoint x: 357, endPoint y: 379, distance: 10.0
click at [352, 377] on div at bounding box center [688, 363] width 1253 height 510
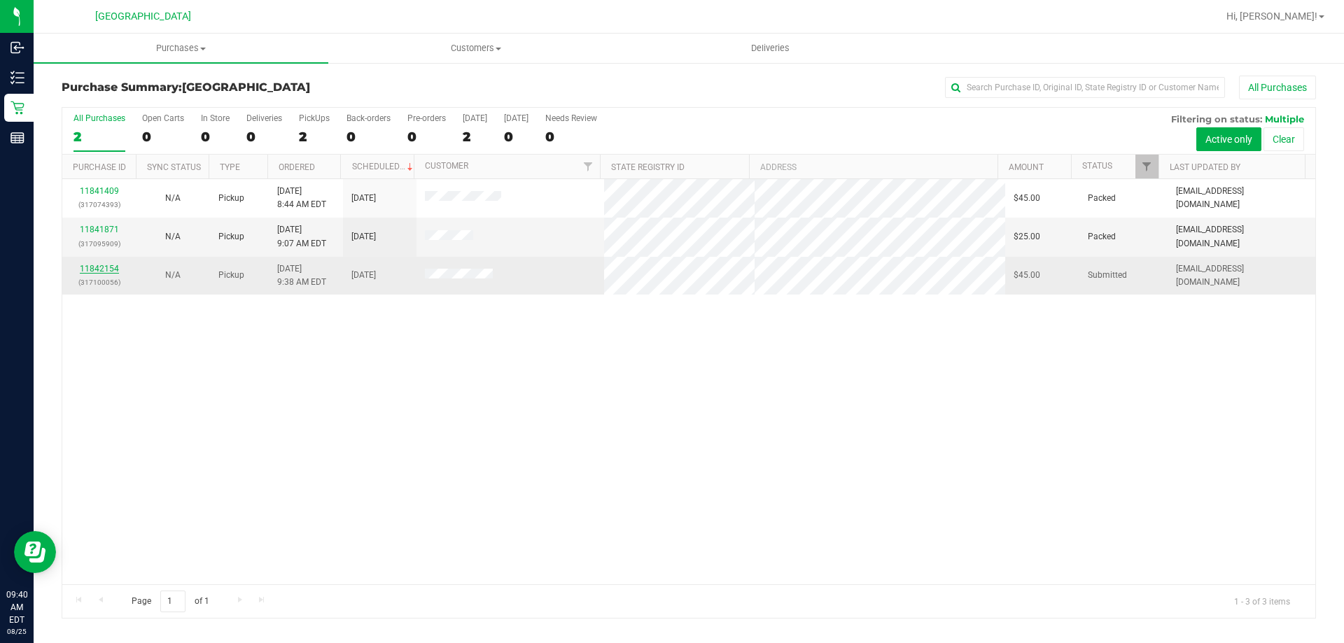
click at [98, 272] on link "11842154" at bounding box center [99, 269] width 39 height 10
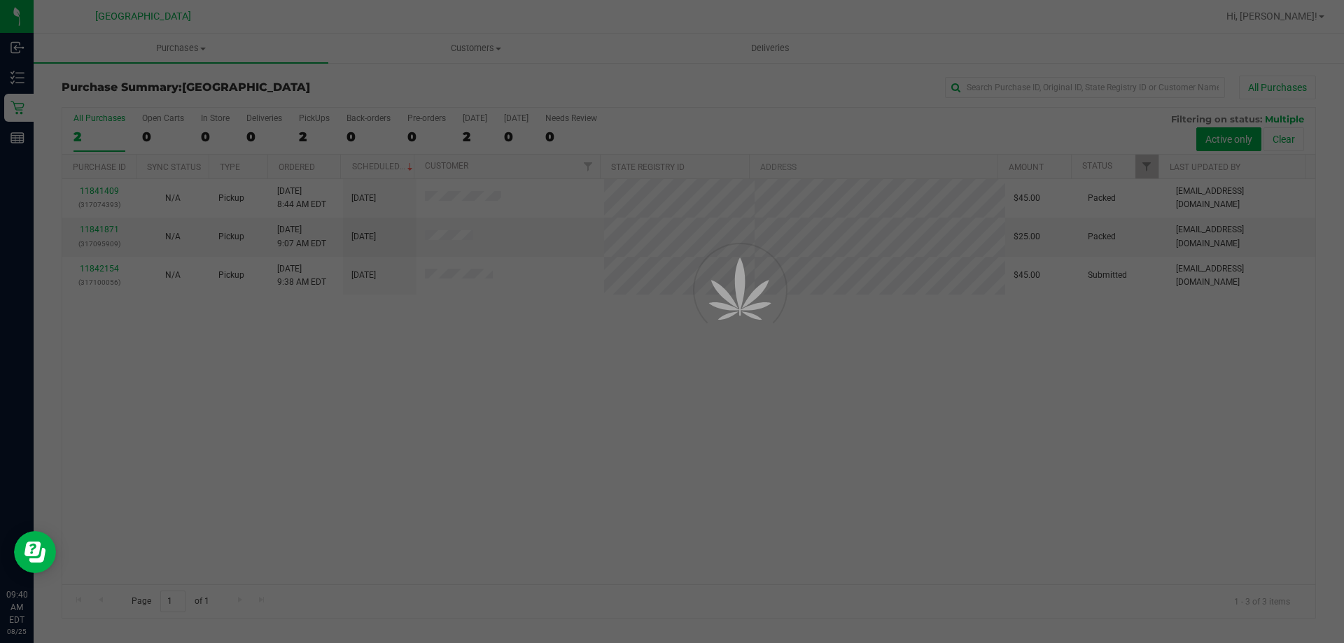
click at [614, 399] on div at bounding box center [672, 321] width 1344 height 643
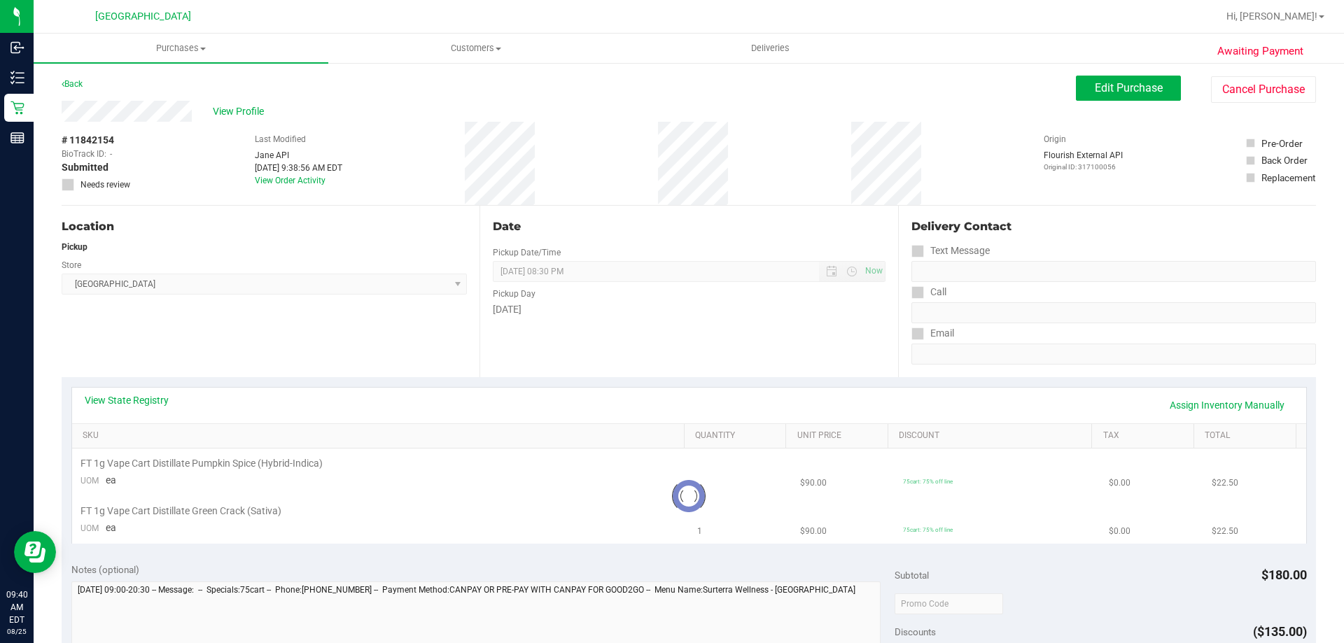
click at [640, 379] on div "View State Registry Assign Inventory Manually SKU Quantity Unit Price Discount …" at bounding box center [689, 465] width 1254 height 176
click at [572, 360] on div "Date Pickup Date/Time [DATE] Now [DATE] 08:30 PM Now Pickup Day [DATE]" at bounding box center [688, 291] width 418 height 171
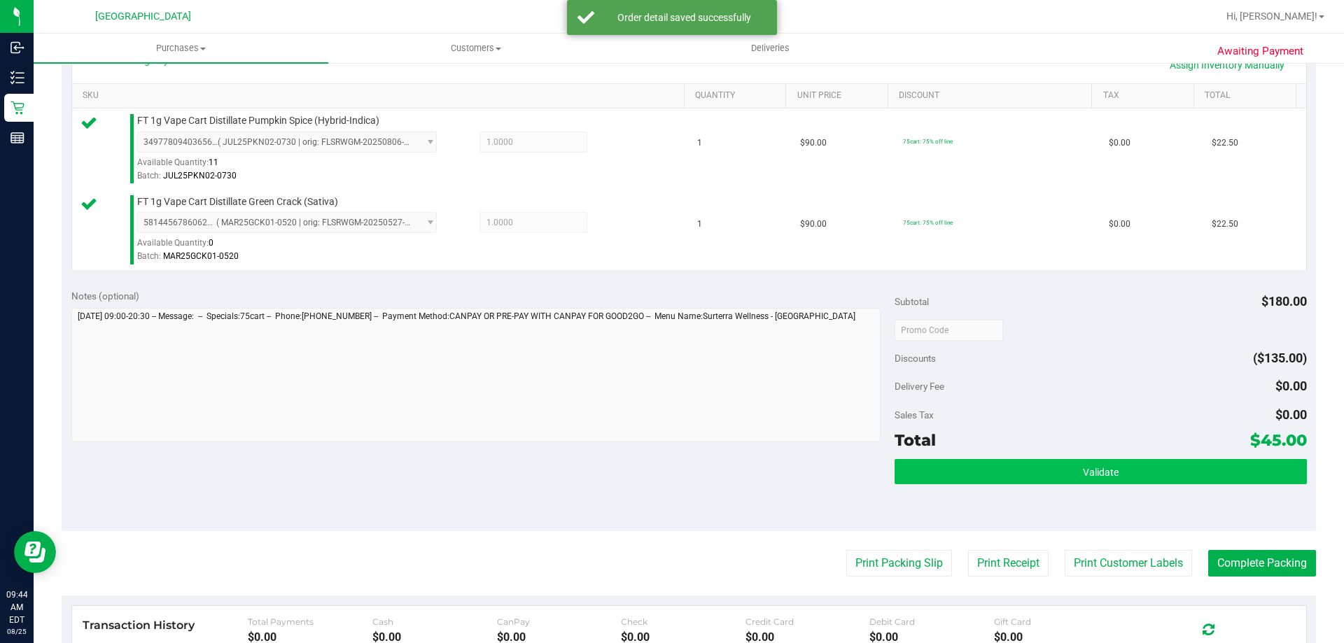
scroll to position [350, 0]
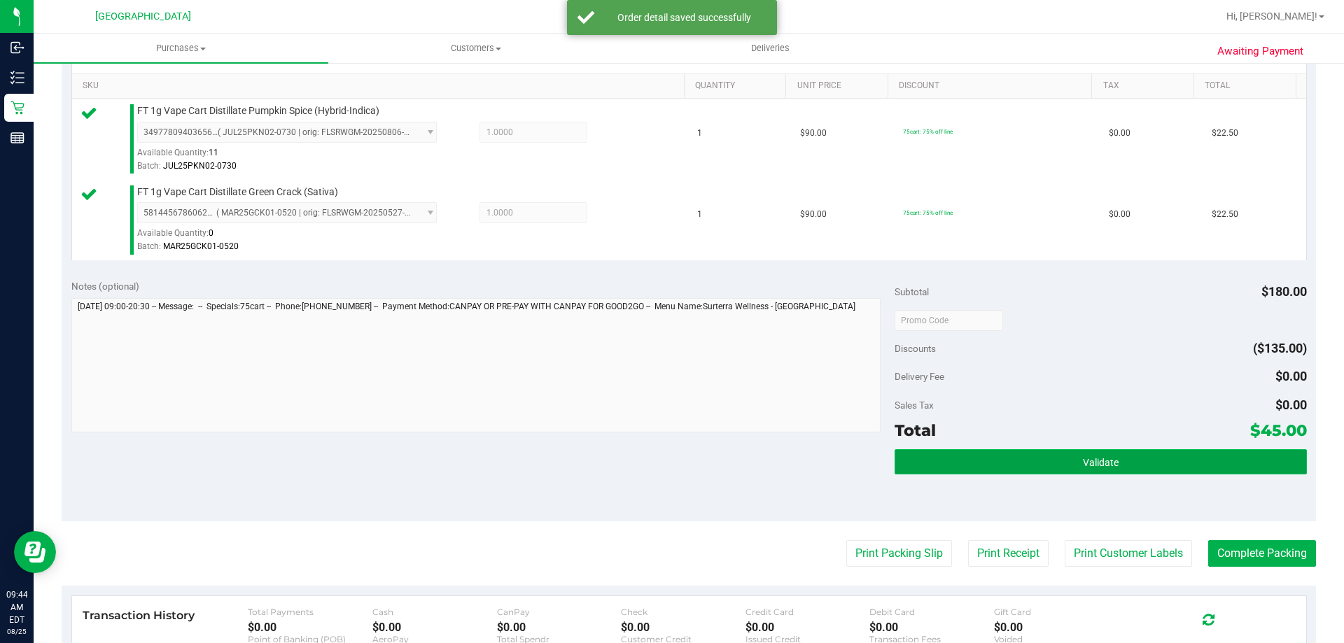
click at [948, 456] on button "Validate" at bounding box center [1100, 461] width 412 height 25
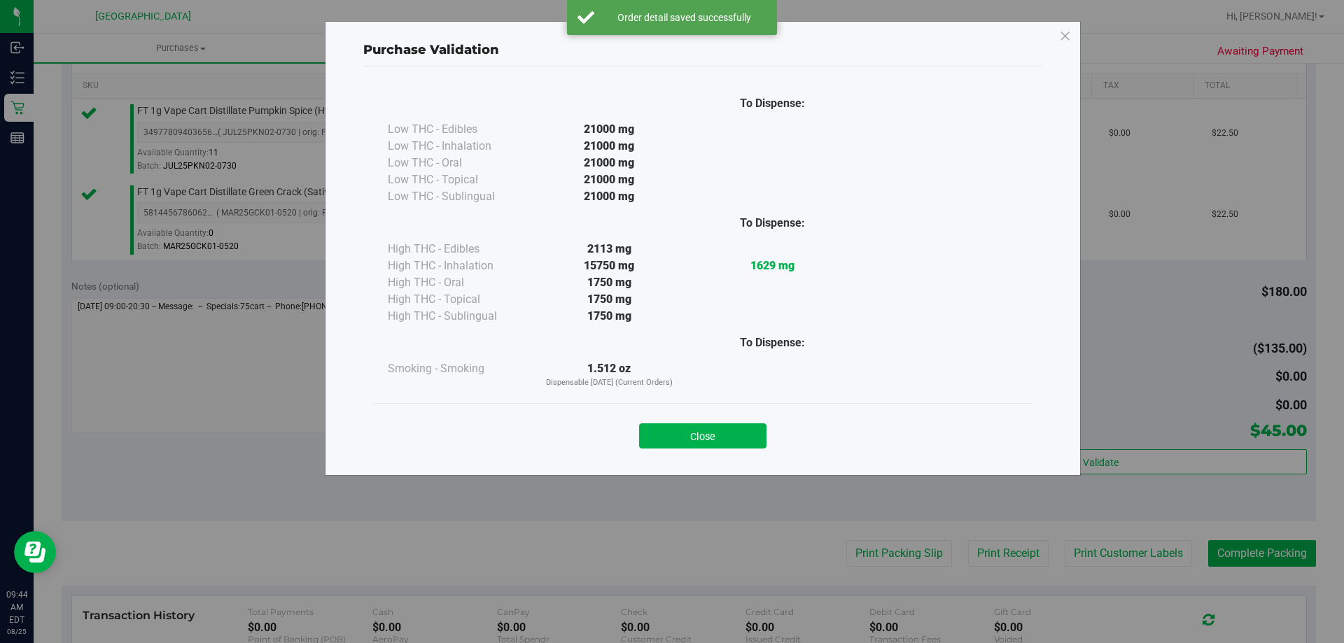
drag, startPoint x: 695, startPoint y: 426, endPoint x: 724, endPoint y: 433, distance: 29.7
click at [698, 426] on button "Close" at bounding box center [702, 435] width 127 height 25
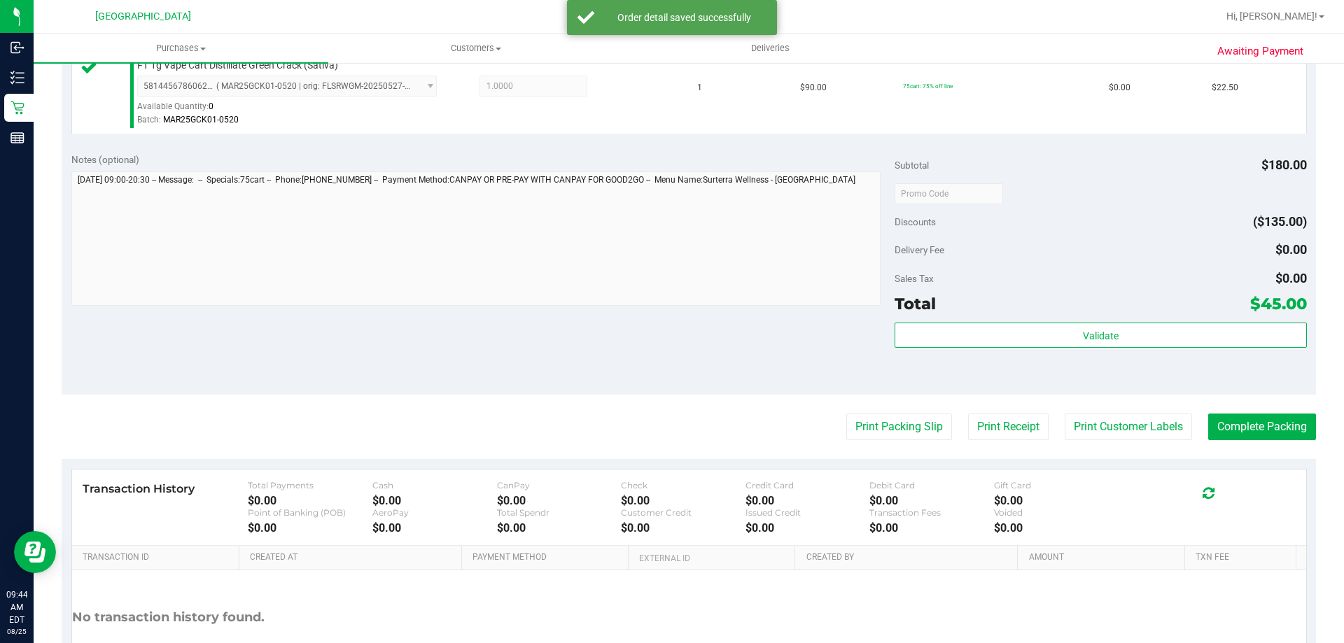
scroll to position [490, 0]
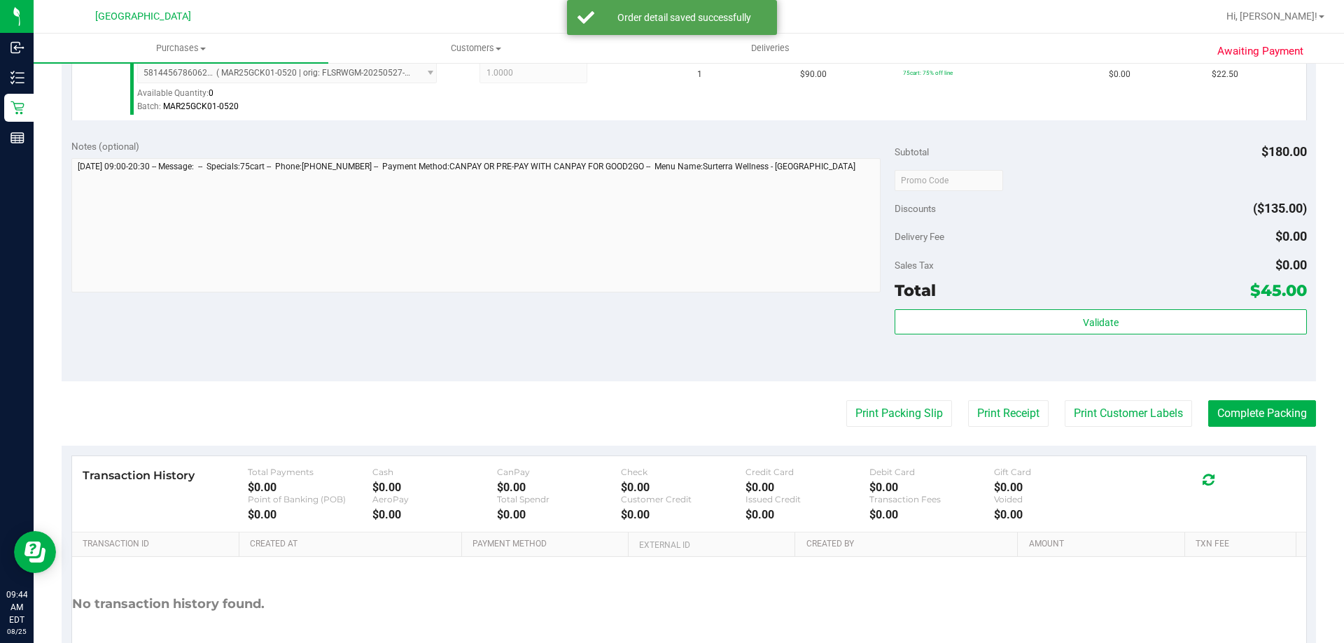
click at [883, 390] on purchase-details "Back Edit Purchase Cancel Purchase View Profile # 11842154 BioTrack ID: - Submi…" at bounding box center [689, 147] width 1254 height 1122
click at [878, 419] on button "Print Packing Slip" at bounding box center [899, 413] width 106 height 27
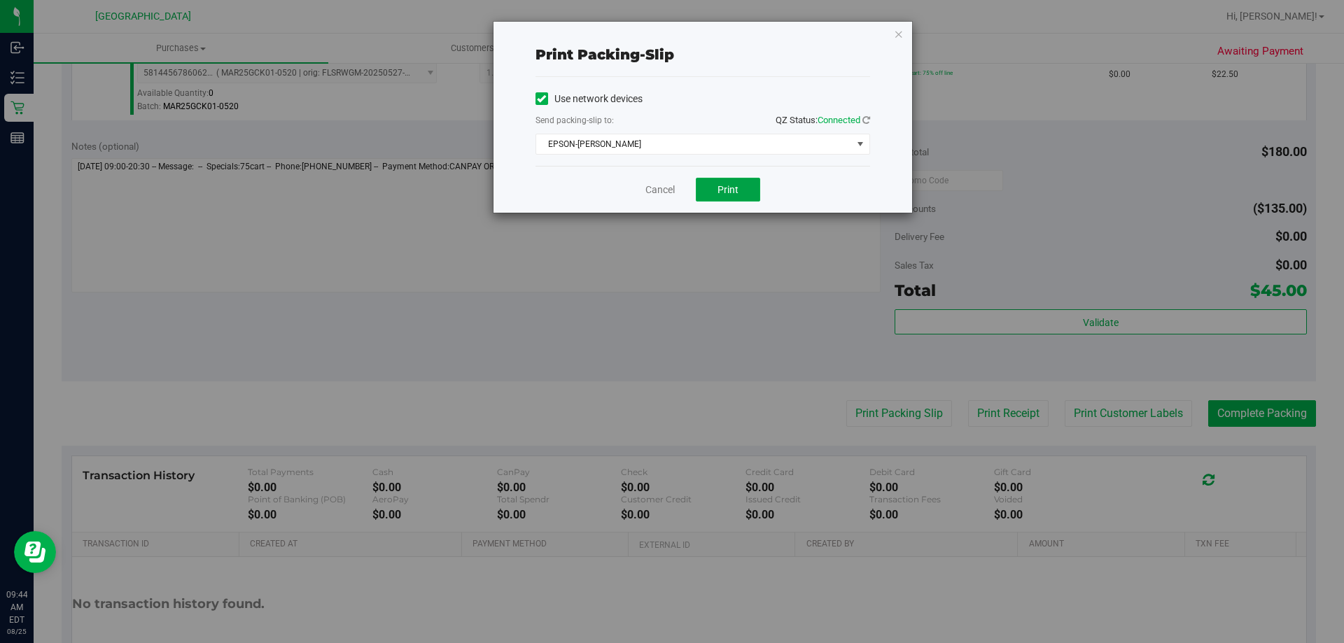
drag, startPoint x: 730, startPoint y: 189, endPoint x: 771, endPoint y: 174, distance: 43.2
click at [733, 189] on span "Print" at bounding box center [727, 189] width 21 height 11
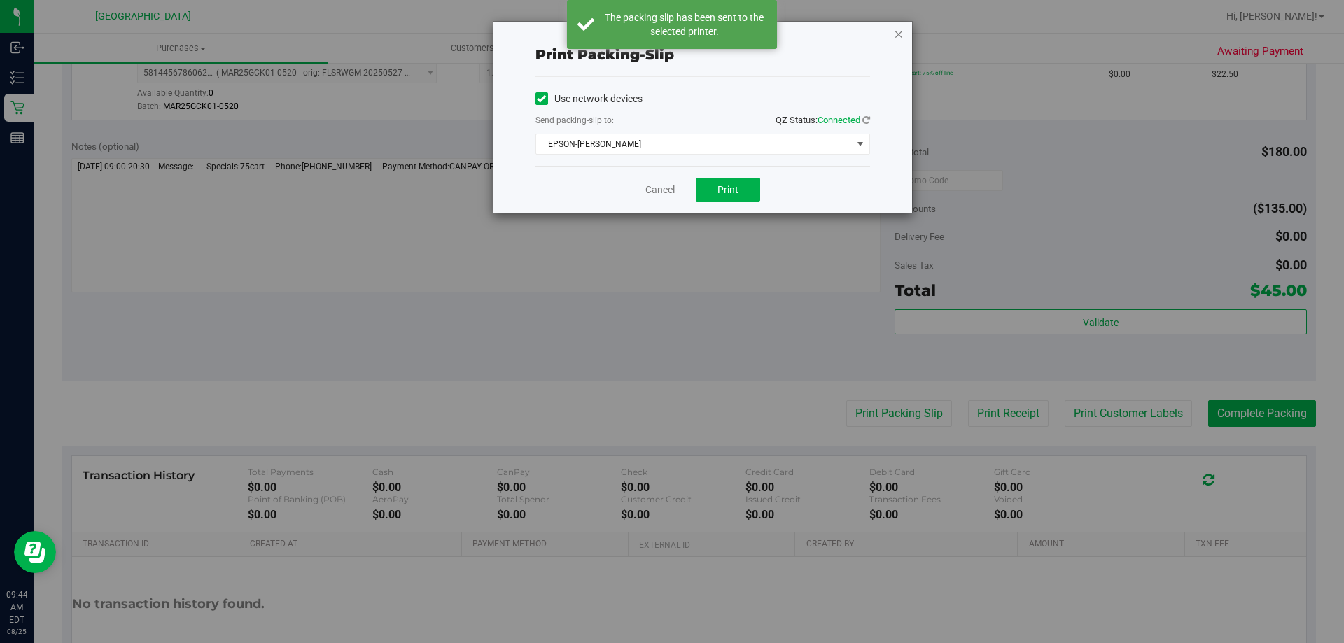
click at [899, 35] on icon "button" at bounding box center [899, 33] width 10 height 17
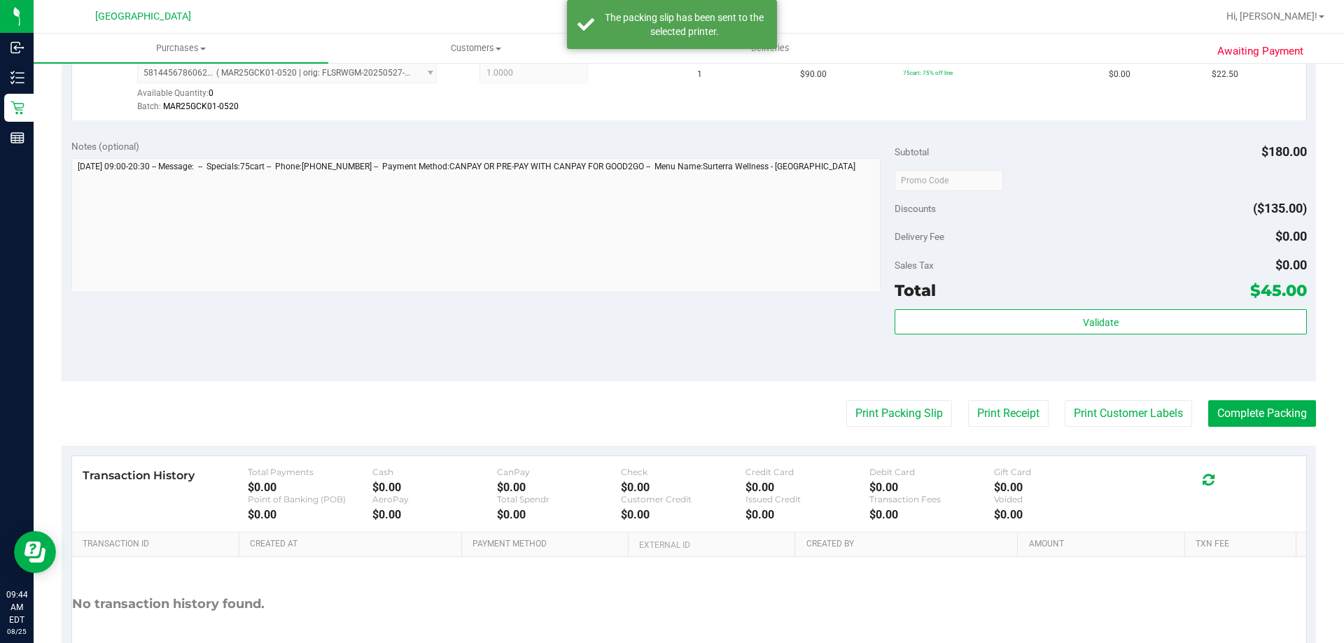
drag, startPoint x: 1039, startPoint y: 335, endPoint x: 1065, endPoint y: 353, distance: 32.2
click at [1040, 335] on div "Validate" at bounding box center [1100, 322] width 412 height 27
click at [1232, 411] on button "Complete Packing" at bounding box center [1262, 413] width 108 height 27
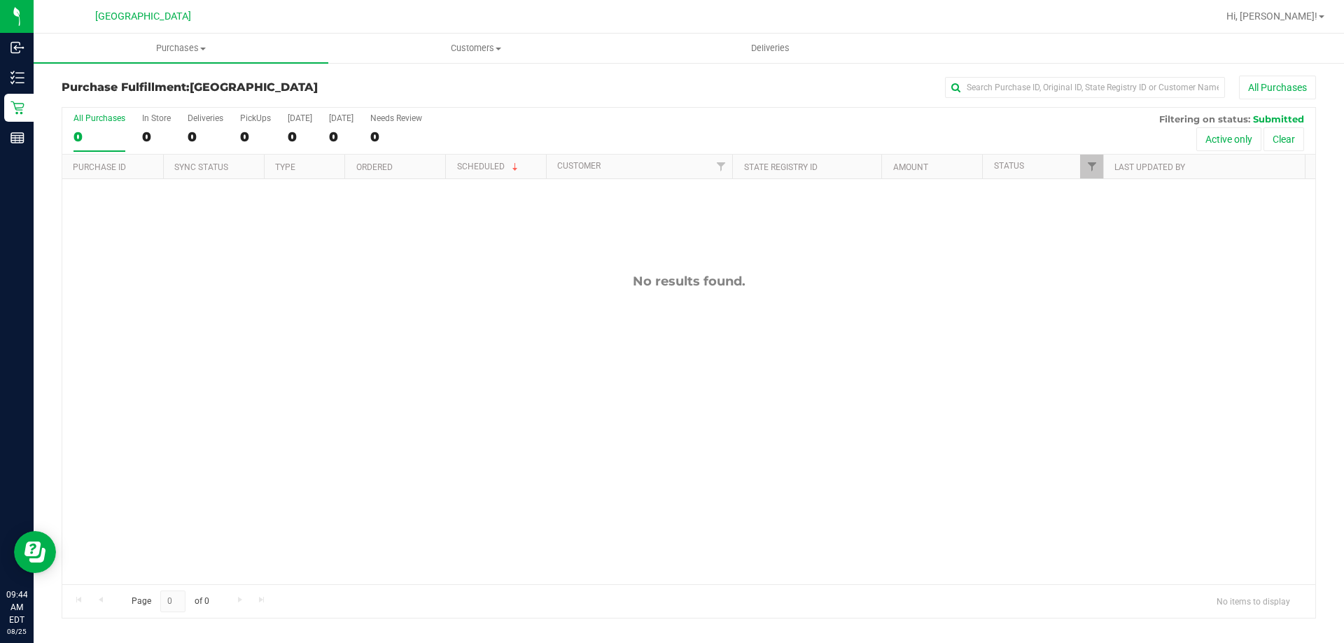
click at [340, 461] on div "No results found." at bounding box center [688, 429] width 1253 height 500
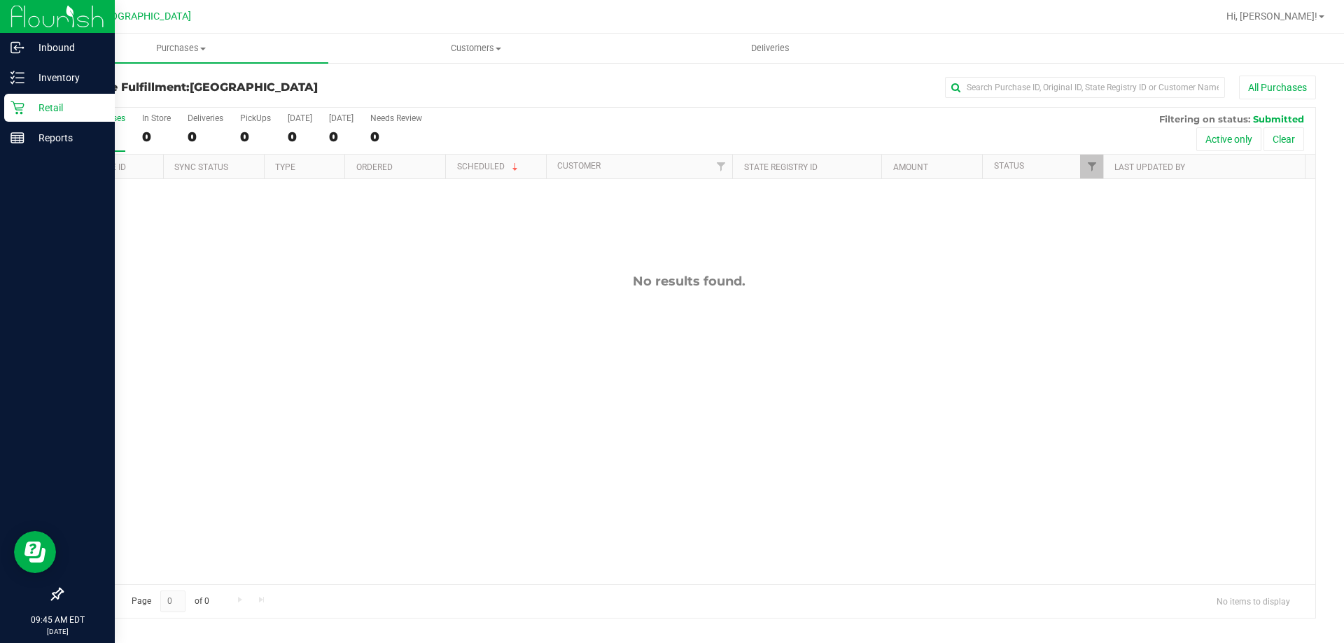
drag, startPoint x: 24, startPoint y: 106, endPoint x: 31, endPoint y: 106, distance: 7.7
click at [24, 107] on div "Retail" at bounding box center [59, 108] width 111 height 28
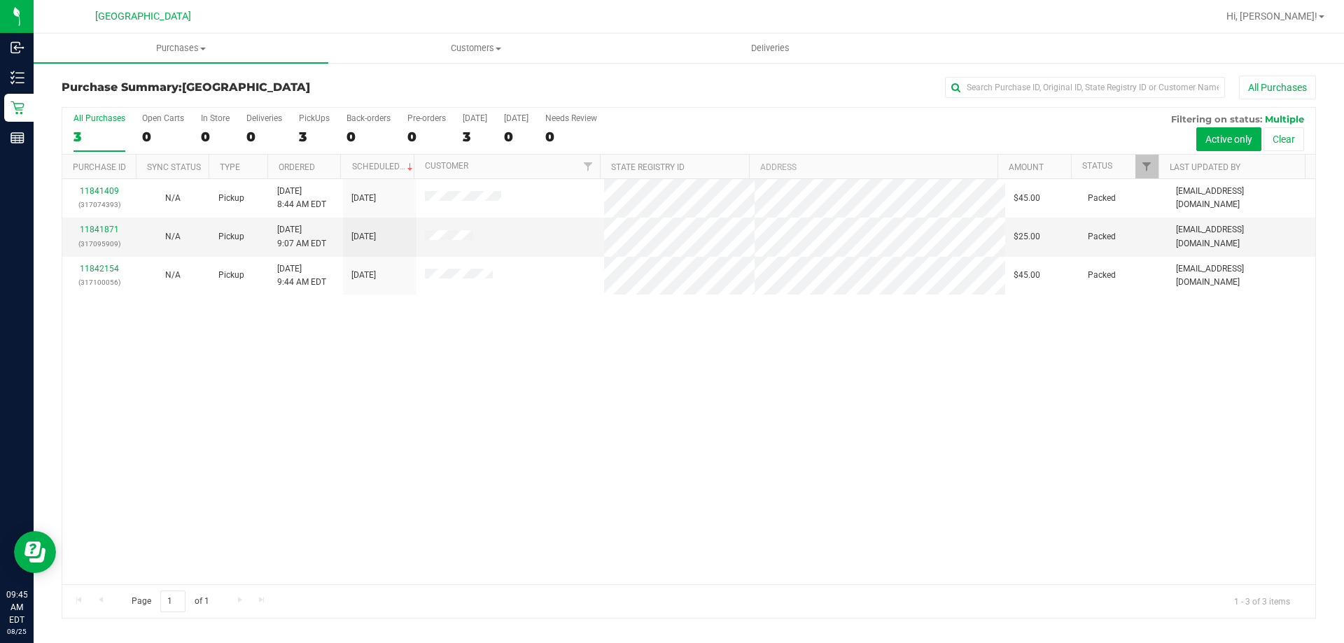
drag, startPoint x: 636, startPoint y: 406, endPoint x: 578, endPoint y: 343, distance: 85.7
click at [631, 405] on div "11841409 (317074393) N/A Pickup [DATE] 8:44 AM EDT 8/25/2025 $45.00 Packed [EMA…" at bounding box center [688, 381] width 1253 height 405
click at [224, 311] on div "11841409 (317074393) N/A Pickup [DATE] 8:44 AM EDT 8/25/2025 $45.00 Packed [EMA…" at bounding box center [688, 381] width 1253 height 405
click at [507, 451] on div "11841409 (317074393) N/A Pickup [DATE] 8:44 AM EDT 8/25/2025 $45.00 Packed [EMA…" at bounding box center [688, 381] width 1253 height 405
click at [451, 365] on div "11841409 (317074393) N/A Pickup [DATE] 8:44 AM EDT 8/25/2025 $45.00 Packed [EMA…" at bounding box center [688, 381] width 1253 height 405
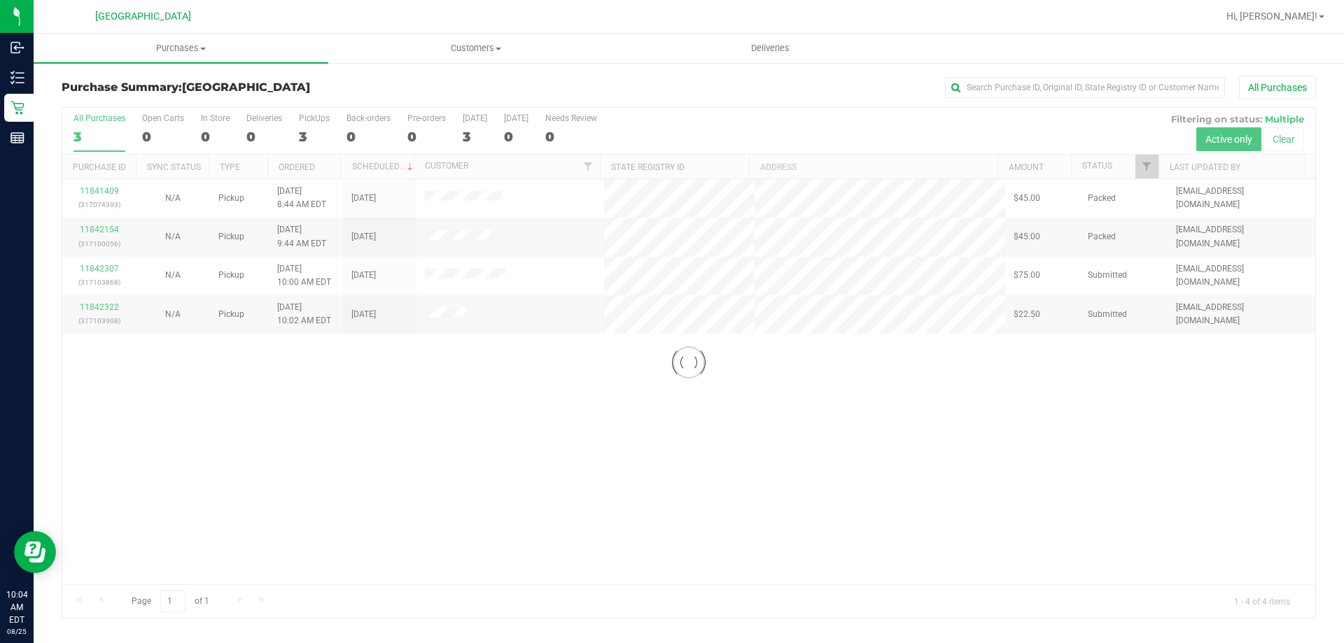
click at [319, 413] on div at bounding box center [688, 363] width 1253 height 510
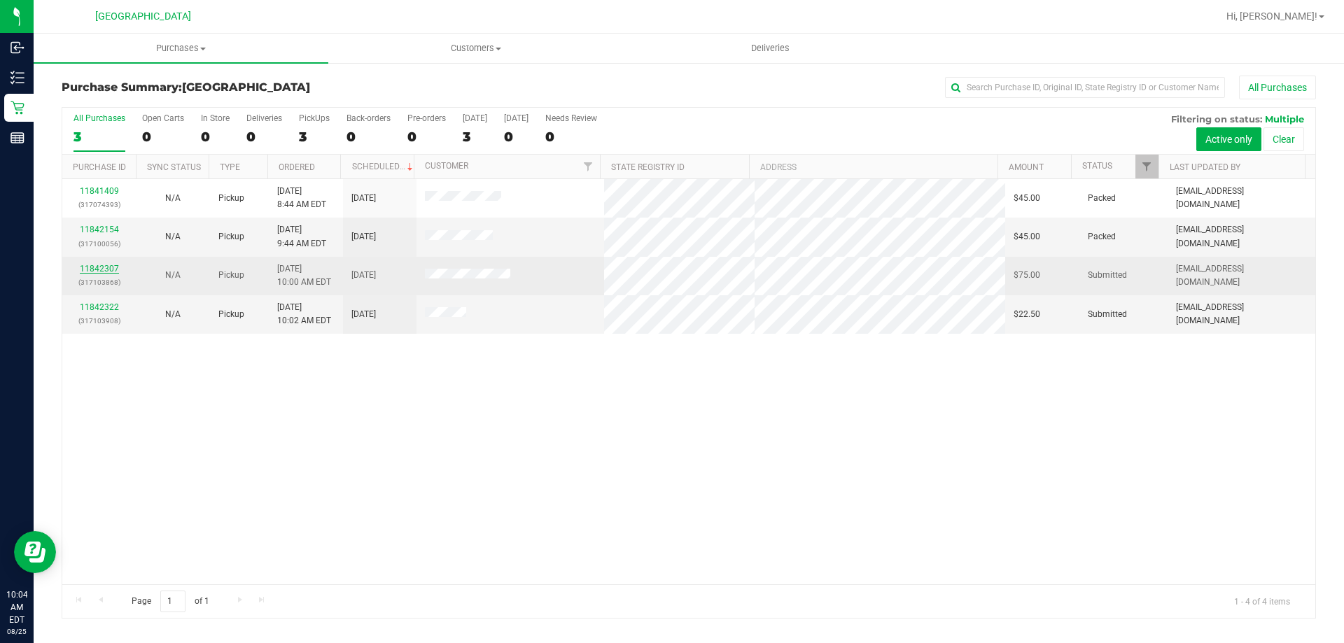
click at [108, 268] on link "11842307" at bounding box center [99, 269] width 39 height 10
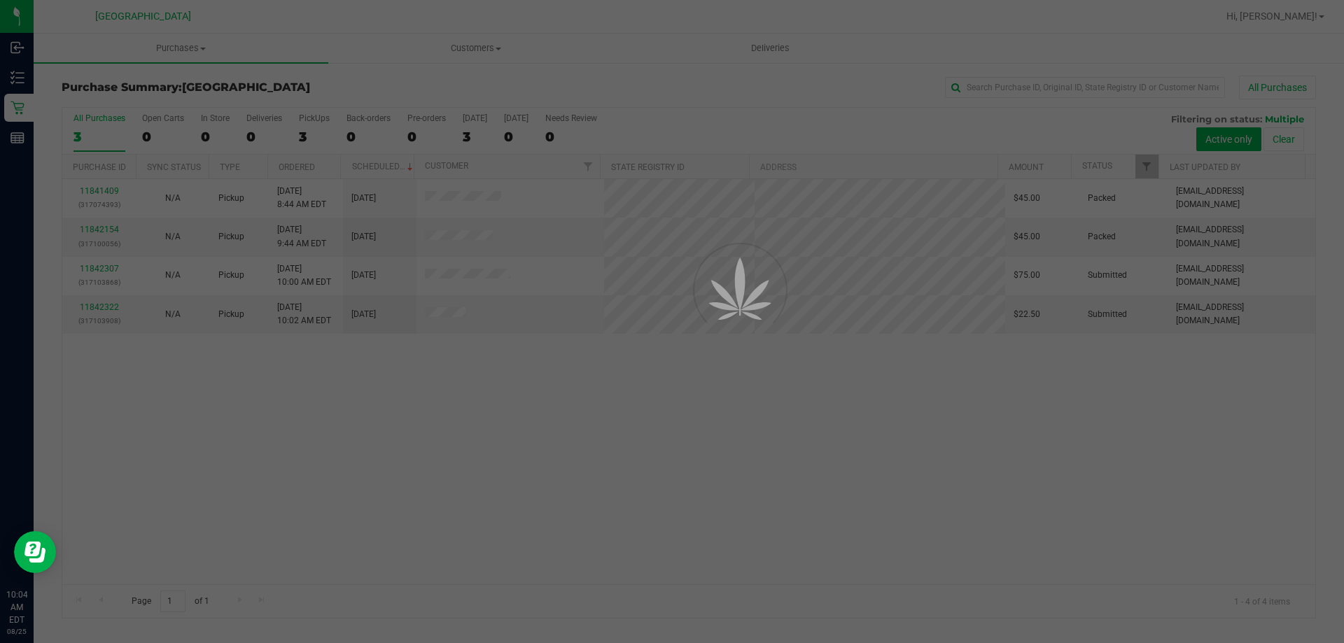
click at [524, 442] on div at bounding box center [672, 321] width 1344 height 643
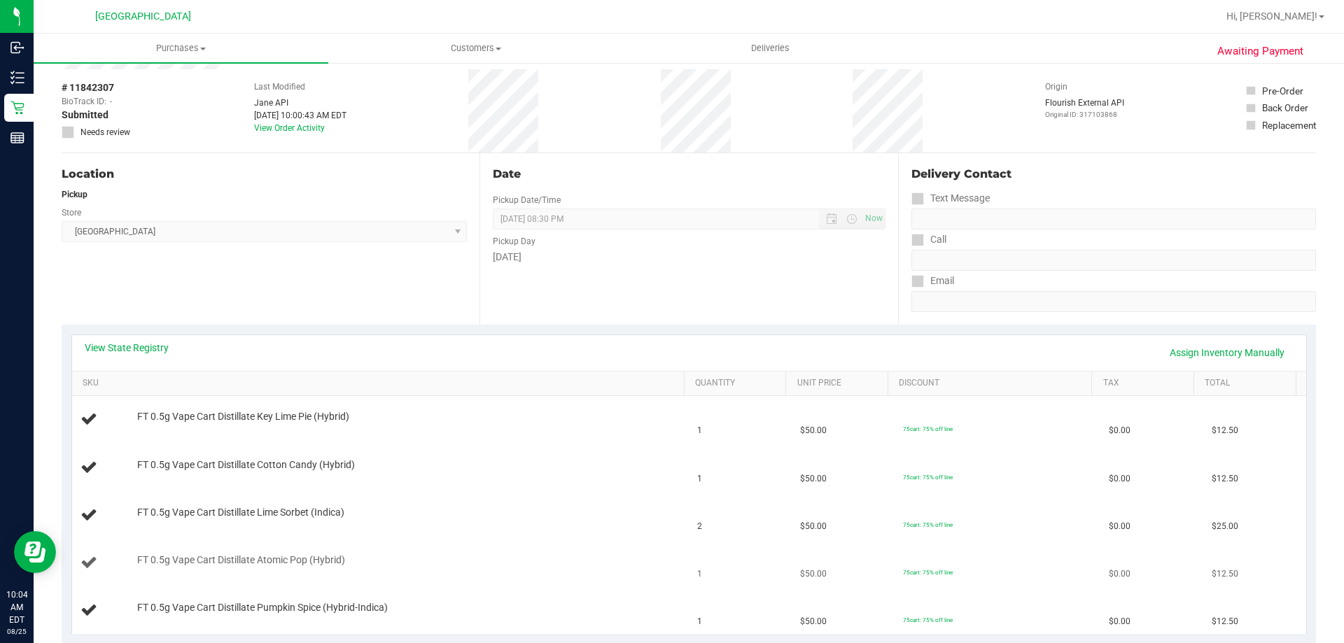
scroll to position [280, 0]
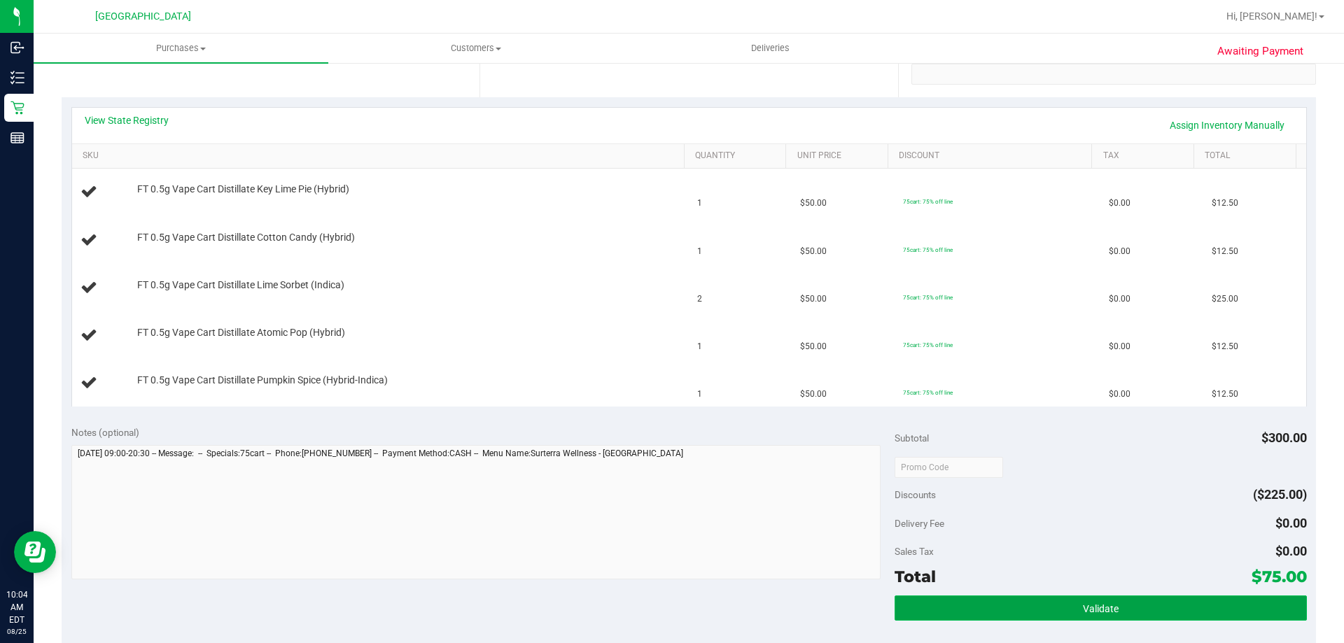
click at [960, 603] on button "Validate" at bounding box center [1100, 608] width 412 height 25
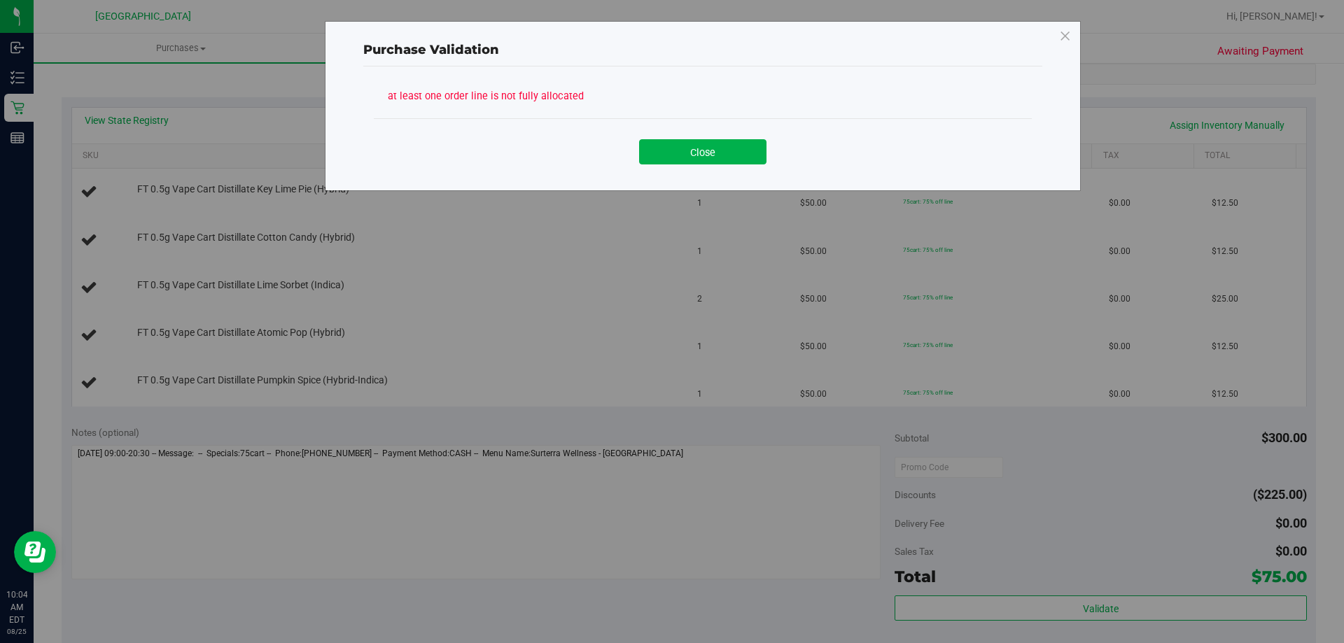
drag, startPoint x: 696, startPoint y: 183, endPoint x: 699, endPoint y: 162, distance: 21.3
click at [696, 176] on div "Purchase Validation at least one order line is not fully allocated Close" at bounding box center [703, 106] width 756 height 170
drag, startPoint x: 699, startPoint y: 161, endPoint x: 764, endPoint y: 290, distance: 144.3
click at [700, 160] on button "Close" at bounding box center [702, 151] width 127 height 25
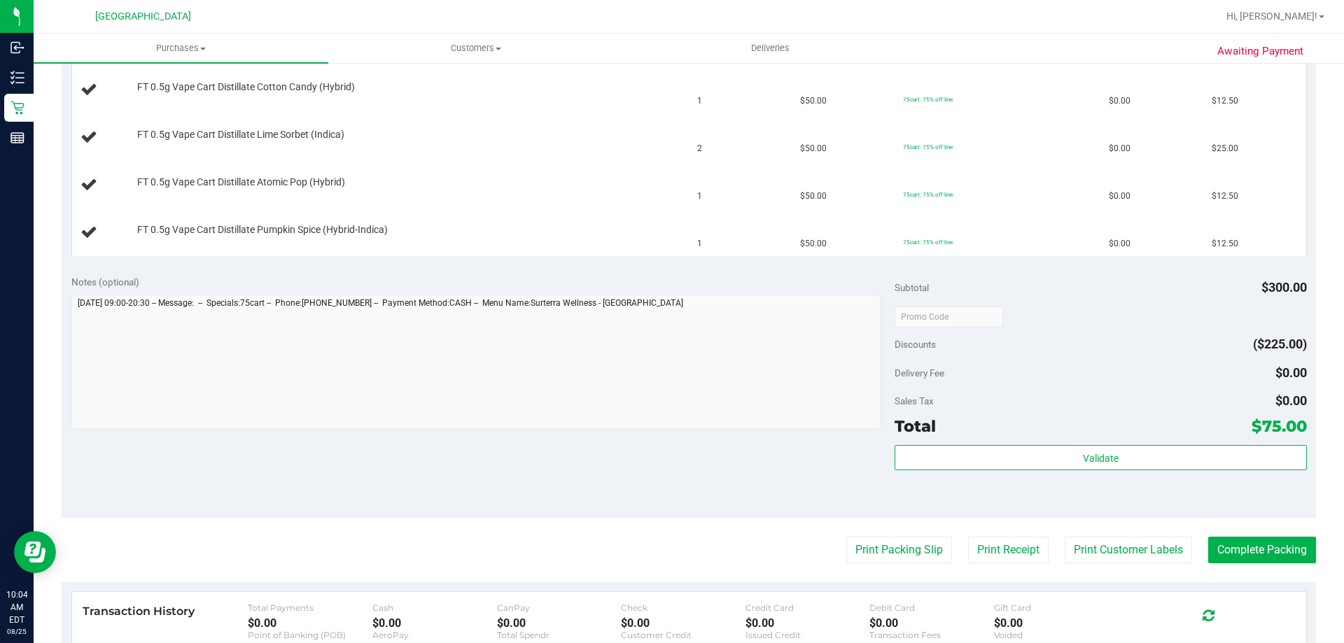
scroll to position [630, 0]
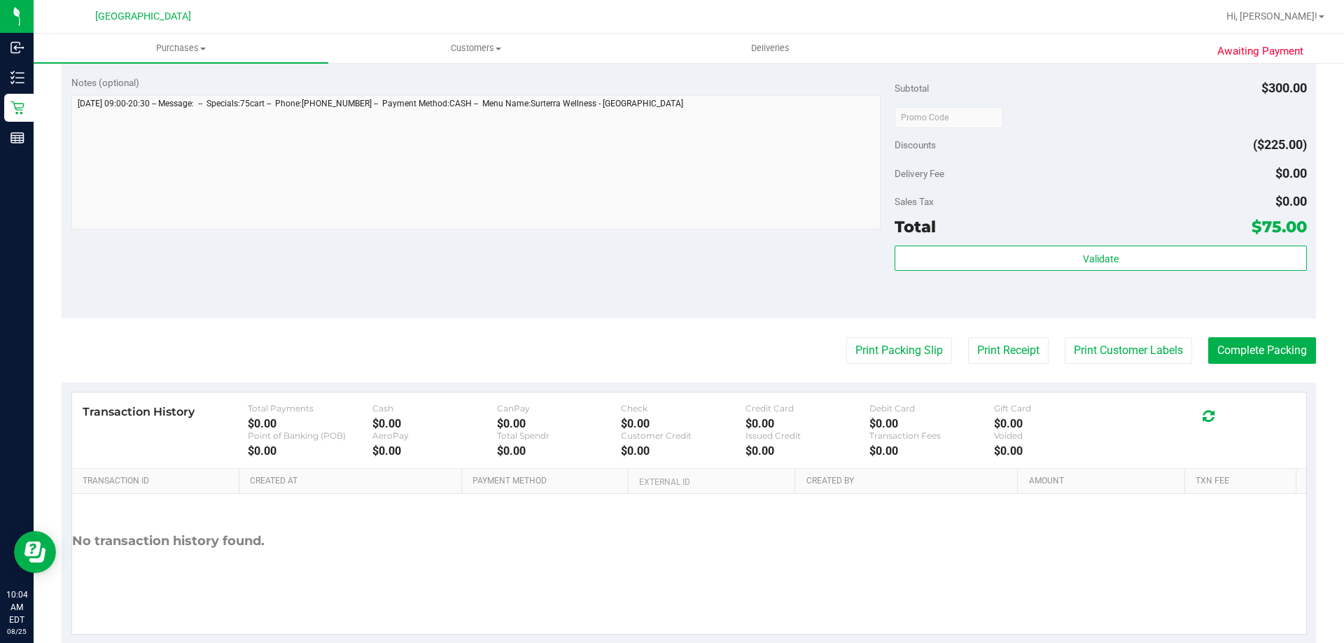
click at [864, 365] on purchase-details "Back Edit Purchase Cancel Purchase View Profile # 11842307 BioTrack ID: - Submi…" at bounding box center [689, 45] width 1254 height 1199
click at [846, 338] on button "Print Packing Slip" at bounding box center [899, 350] width 106 height 27
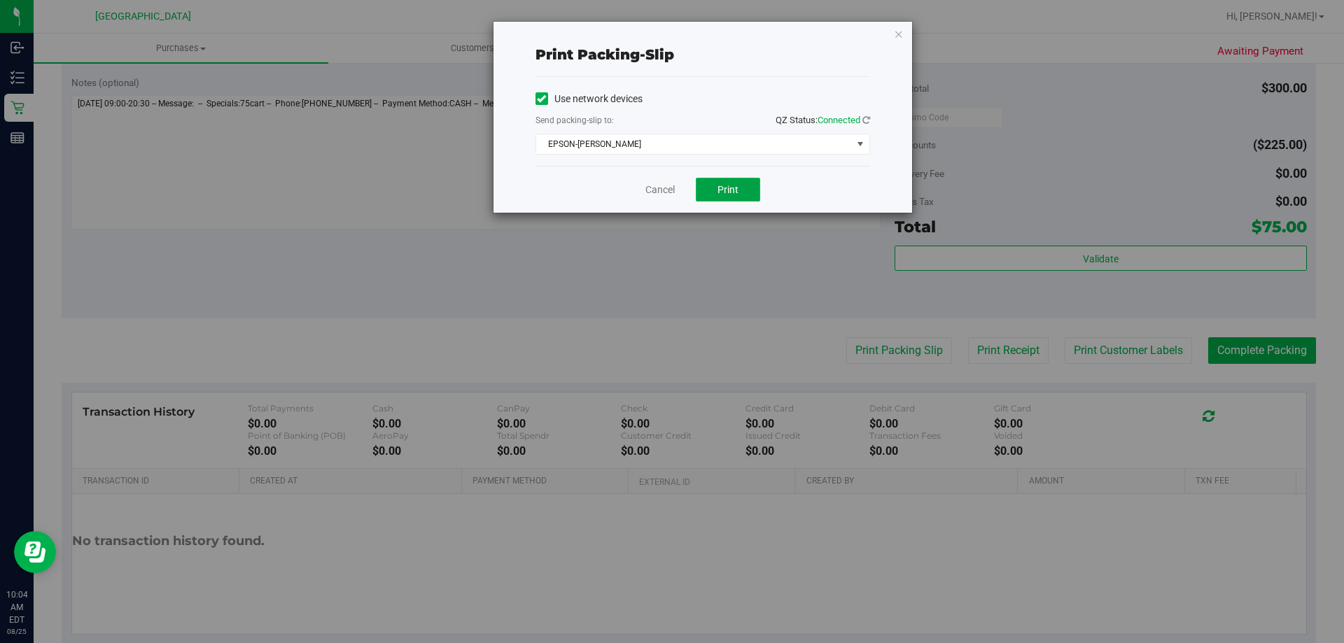
click at [724, 184] on span "Print" at bounding box center [727, 189] width 21 height 11
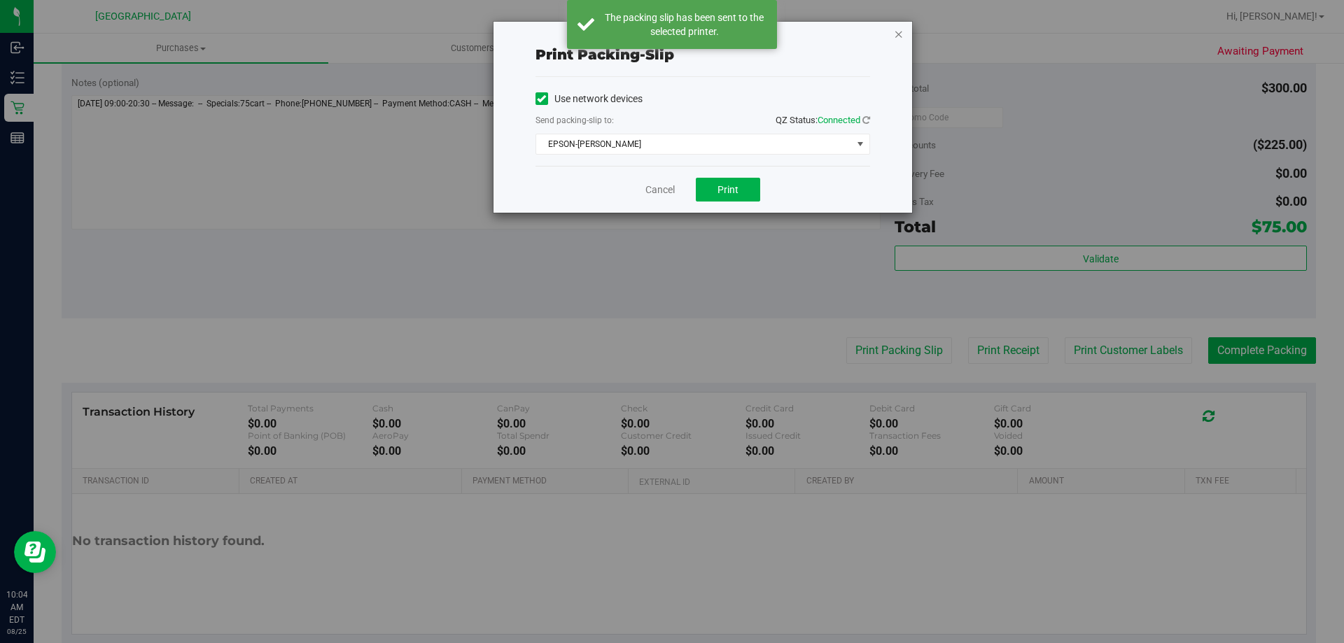
click at [897, 36] on icon "button" at bounding box center [899, 33] width 10 height 17
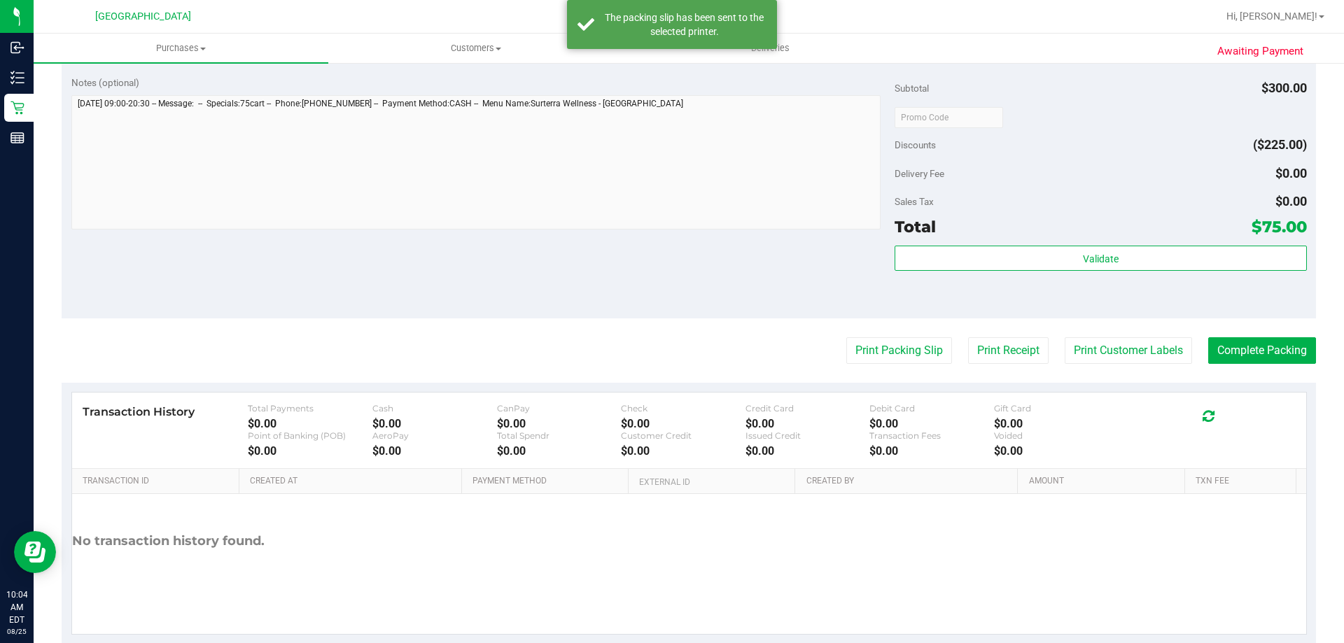
click at [710, 251] on div "Notes (optional) Subtotal $300.00 Discounts ($225.00) Delivery Fee $0.00 Sales …" at bounding box center [689, 192] width 1254 height 252
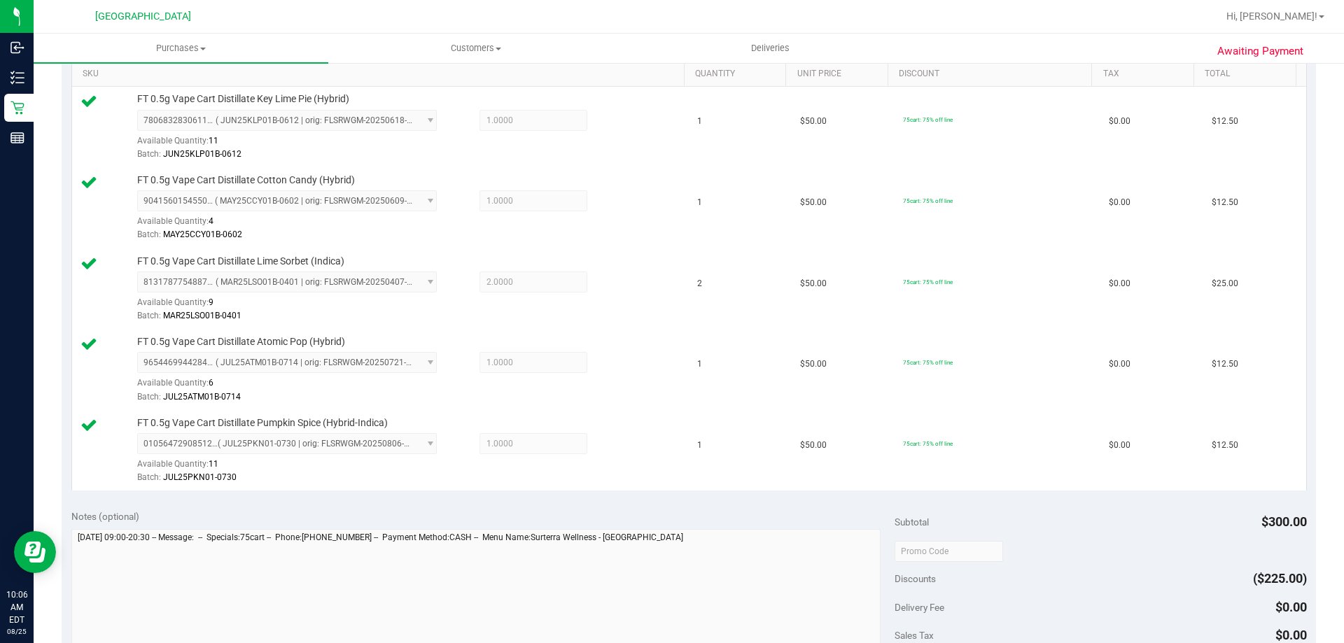
scroll to position [490, 0]
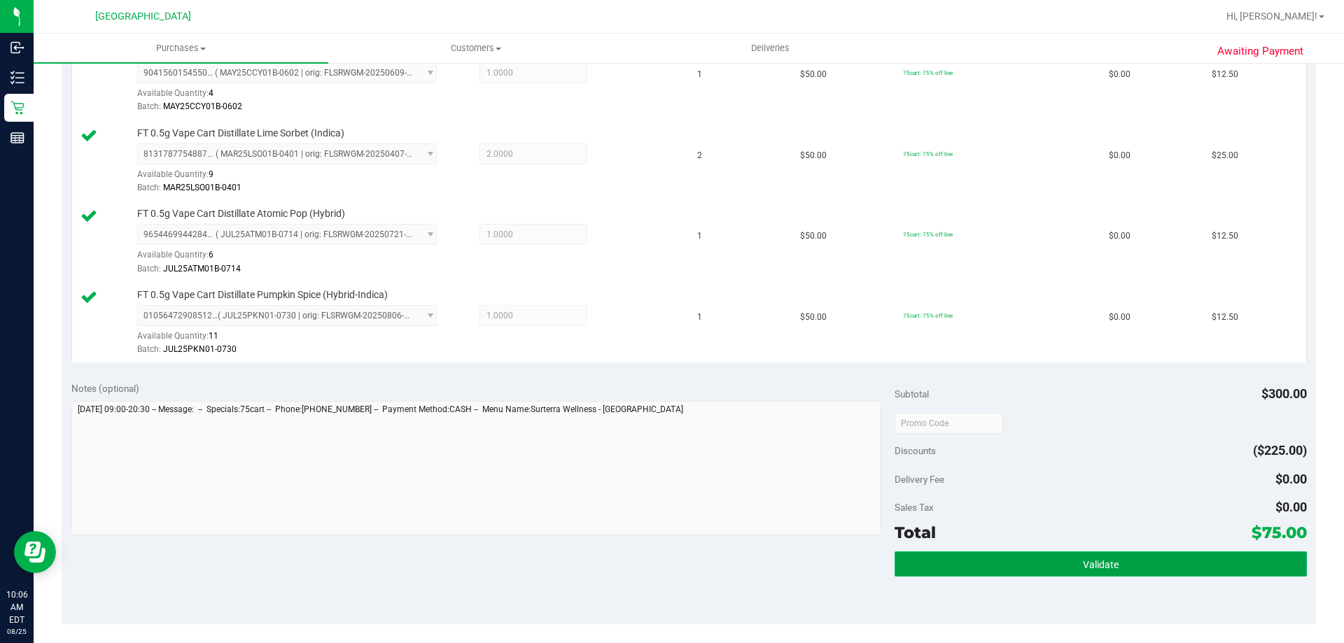
click at [987, 563] on button "Validate" at bounding box center [1100, 563] width 412 height 25
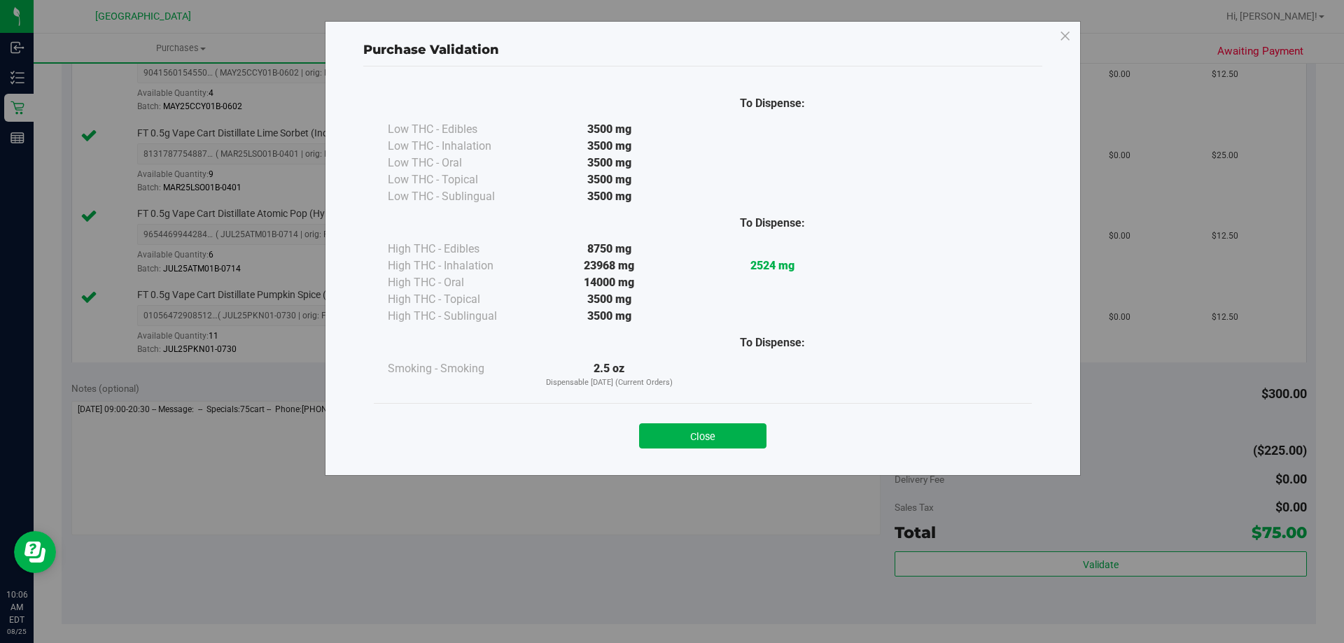
click at [743, 440] on button "Close" at bounding box center [702, 435] width 127 height 25
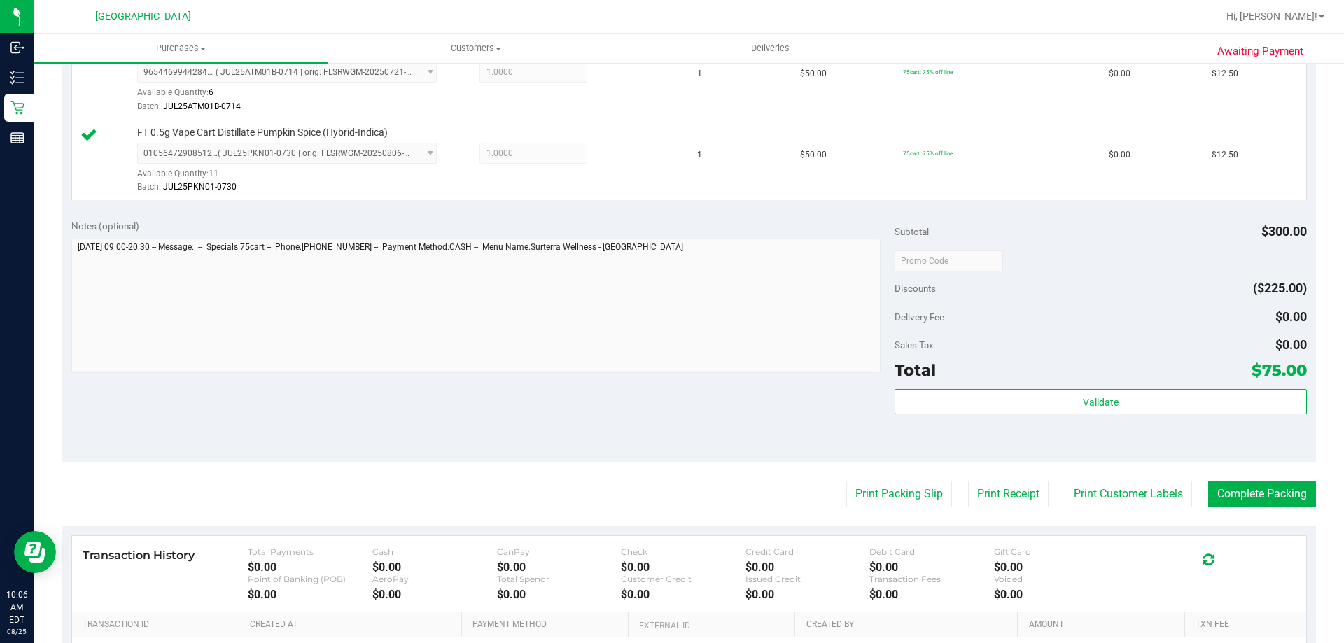
scroll to position [825, 0]
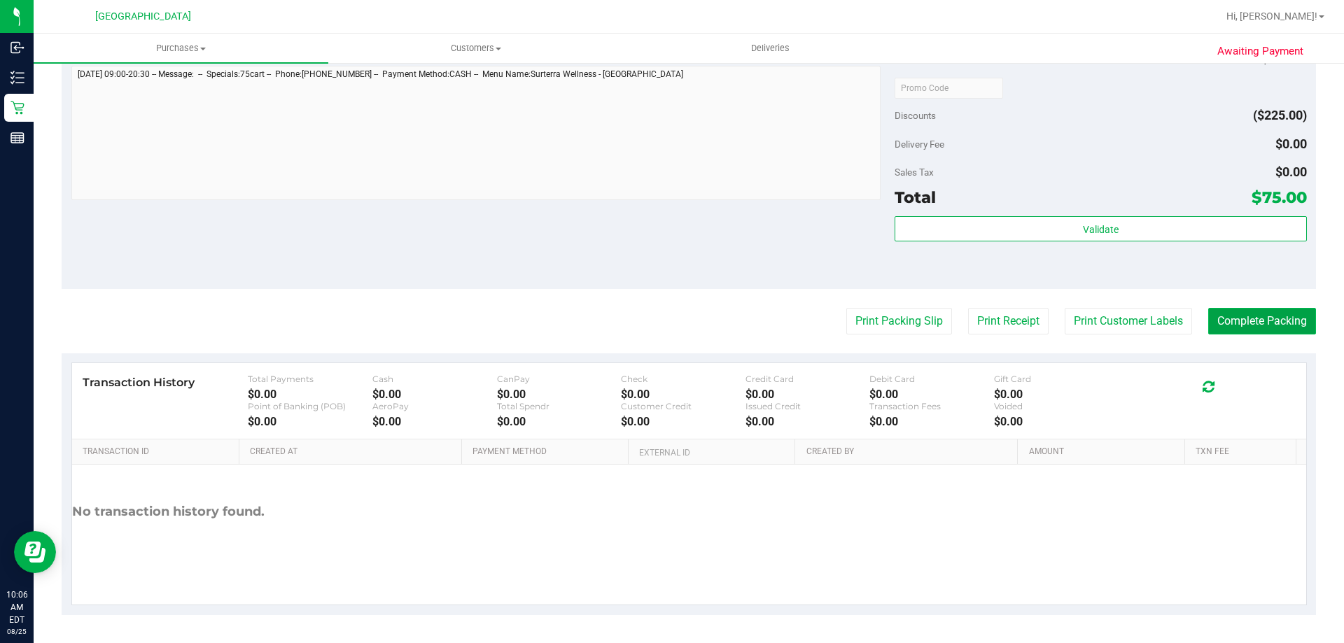
click at [1239, 323] on button "Complete Packing" at bounding box center [1262, 321] width 108 height 27
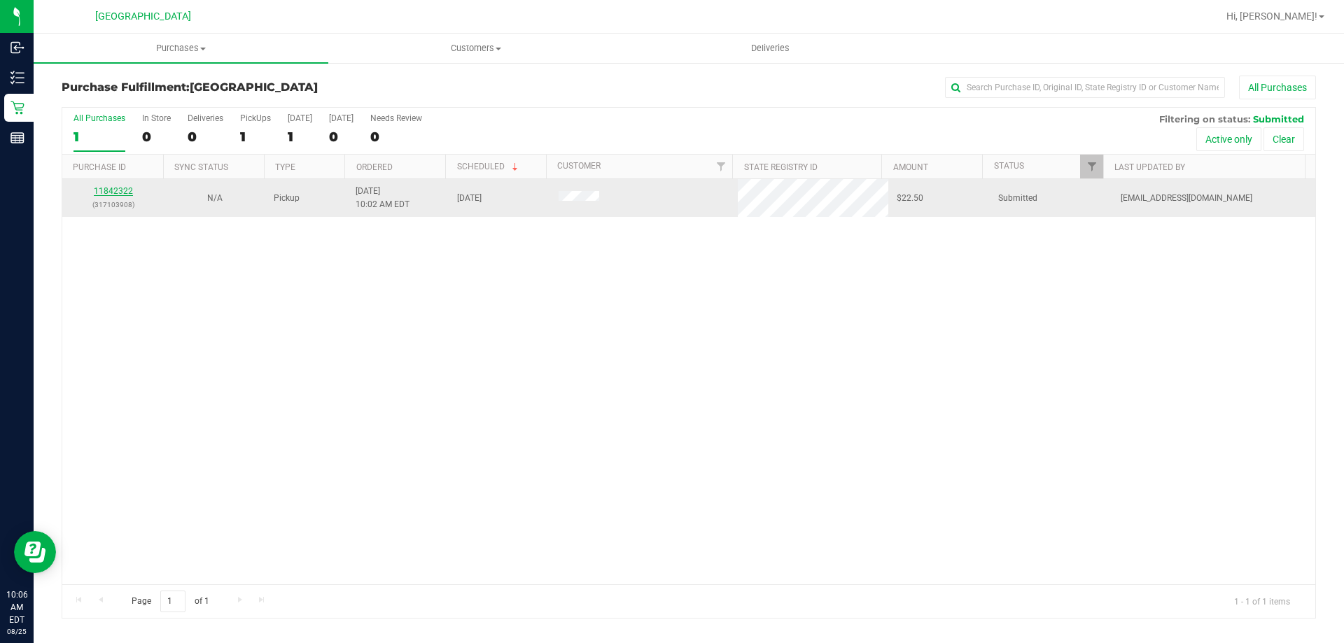
click at [129, 191] on link "11842322" at bounding box center [113, 191] width 39 height 10
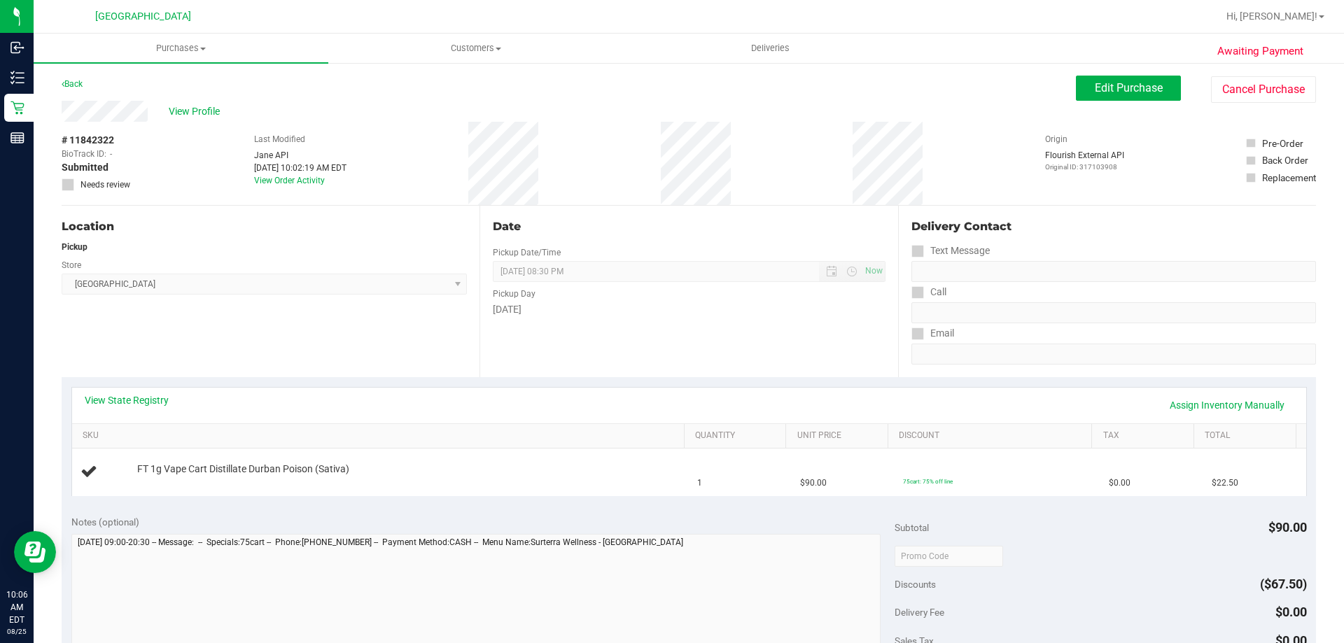
click at [543, 370] on div "Date Pickup Date/Time [DATE] Now [DATE] 08:30 PM Now Pickup Day [DATE]" at bounding box center [688, 291] width 418 height 171
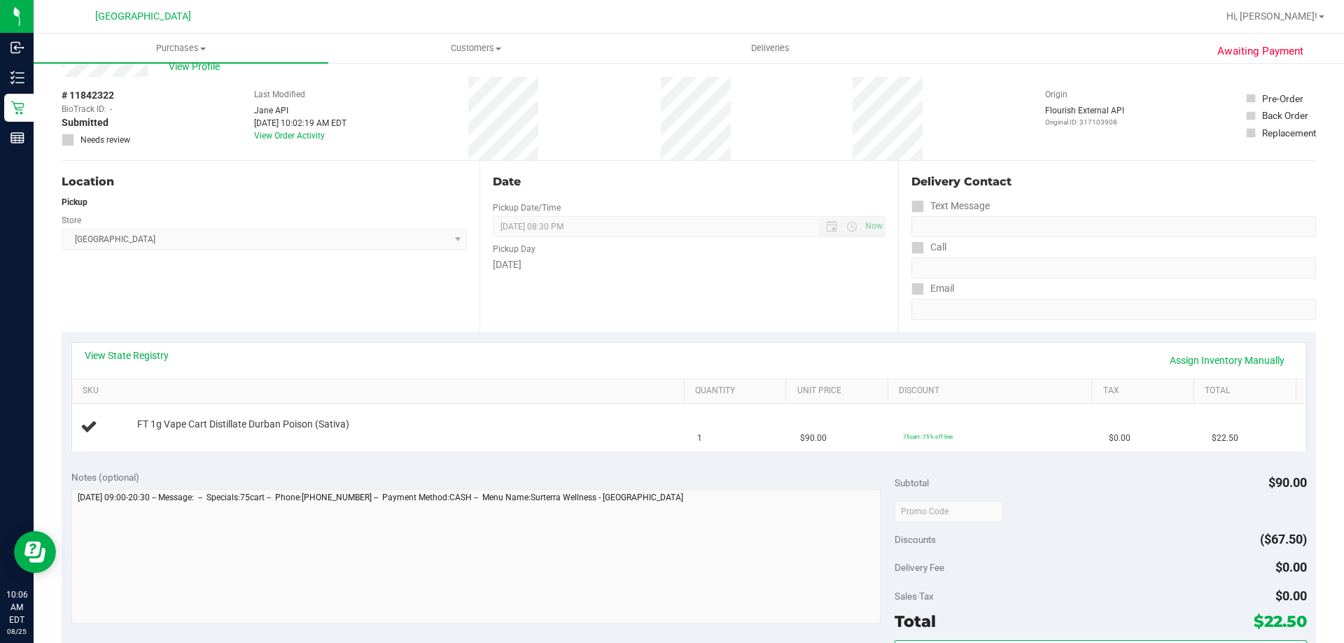
scroll to position [70, 0]
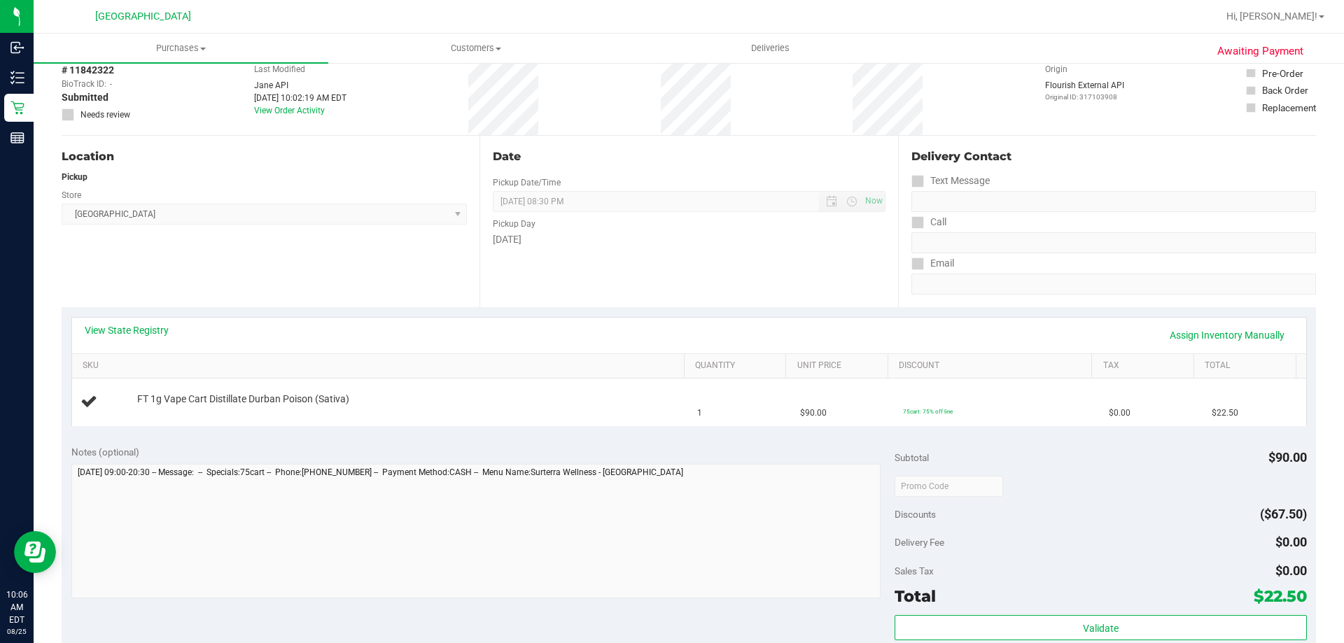
click at [561, 451] on div "Notes (optional)" at bounding box center [483, 452] width 824 height 14
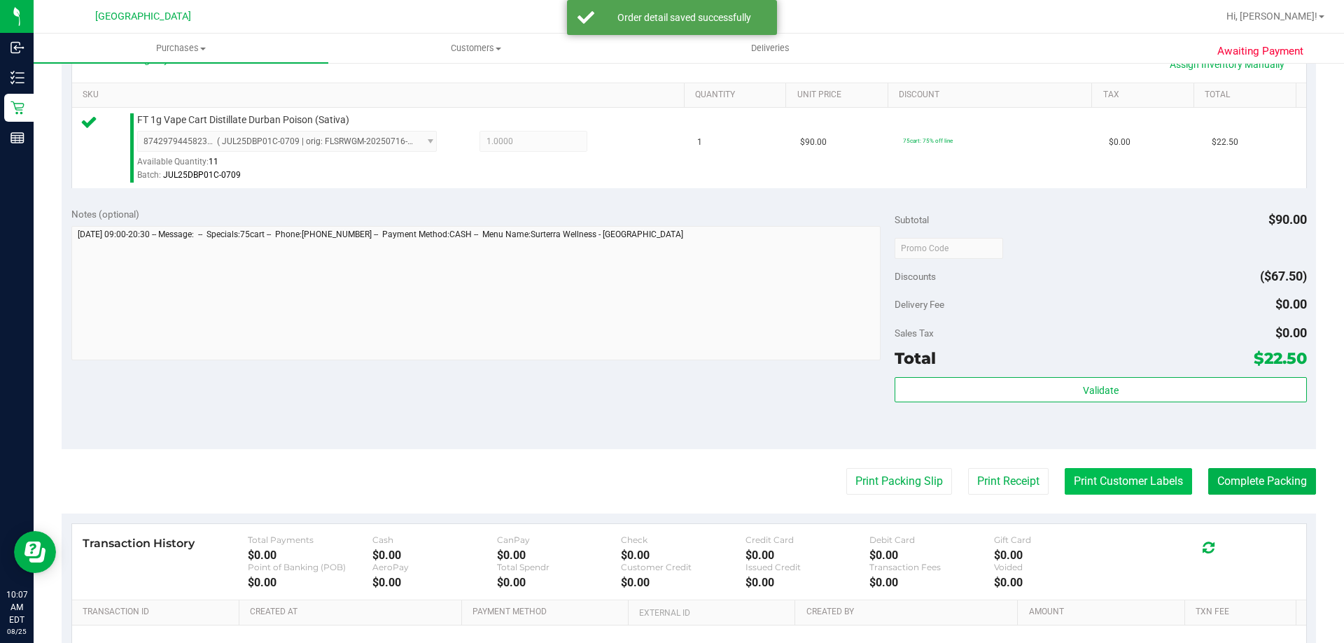
scroll to position [350, 0]
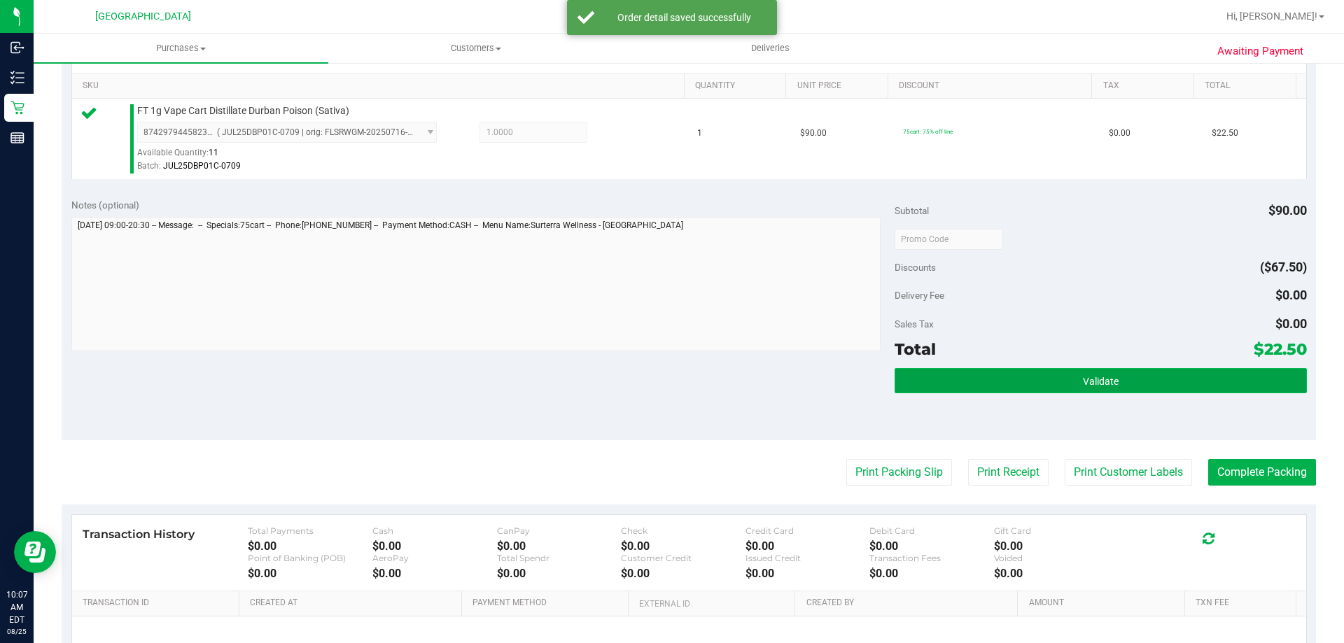
drag, startPoint x: 1053, startPoint y: 372, endPoint x: 1002, endPoint y: 383, distance: 52.3
click at [1051, 372] on button "Validate" at bounding box center [1100, 380] width 412 height 25
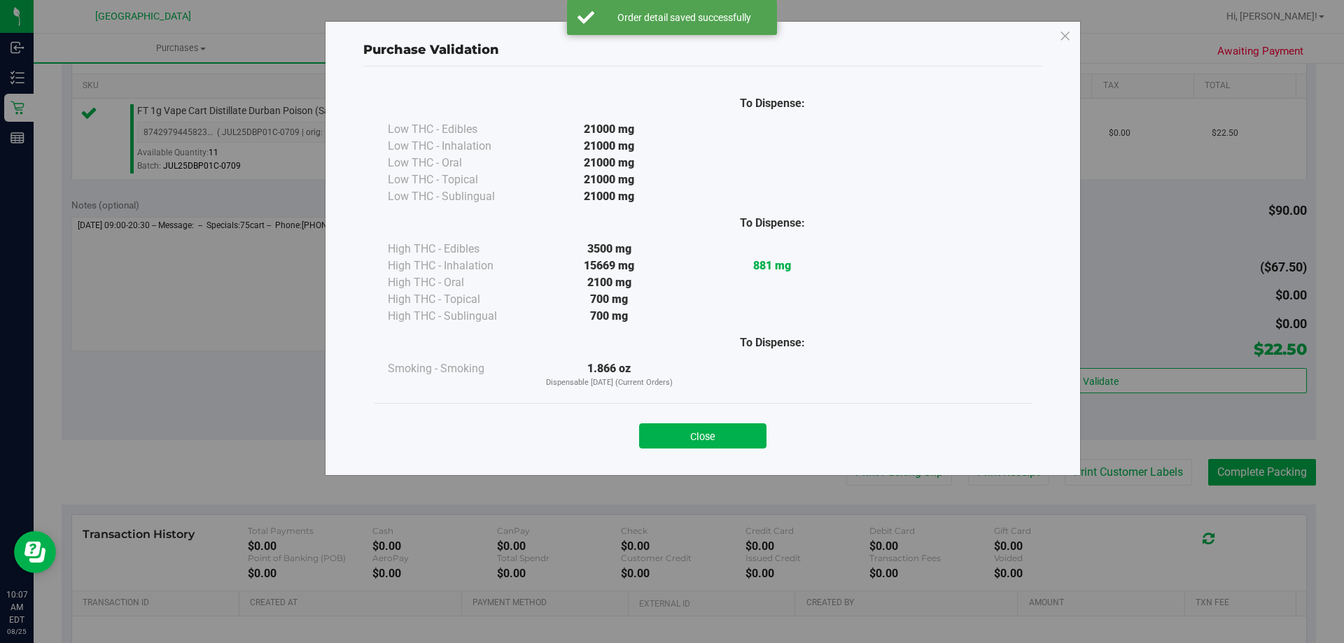
drag, startPoint x: 756, startPoint y: 442, endPoint x: 768, endPoint y: 433, distance: 15.5
click at [757, 440] on button "Close" at bounding box center [702, 435] width 127 height 25
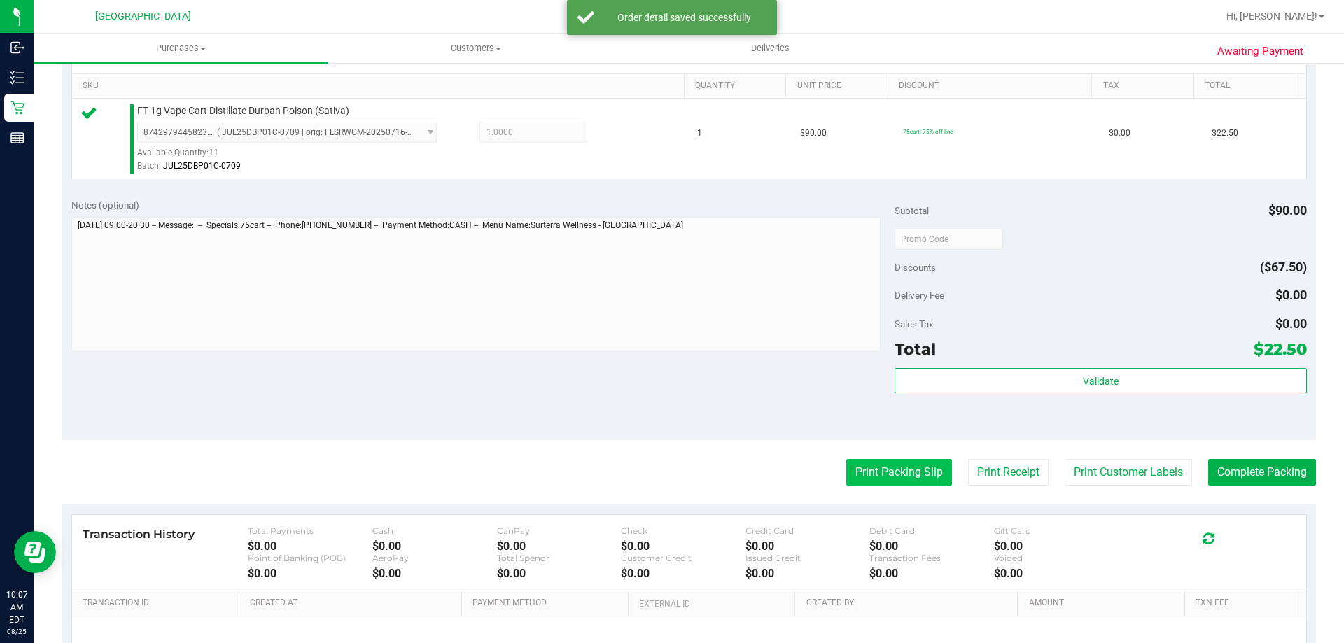
click at [870, 470] on button "Print Packing Slip" at bounding box center [899, 472] width 106 height 27
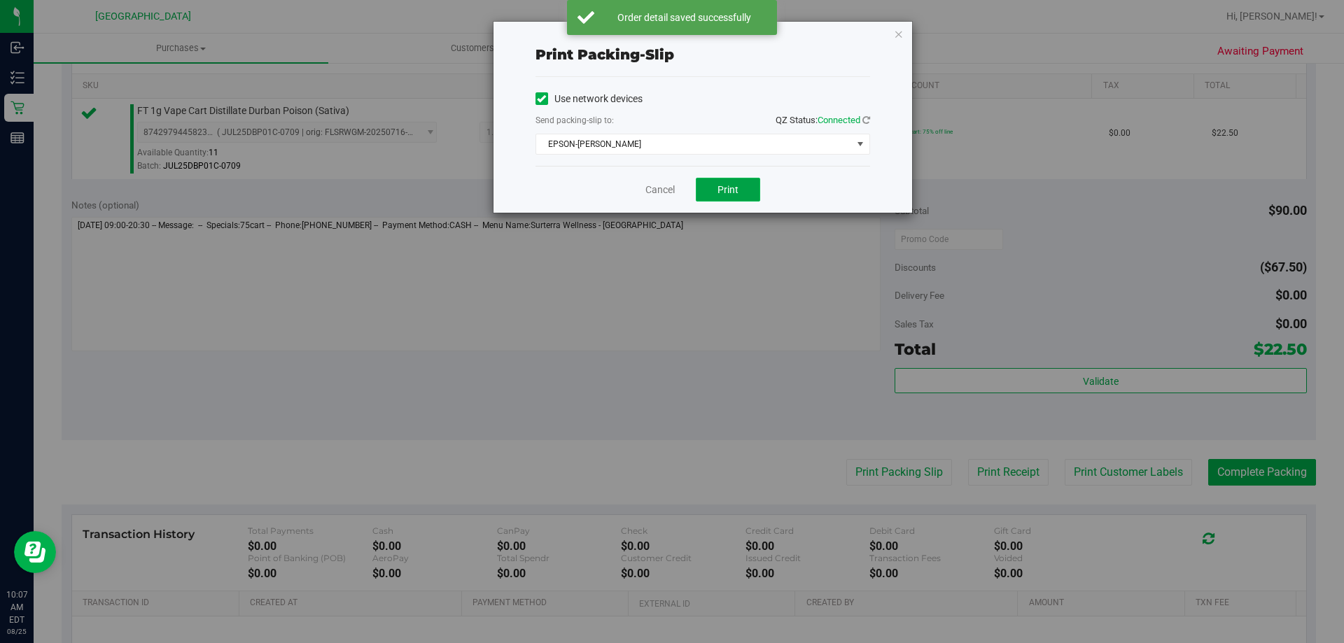
click at [736, 189] on span "Print" at bounding box center [727, 189] width 21 height 11
click at [899, 34] on icon "button" at bounding box center [899, 33] width 10 height 17
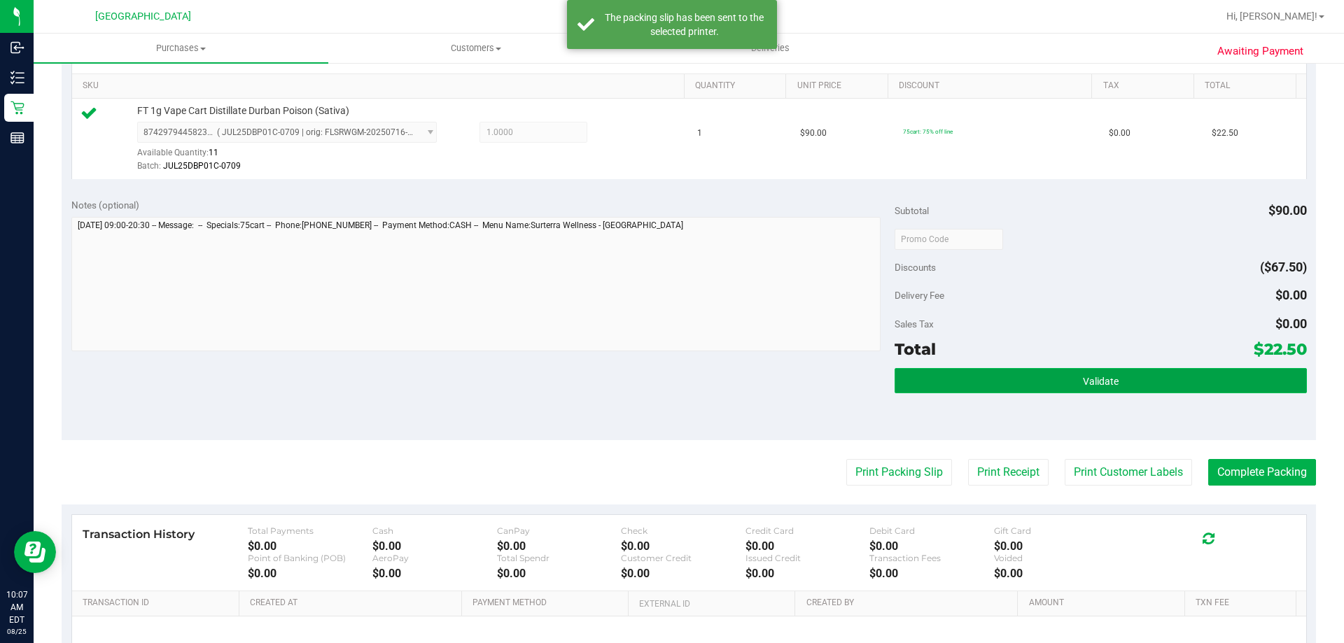
drag, startPoint x: 1197, startPoint y: 374, endPoint x: 1195, endPoint y: 381, distance: 7.5
click at [1195, 377] on button "Validate" at bounding box center [1100, 380] width 412 height 25
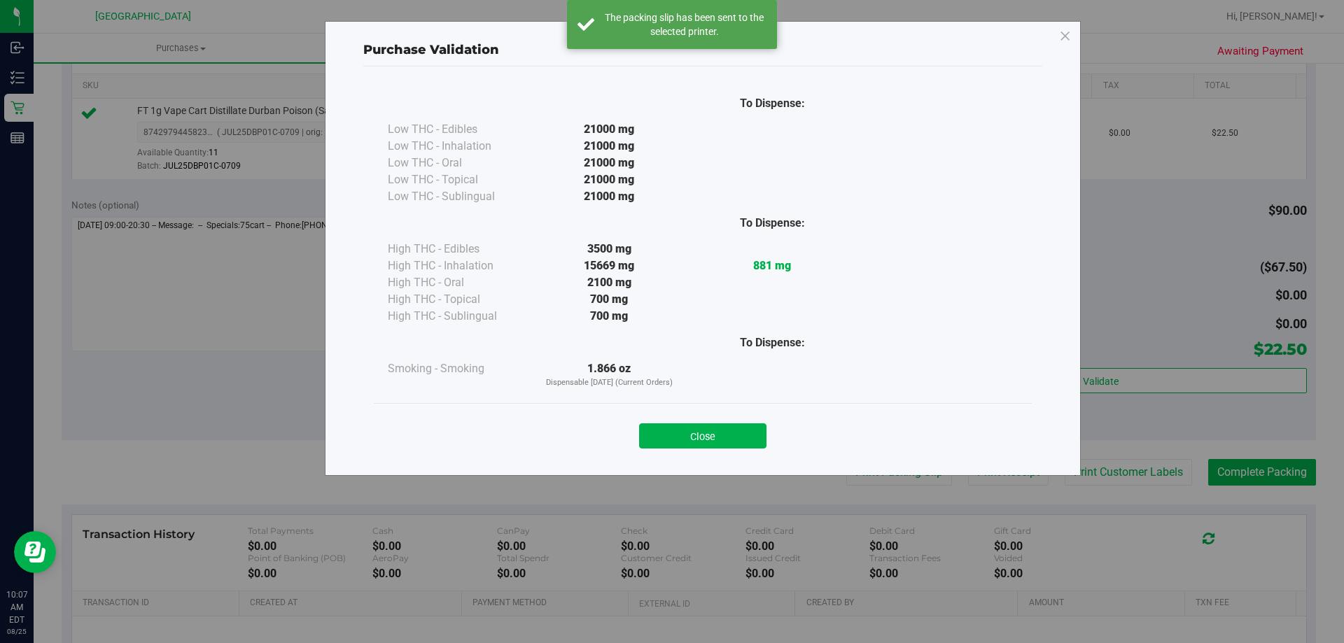
click at [715, 438] on button "Close" at bounding box center [702, 435] width 127 height 25
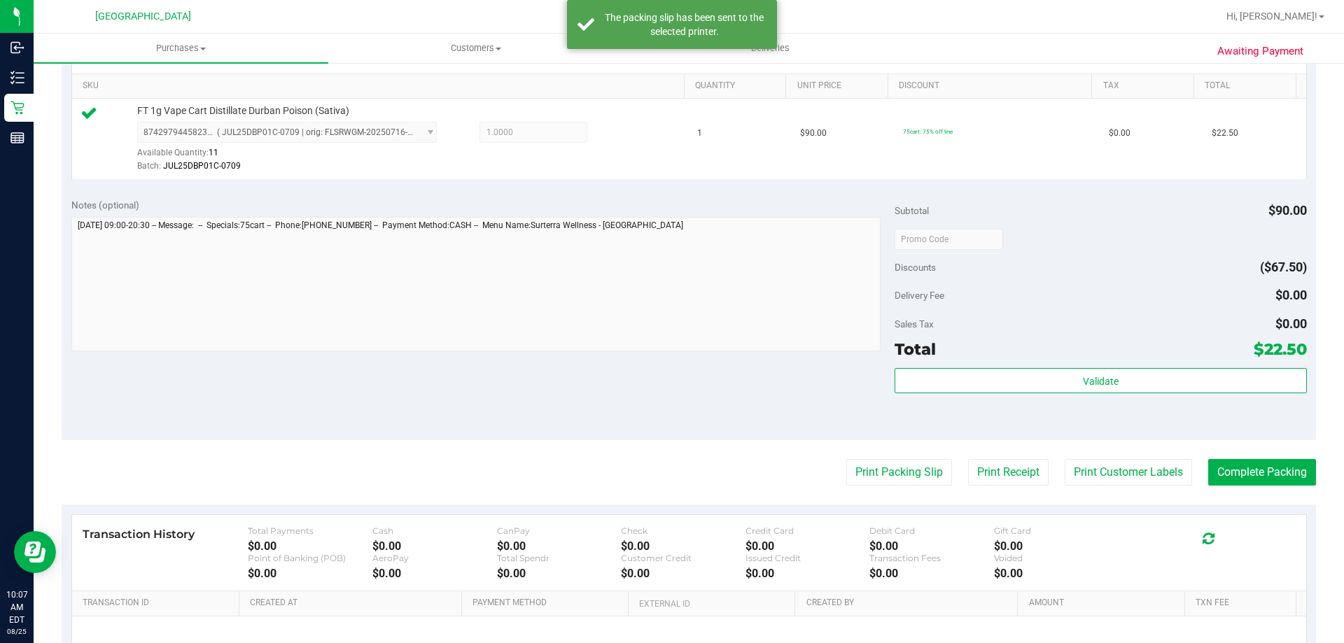
click at [1252, 488] on purchase-details "Back Edit Purchase Cancel Purchase View Profile # 11842322 BioTrack ID: - Submi…" at bounding box center [689, 246] width 1254 height 1041
click at [1252, 476] on button "Complete Packing" at bounding box center [1262, 472] width 108 height 27
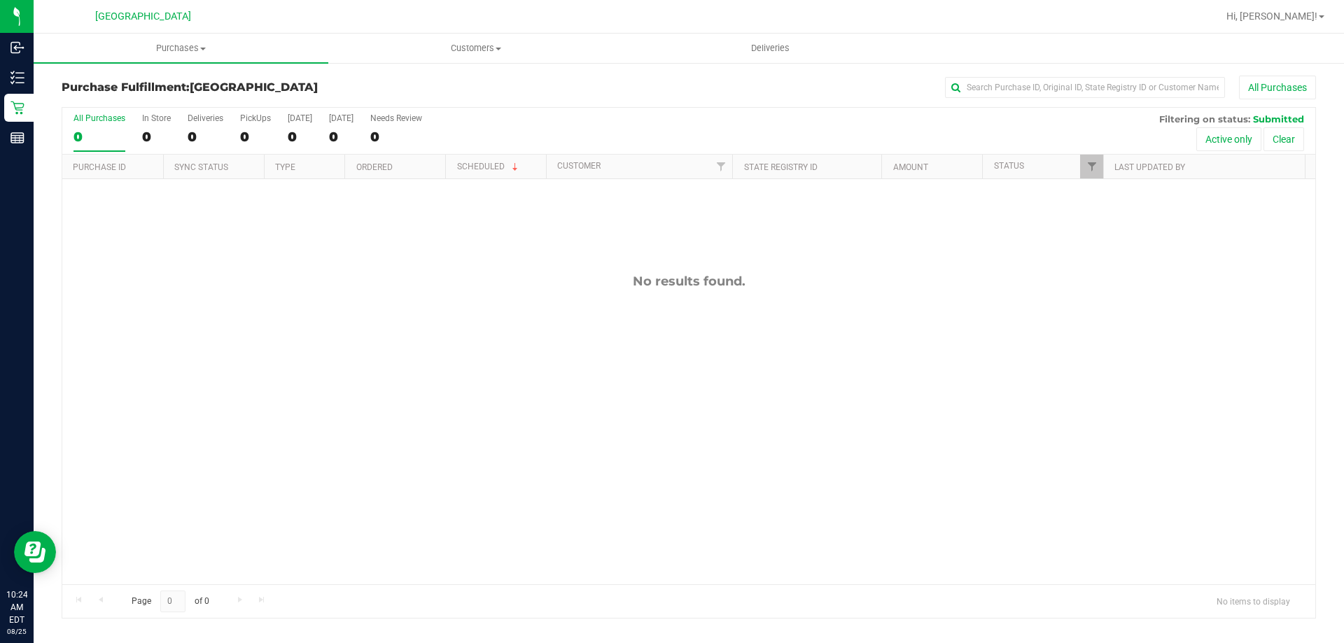
click at [593, 127] on div "All Purchases 0 In Store 0 Deliveries 0 PickUps 0 [DATE] 0 [DATE] 0 Needs Revie…" at bounding box center [688, 131] width 1253 height 47
drag, startPoint x: 486, startPoint y: 247, endPoint x: 342, endPoint y: 13, distance: 275.0
click at [485, 244] on div "No results found." at bounding box center [688, 429] width 1253 height 500
click at [340, 360] on div "11842665 (317111013) N/A Pickup [DATE] 10:46 AM EDT 8/25/2025 $140.00 Submitted…" at bounding box center [688, 381] width 1253 height 405
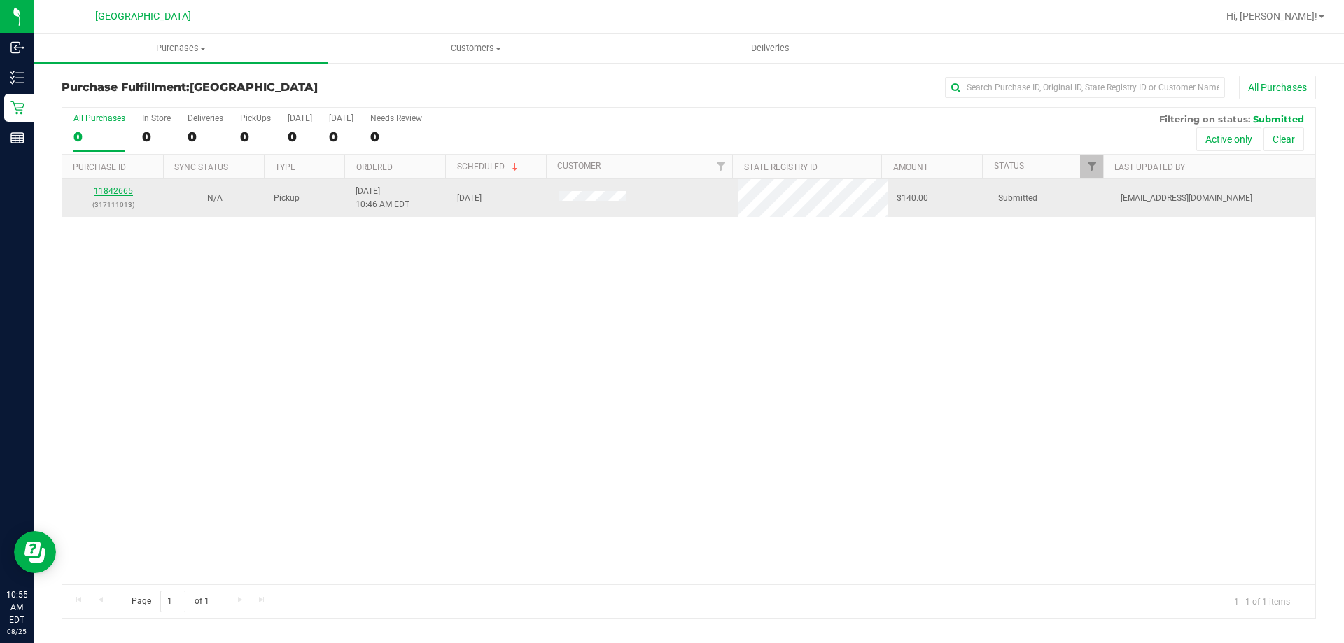
click at [115, 192] on link "11842665" at bounding box center [113, 191] width 39 height 10
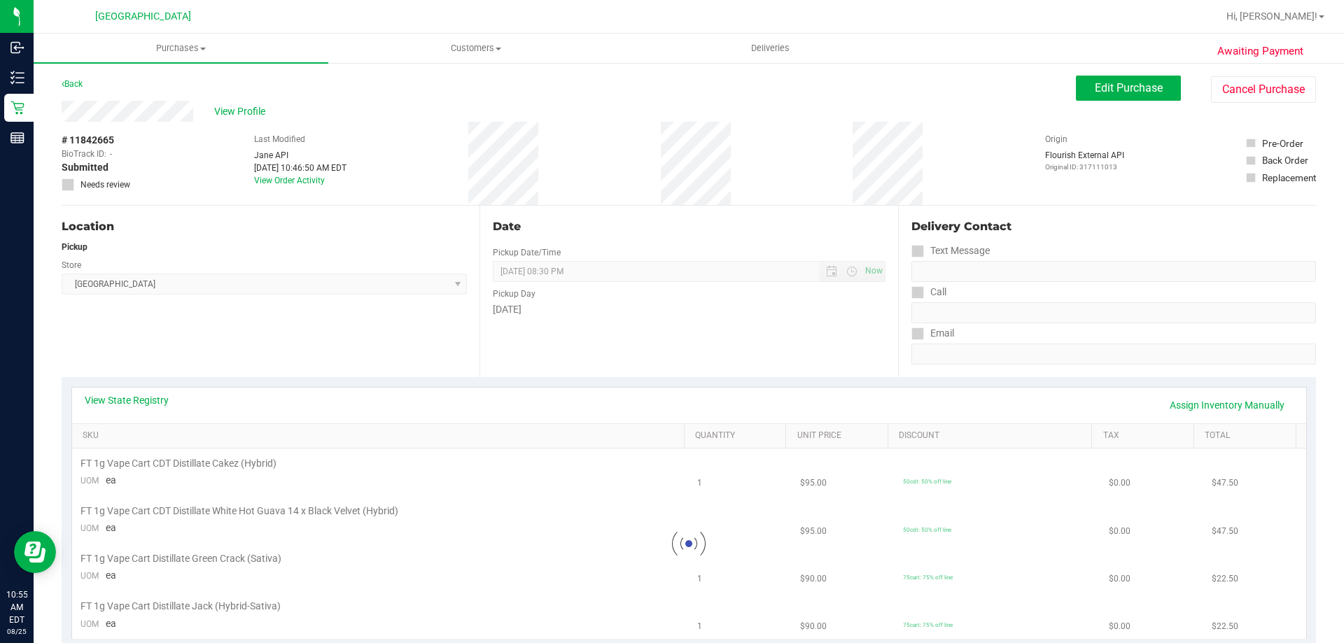
click at [593, 403] on div "View State Registry Assign Inventory Manually" at bounding box center [689, 405] width 1209 height 24
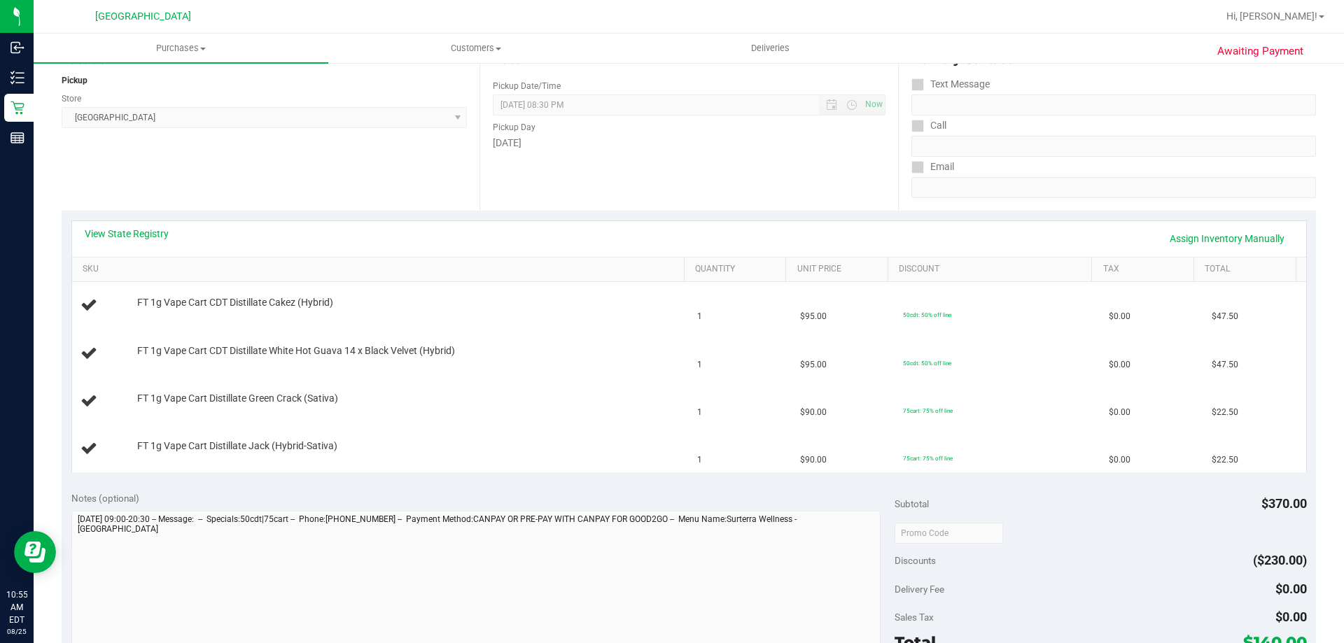
scroll to position [350, 0]
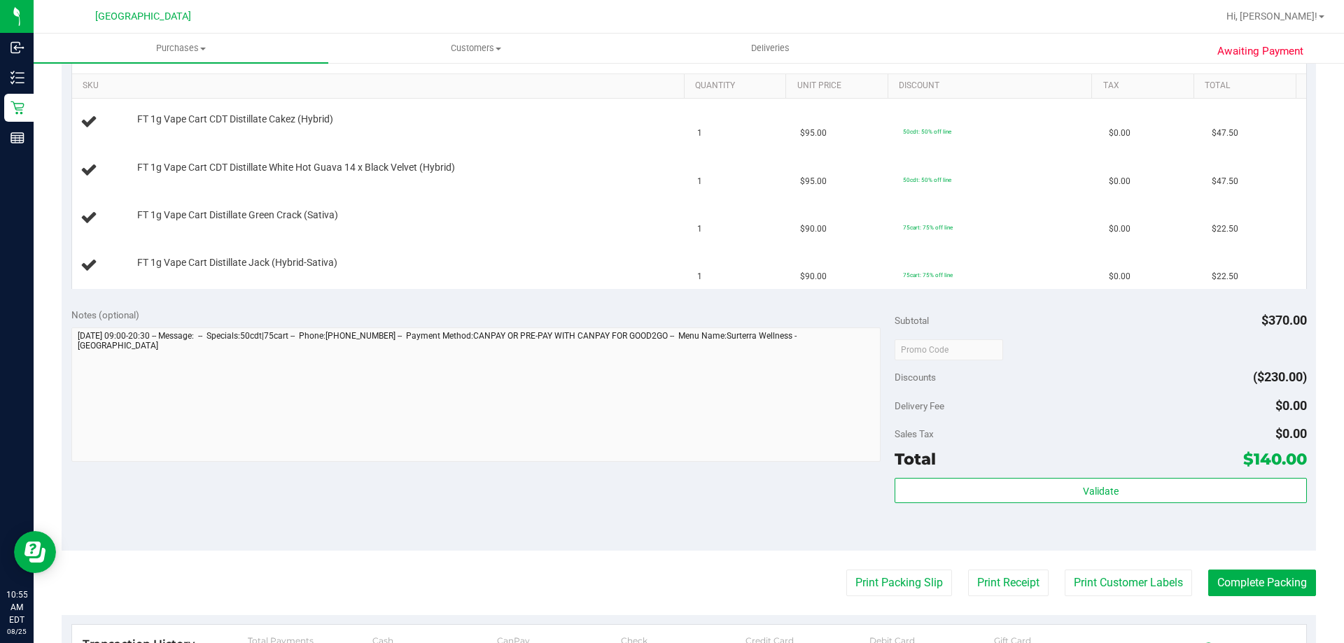
click at [929, 540] on div "Validate" at bounding box center [1100, 509] width 412 height 63
click at [824, 532] on div "Notes (optional) Subtotal $370.00 Discounts ($230.00) Delivery Fee $0.00 Sales …" at bounding box center [689, 425] width 1254 height 252
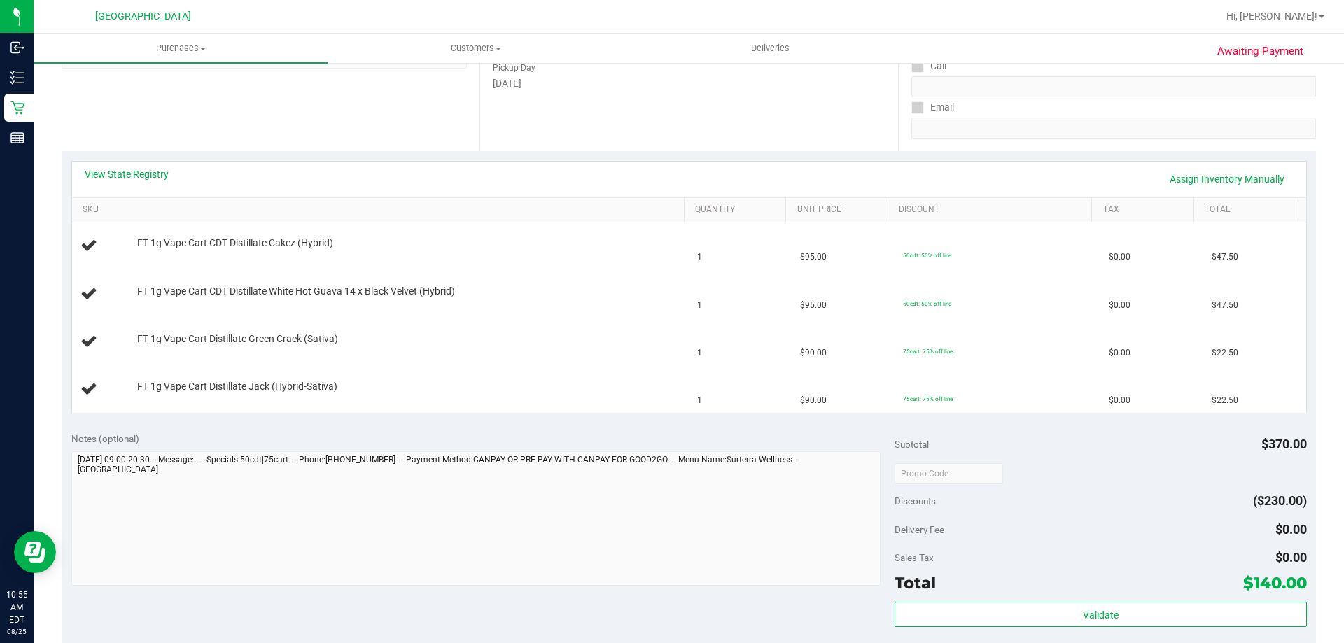
scroll to position [210, 0]
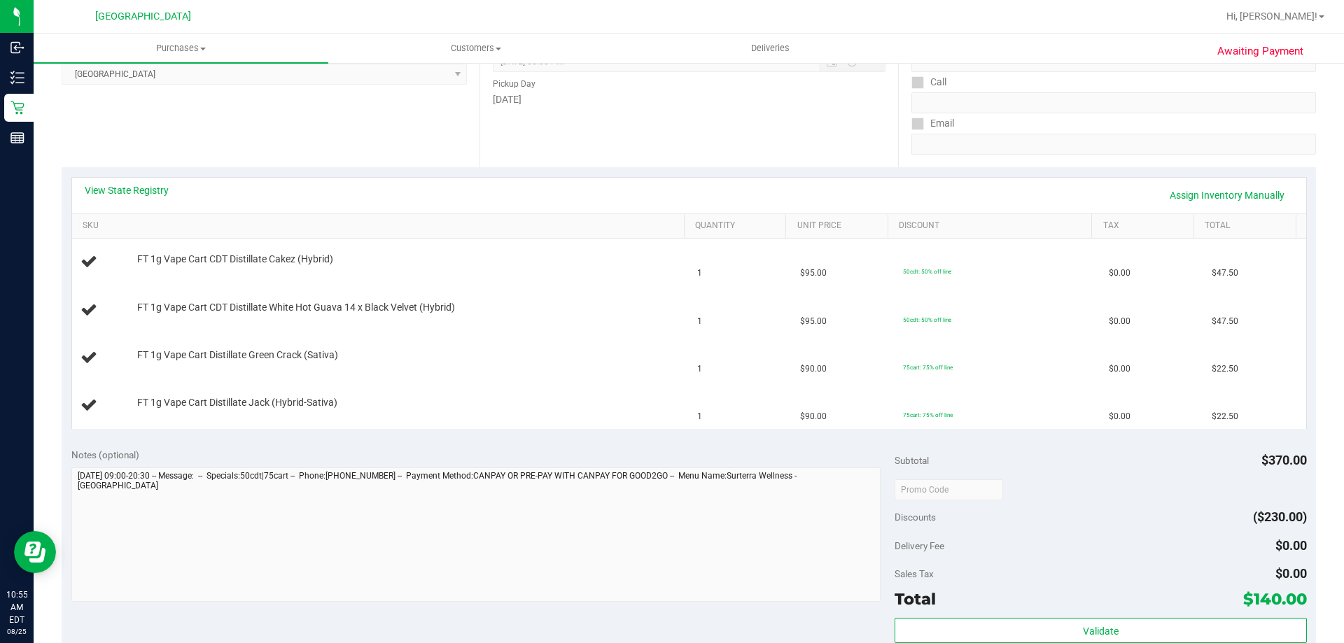
click at [701, 448] on div "Notes (optional)" at bounding box center [483, 455] width 824 height 14
click at [575, 177] on div "View State Registry Assign Inventory Manually SKU Quantity Unit Price Discount …" at bounding box center [688, 303] width 1235 height 253
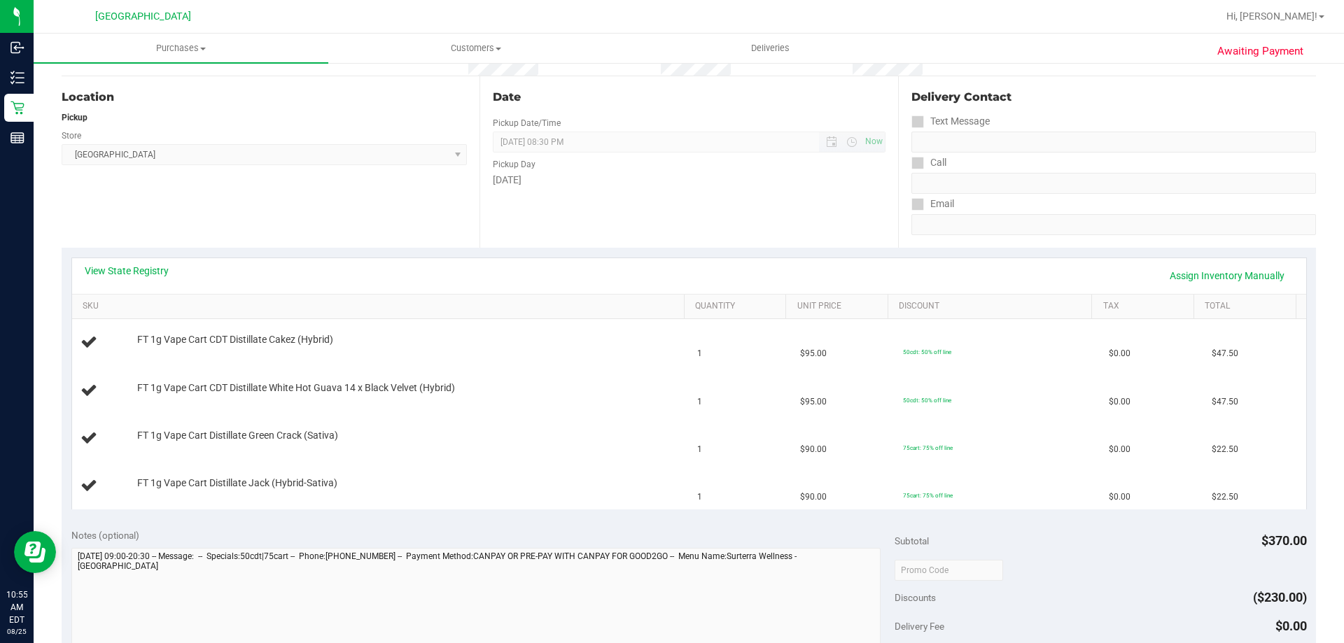
scroll to position [0, 0]
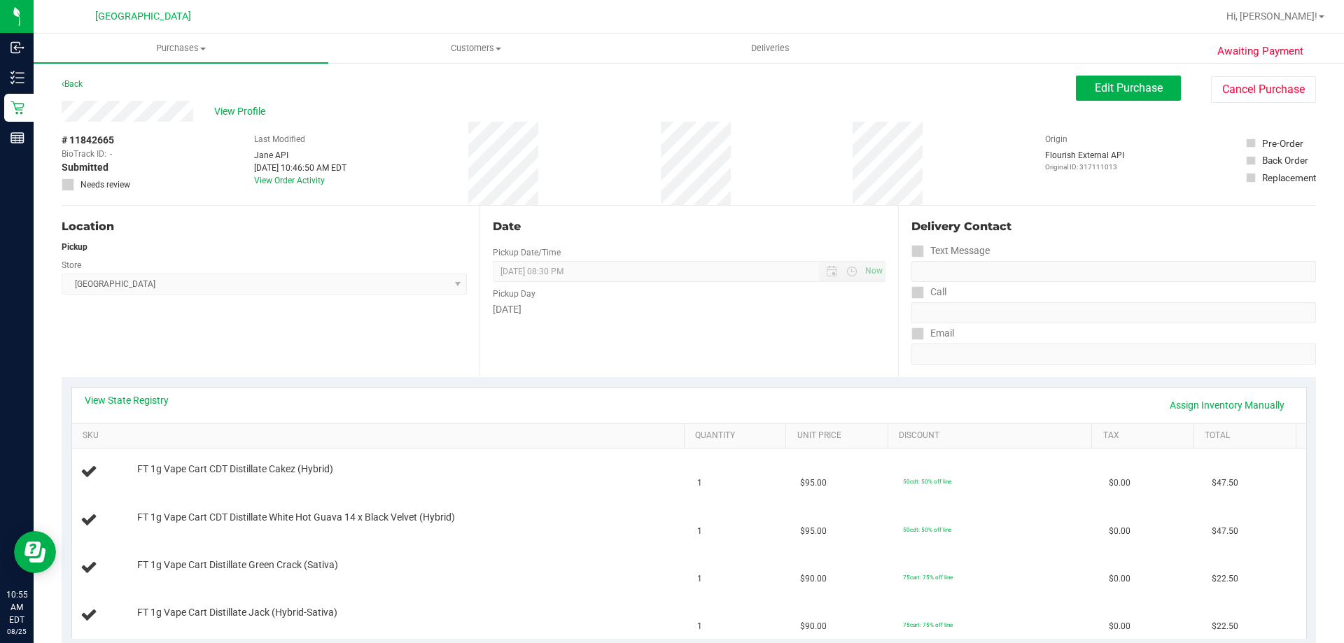
drag, startPoint x: 433, startPoint y: 113, endPoint x: 442, endPoint y: 109, distance: 10.7
click at [434, 113] on div "View Profile" at bounding box center [569, 111] width 1014 height 21
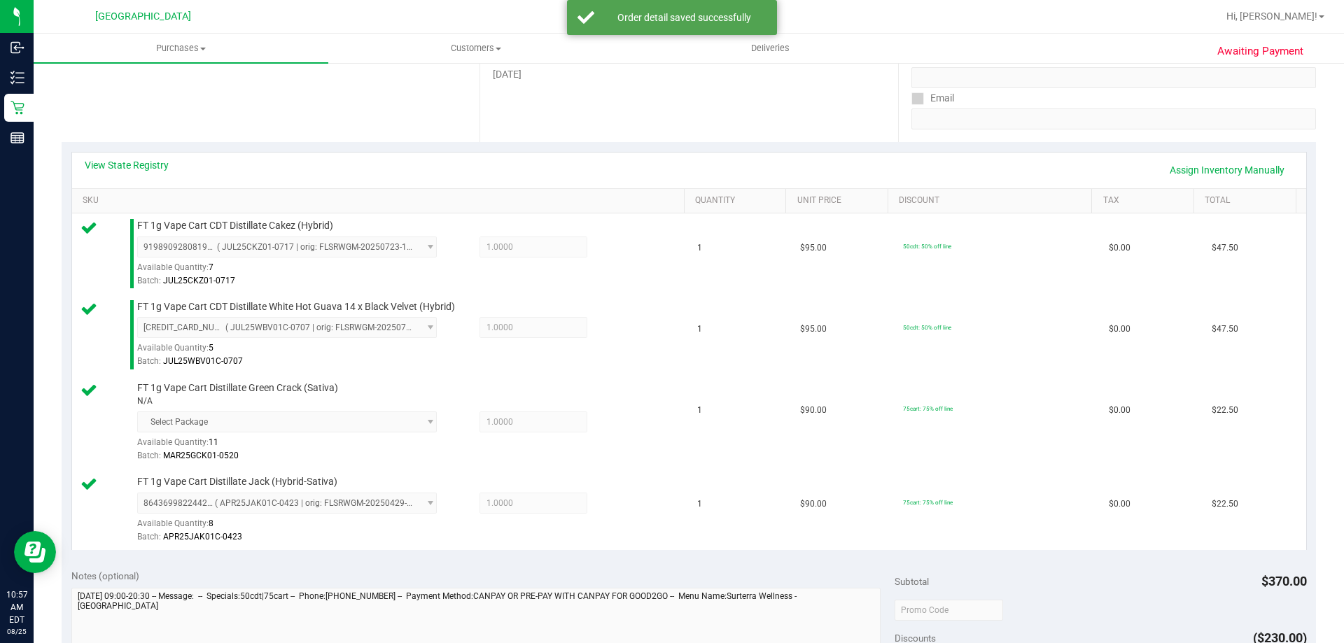
scroll to position [404, 0]
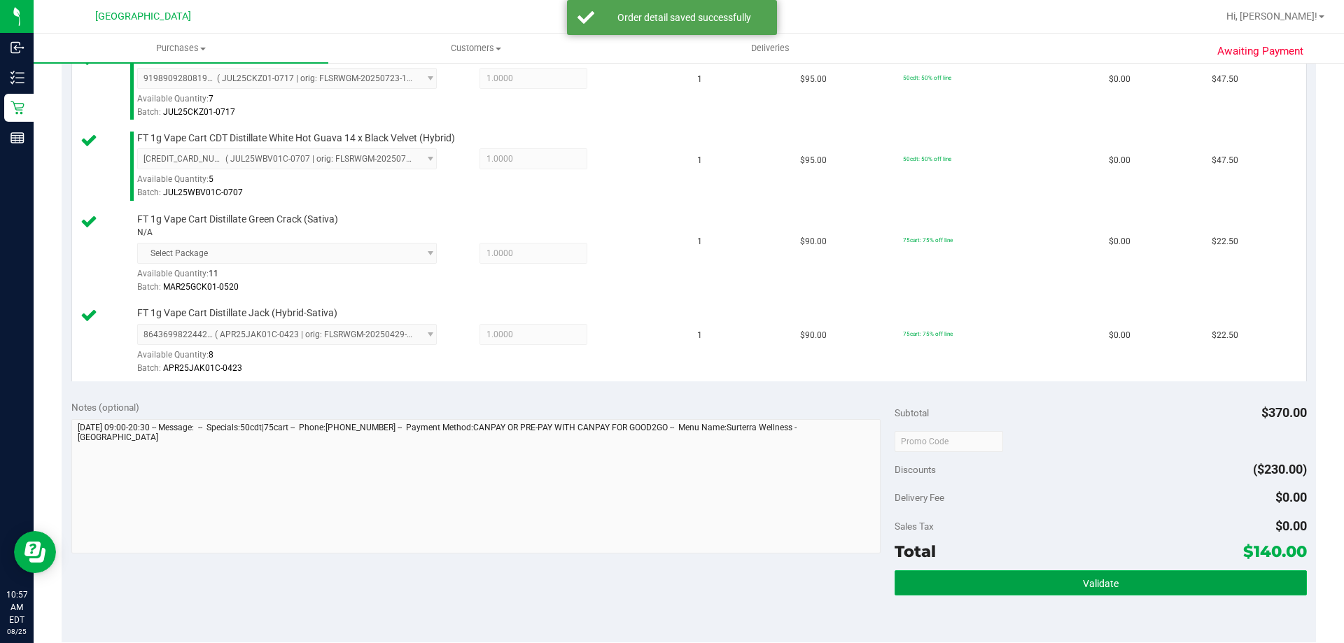
click at [1031, 571] on button "Validate" at bounding box center [1100, 582] width 412 height 25
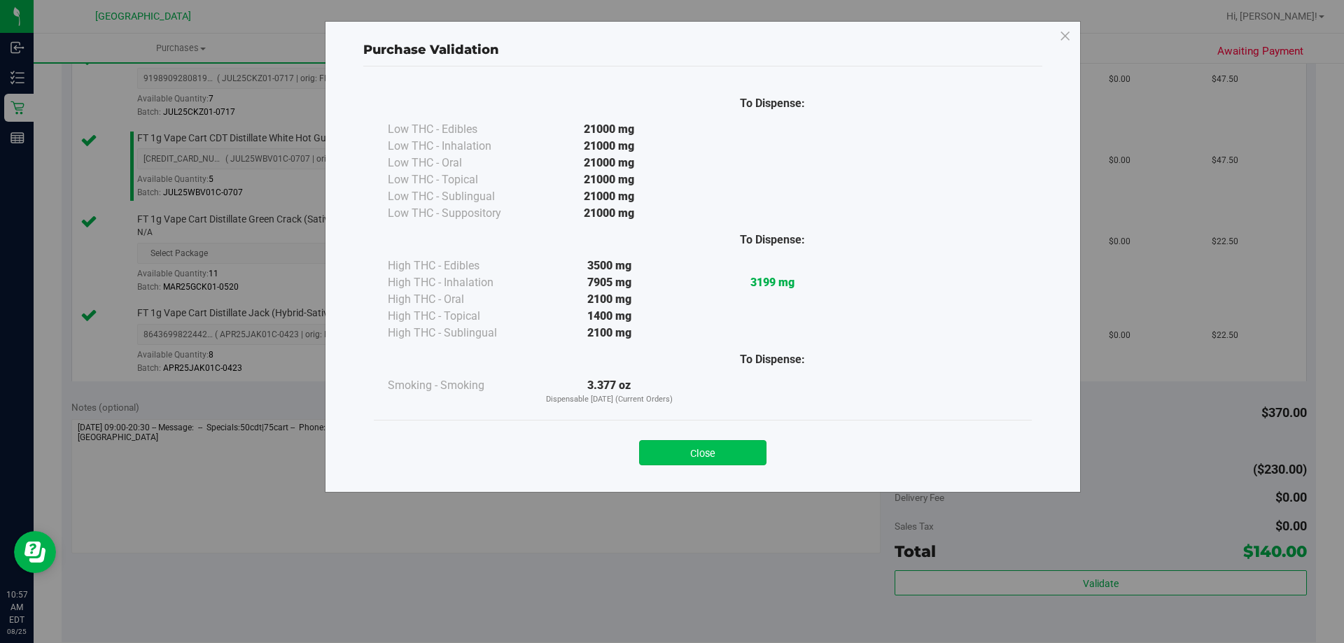
click at [719, 454] on button "Close" at bounding box center [702, 452] width 127 height 25
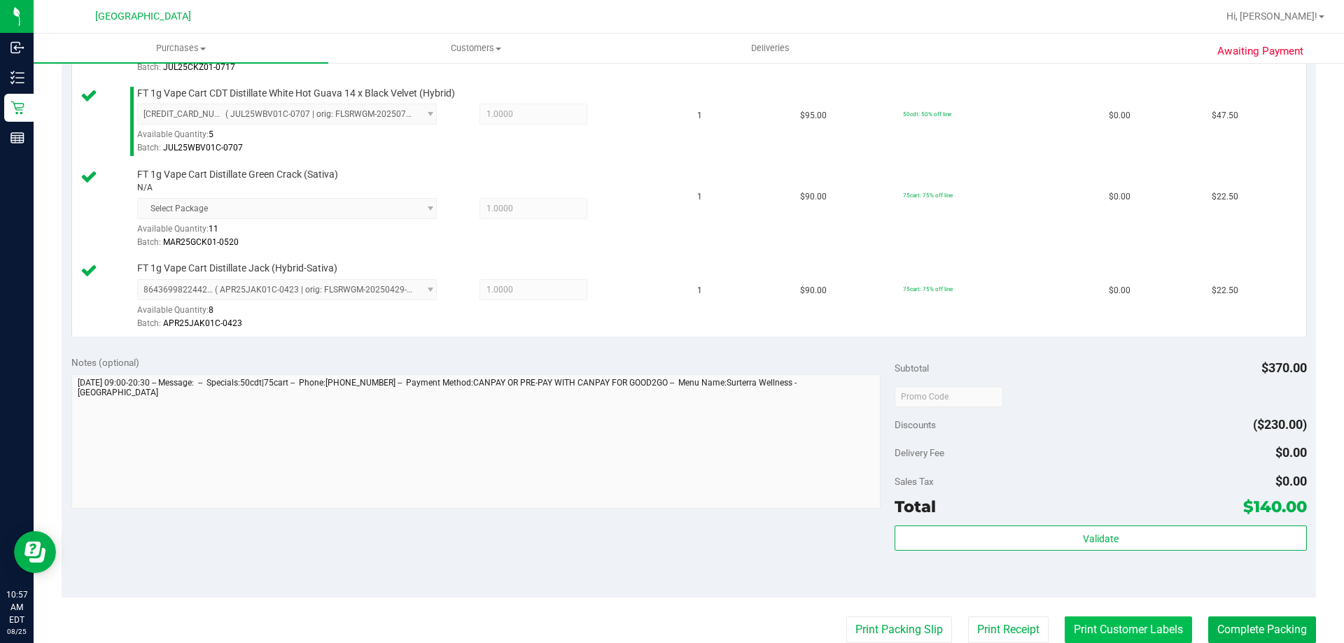
scroll to position [544, 0]
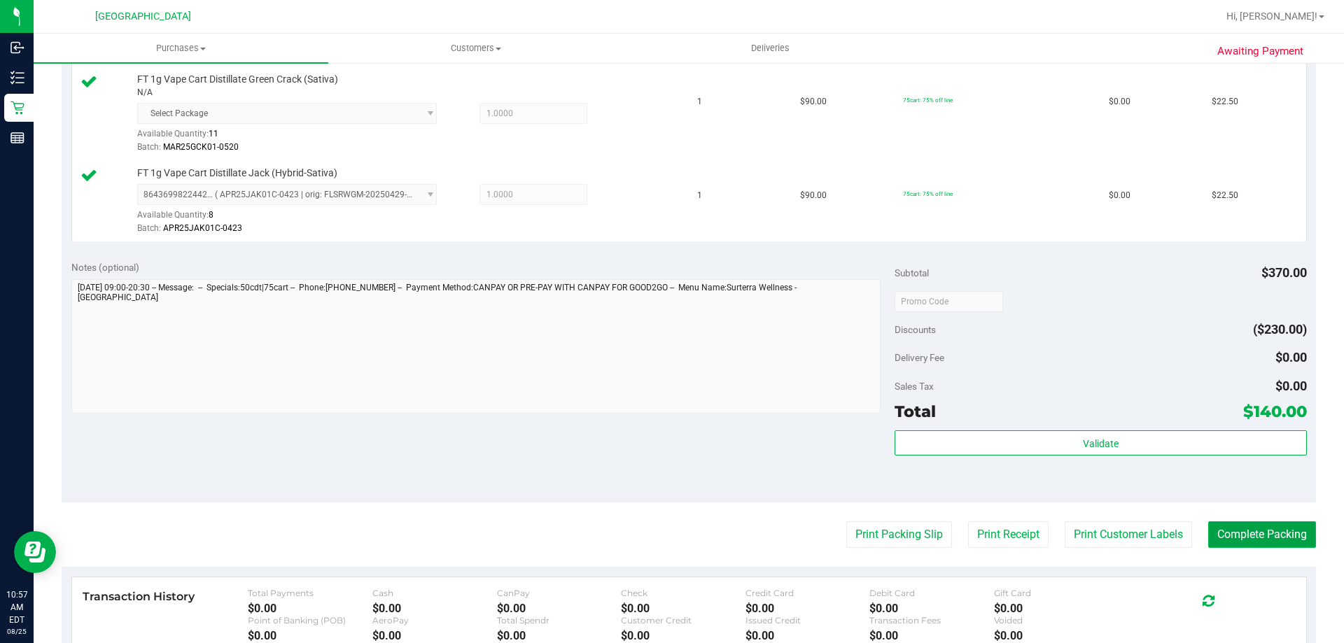
click at [1253, 535] on button "Complete Packing" at bounding box center [1262, 534] width 108 height 27
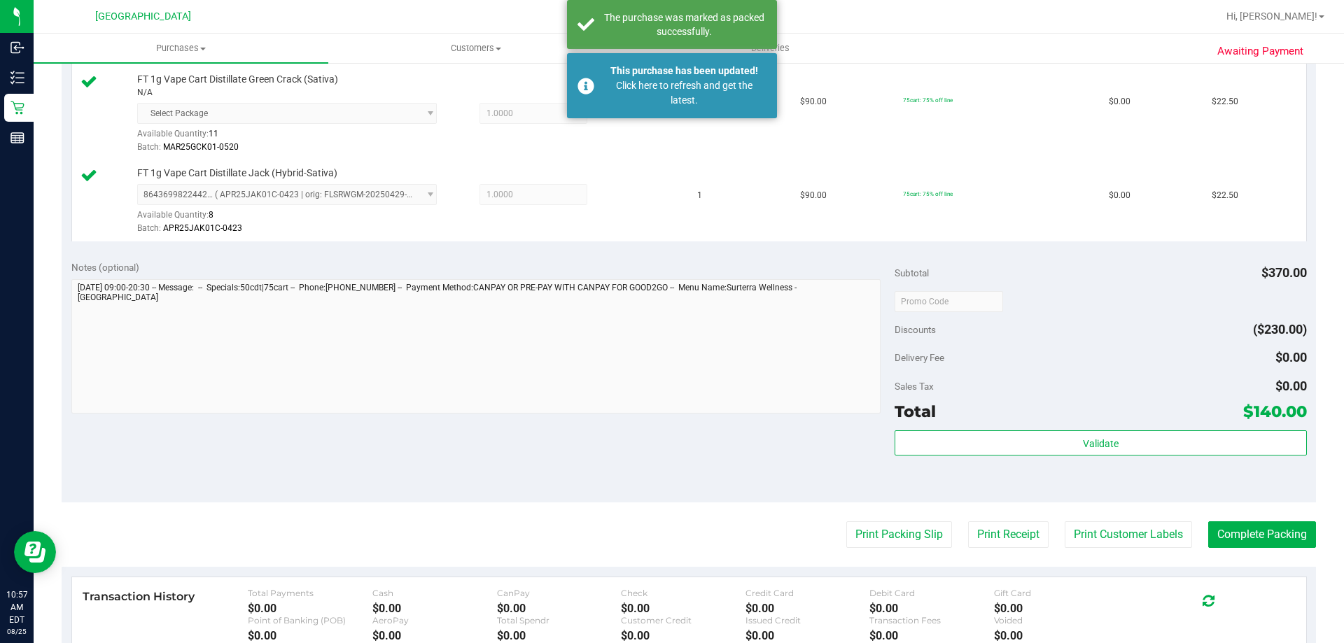
click at [893, 495] on div "Notes (optional) Subtotal $370.00 Discounts ($230.00) Delivery Fee $0.00 Sales …" at bounding box center [689, 377] width 1254 height 252
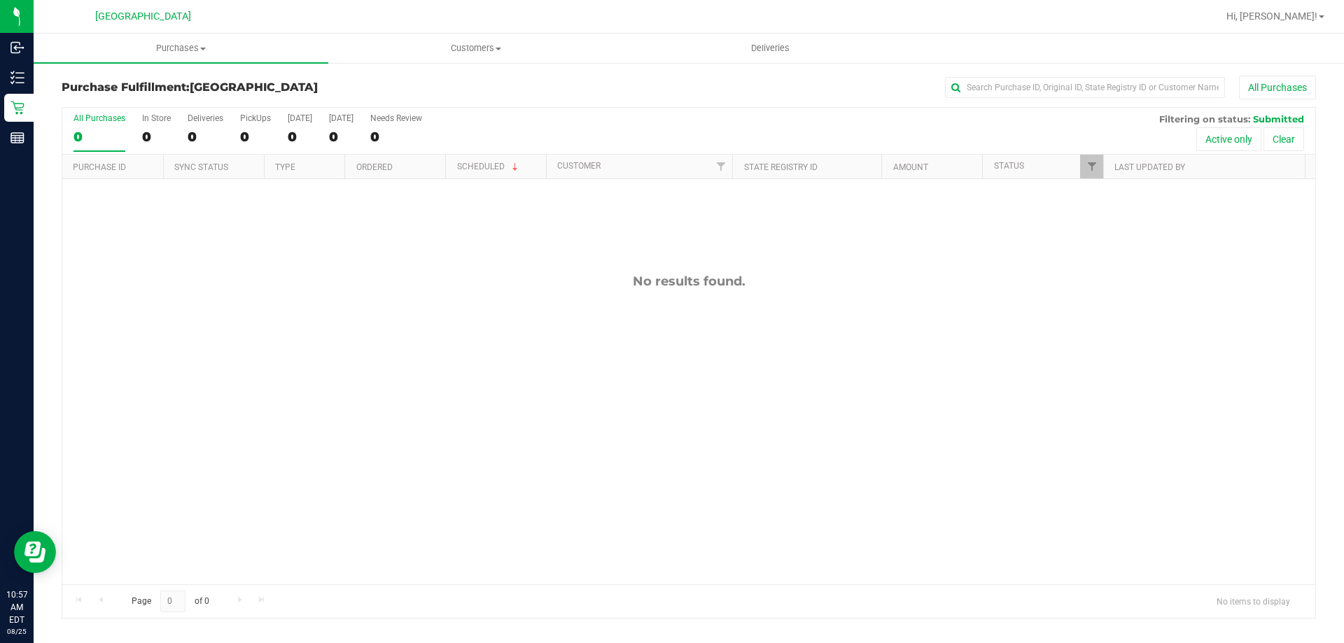
click at [473, 283] on div "No results found." at bounding box center [688, 281] width 1253 height 15
click at [584, 119] on div "All Purchases 0 In Store 0 Deliveries 0 PickUps 0 [DATE] 0 [DATE] 0 Needs Revie…" at bounding box center [688, 131] width 1253 height 47
drag, startPoint x: 354, startPoint y: 429, endPoint x: 327, endPoint y: 407, distance: 34.9
click at [354, 430] on div "11843106 (317120372) N/A Pickup [DATE] 11:34 AM EDT 8/25/2025 $70.00 Submitted …" at bounding box center [688, 381] width 1253 height 405
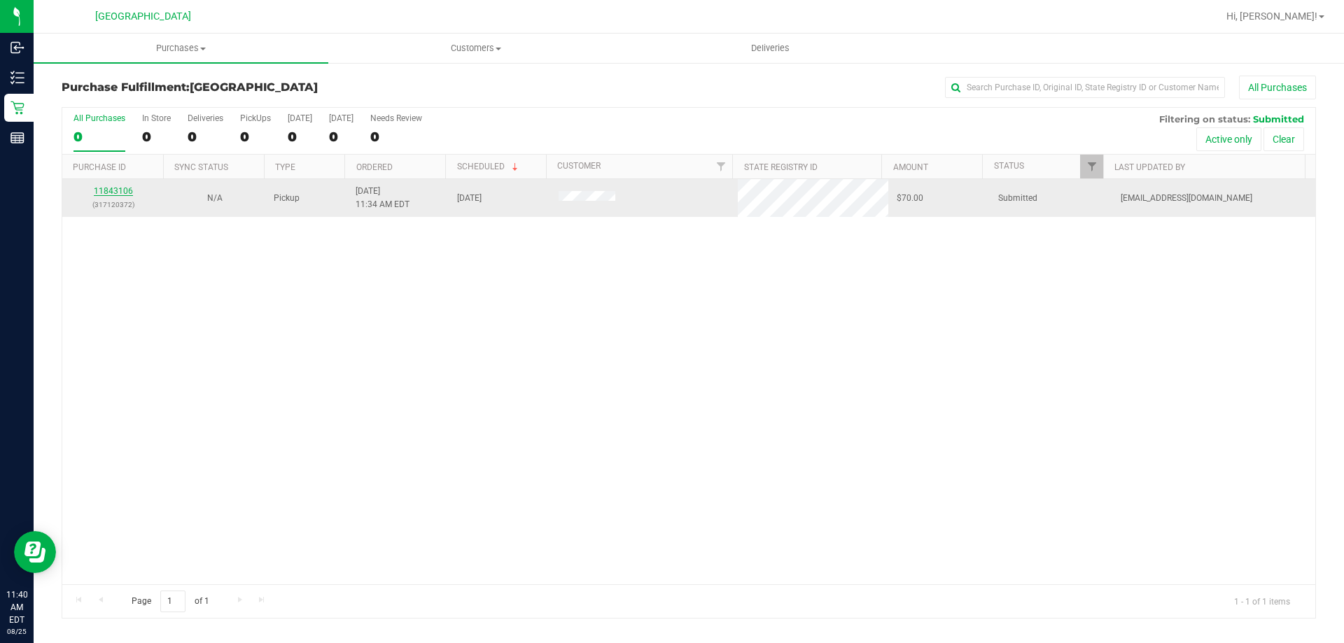
click at [115, 190] on link "11843106" at bounding box center [113, 191] width 39 height 10
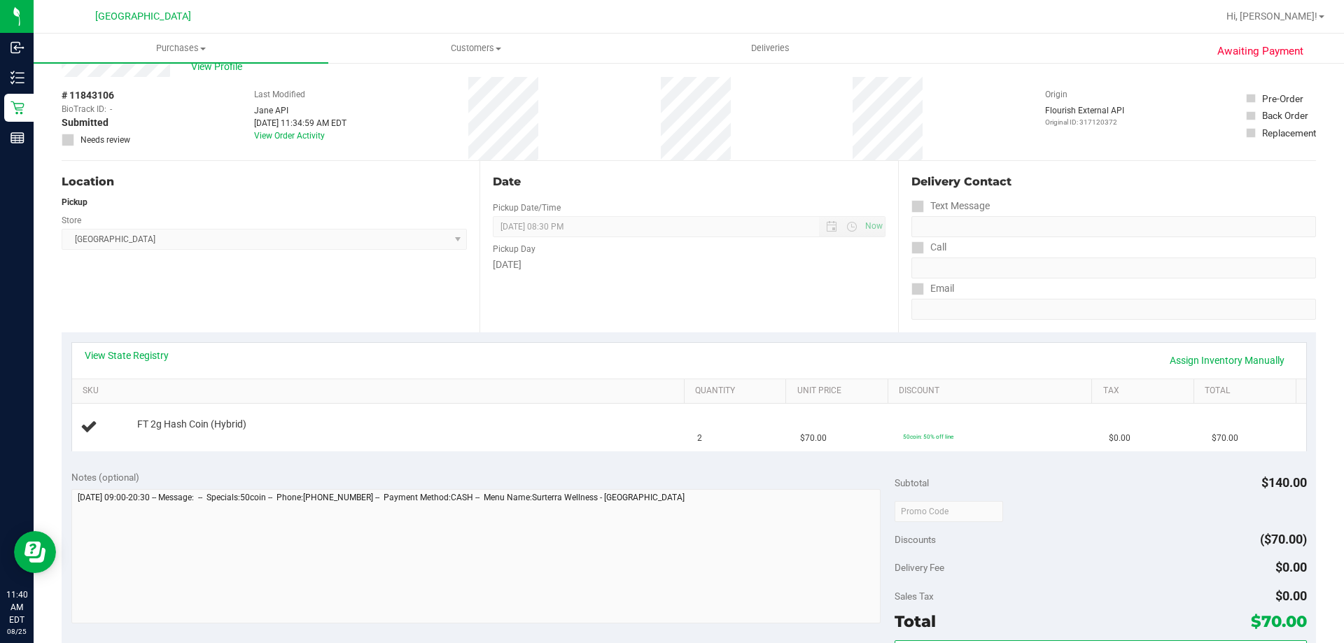
scroll to position [70, 0]
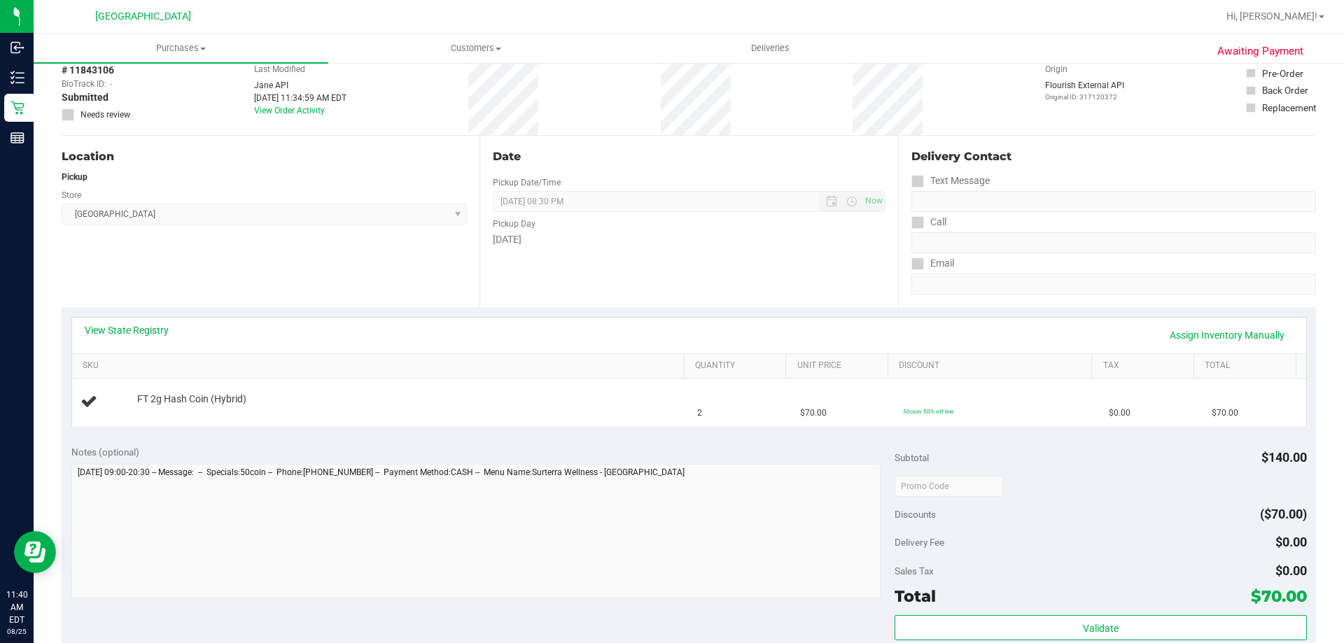
click at [454, 444] on div "Notes (optional) Subtotal $140.00 Discounts ($70.00) Delivery Fee $0.00 Sales T…" at bounding box center [689, 561] width 1254 height 252
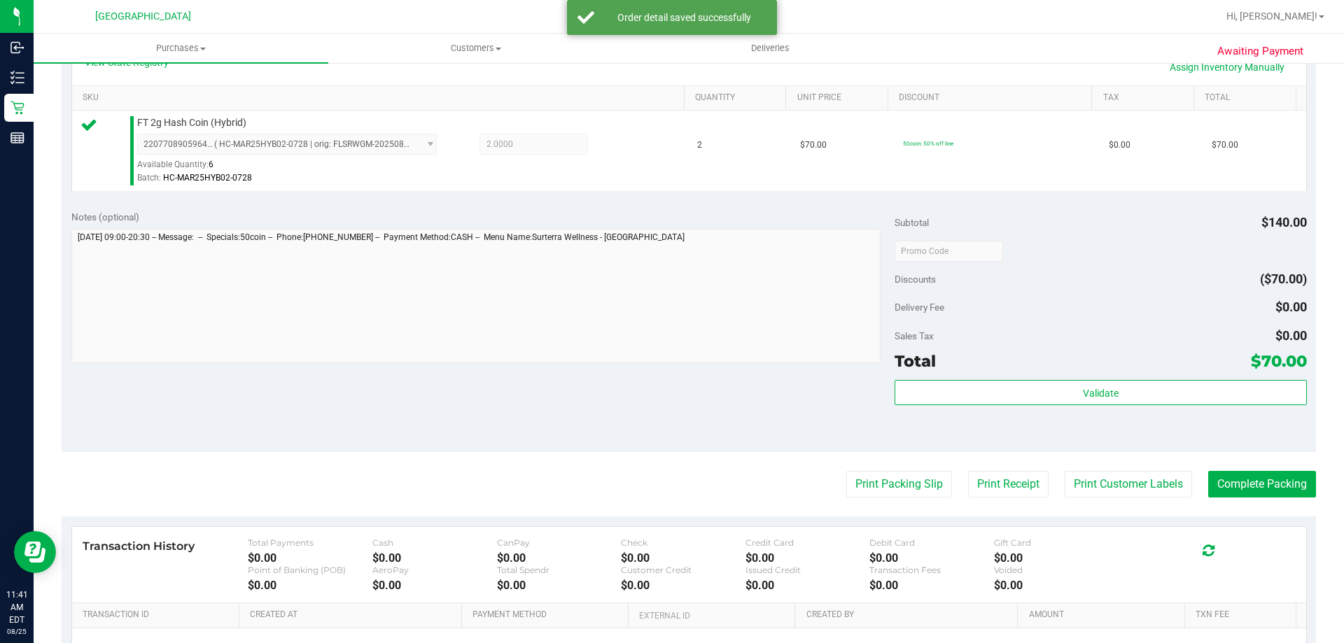
scroll to position [350, 0]
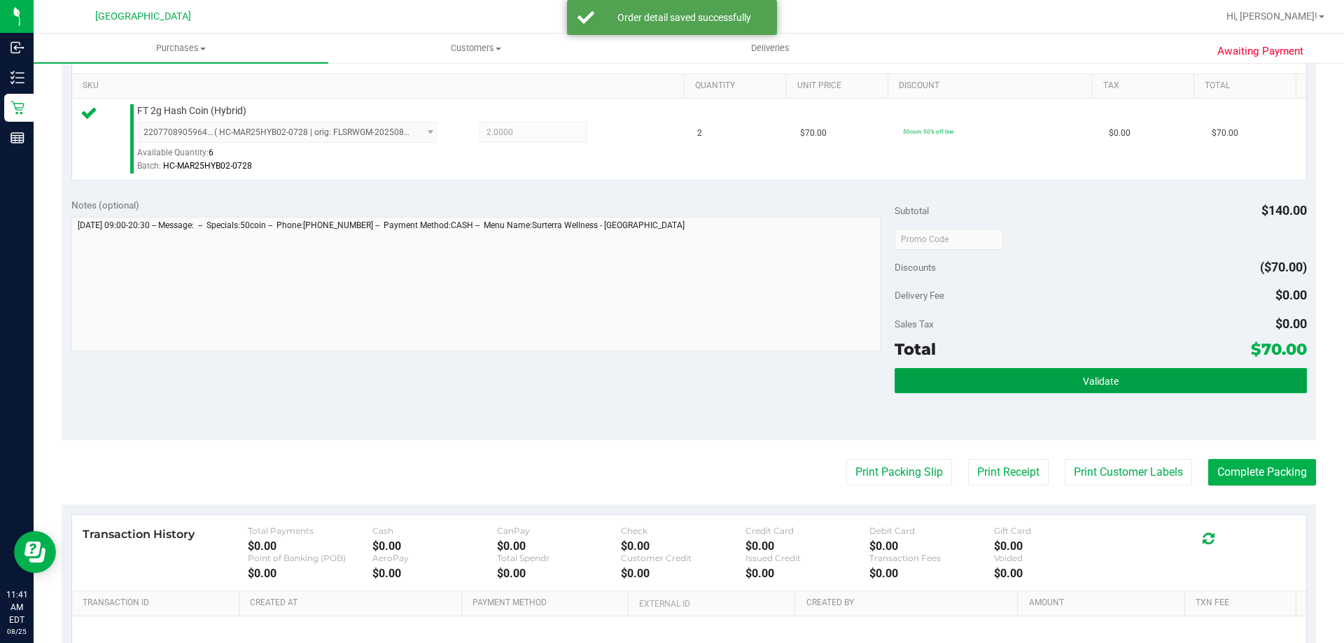
click at [1076, 394] on div "Validate" at bounding box center [1100, 399] width 412 height 63
click at [1018, 384] on button "Validate" at bounding box center [1100, 380] width 412 height 25
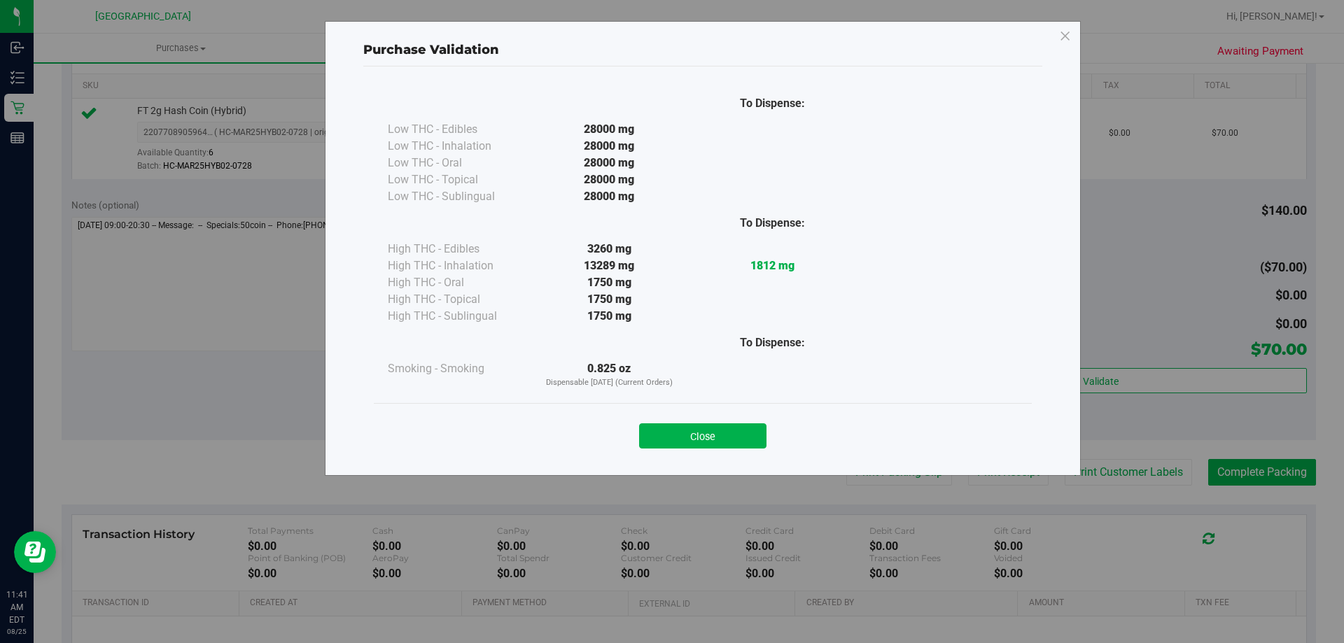
click at [719, 438] on button "Close" at bounding box center [702, 435] width 127 height 25
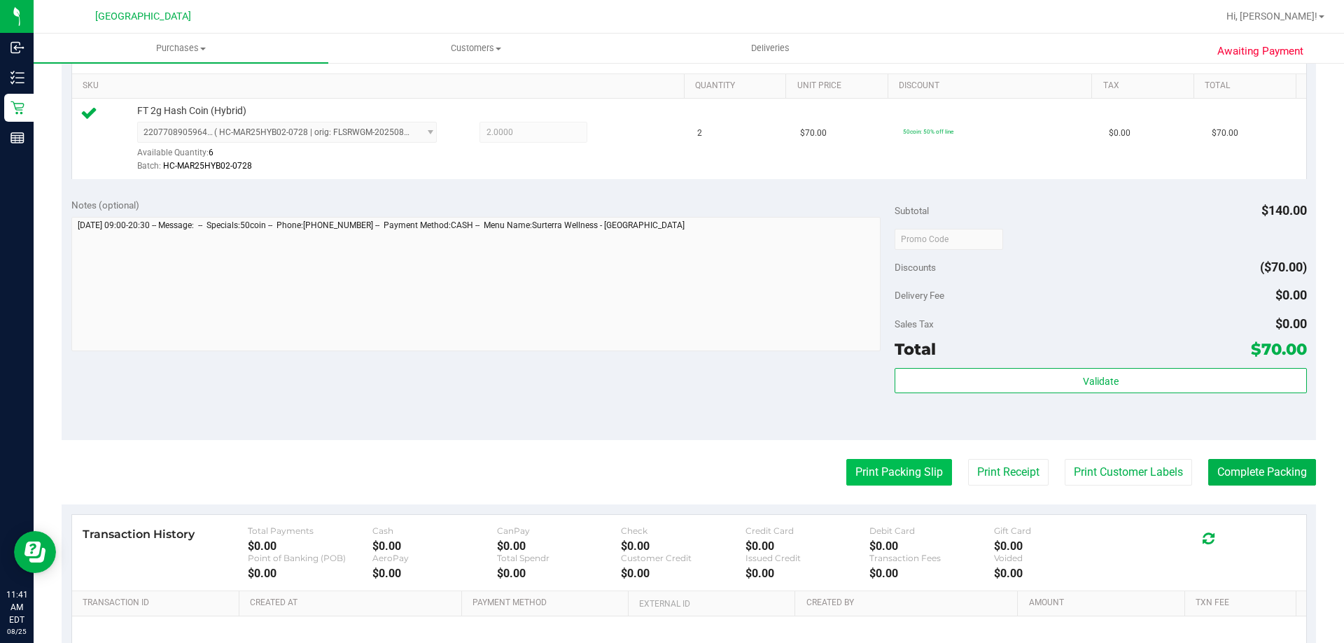
click at [861, 468] on button "Print Packing Slip" at bounding box center [899, 472] width 106 height 27
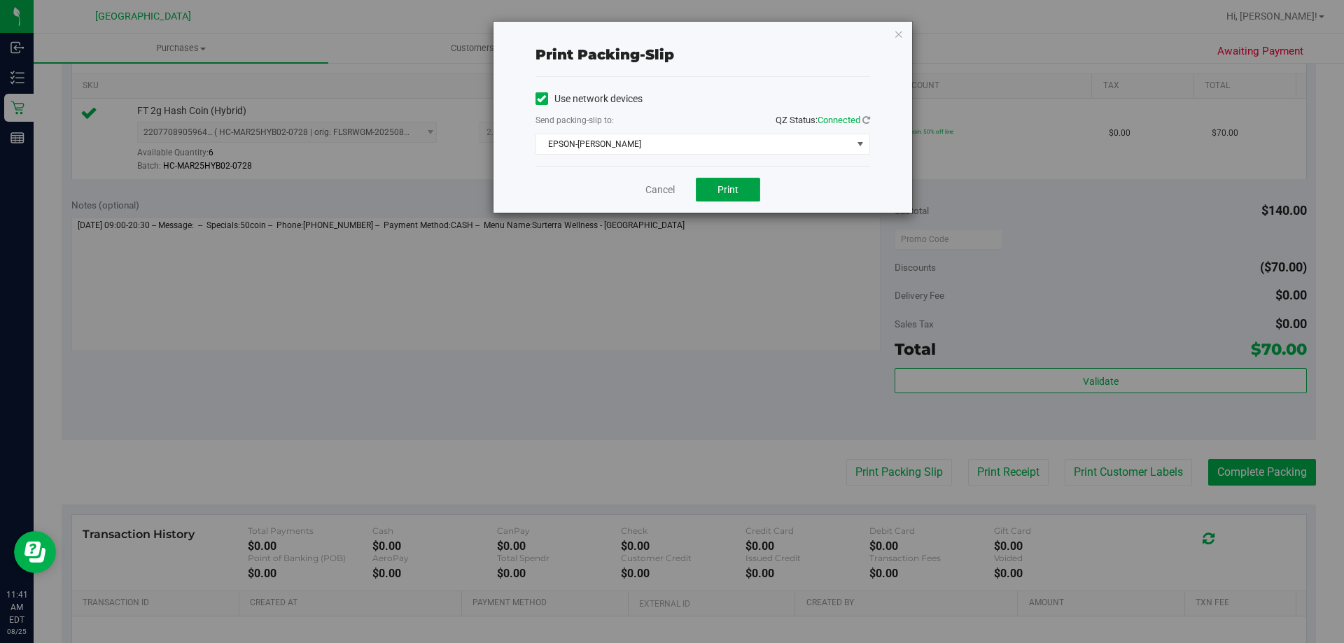
drag, startPoint x: 743, startPoint y: 193, endPoint x: 821, endPoint y: 107, distance: 116.4
click at [743, 193] on button "Print" at bounding box center [728, 190] width 64 height 24
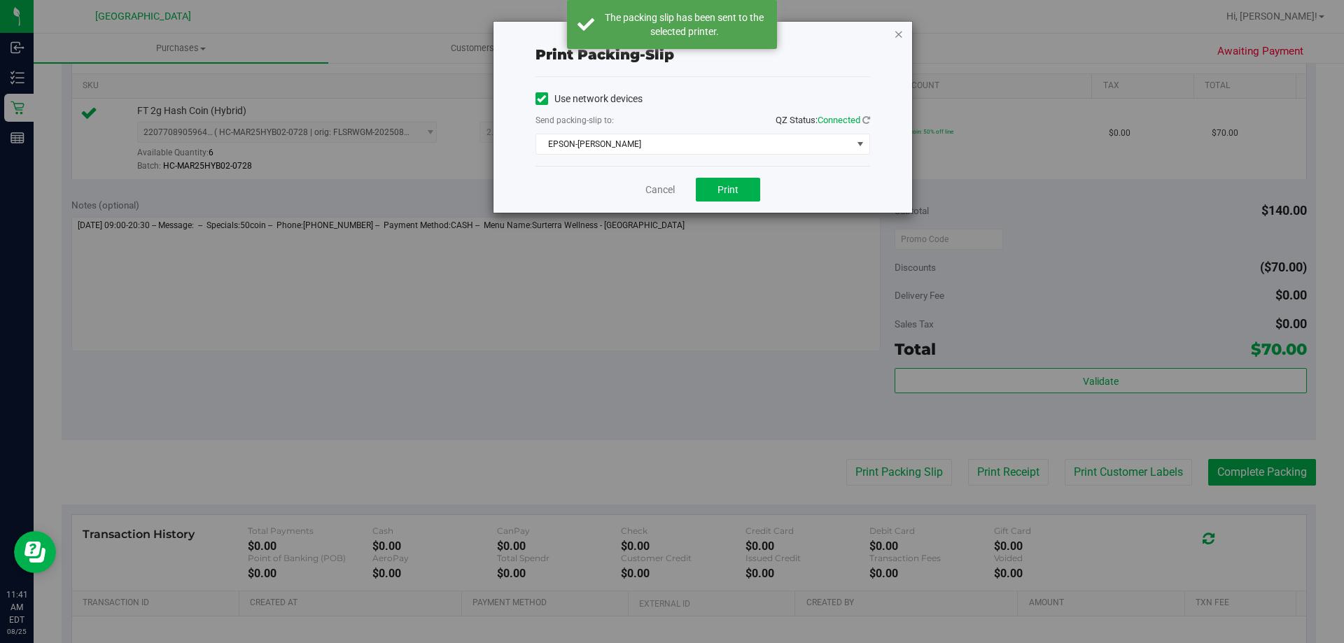
click at [896, 32] on icon "button" at bounding box center [899, 33] width 10 height 17
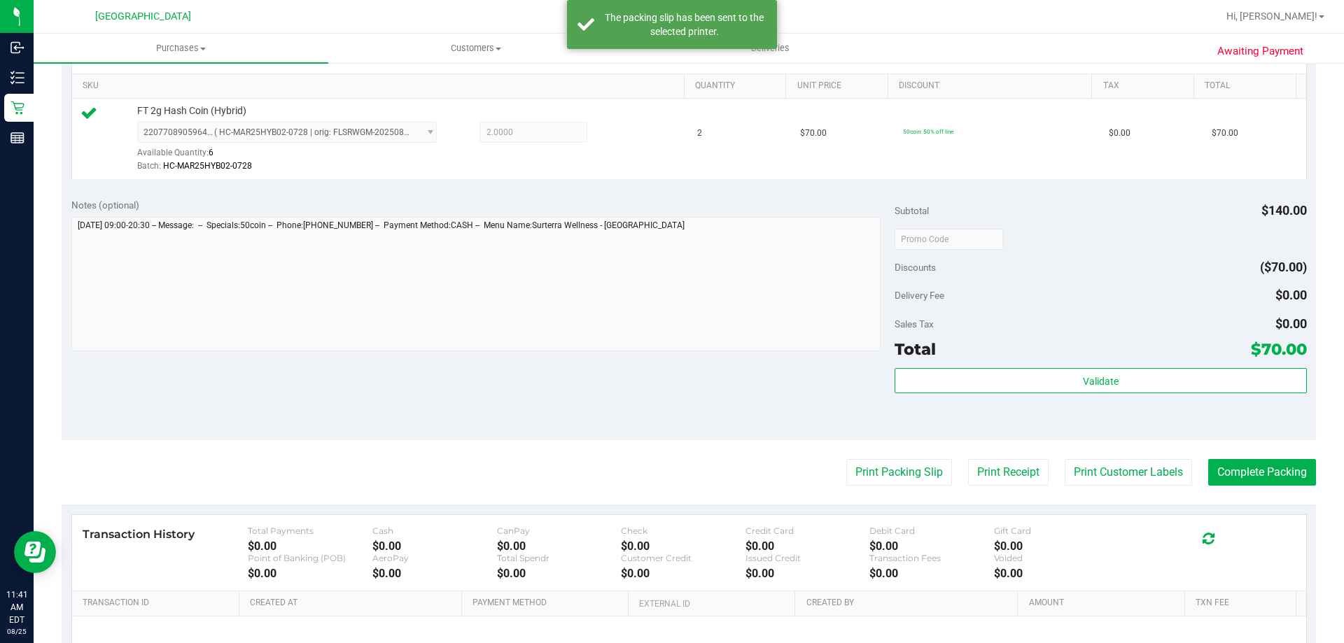
drag, startPoint x: 818, startPoint y: 360, endPoint x: 863, endPoint y: 363, distance: 44.9
click at [818, 361] on div "Notes (optional) Subtotal $140.00 Discounts ($70.00) Delivery Fee $0.00 Sales T…" at bounding box center [689, 314] width 1254 height 252
click at [1260, 472] on button "Complete Packing" at bounding box center [1262, 472] width 108 height 27
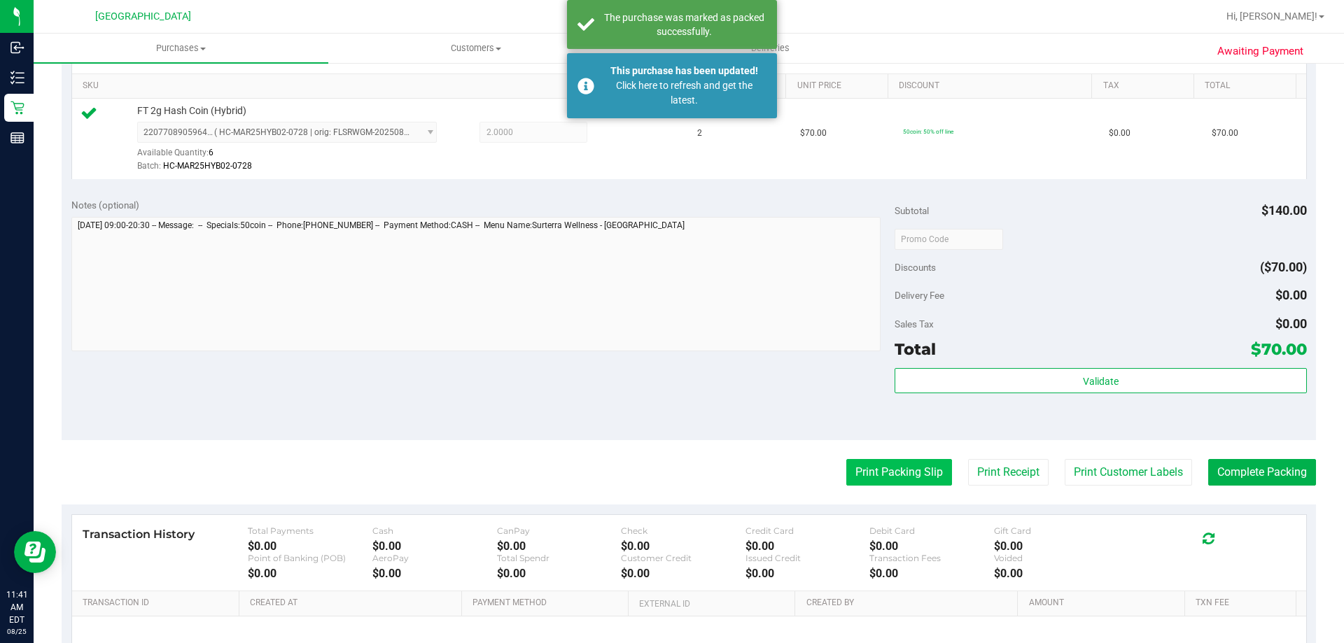
click at [912, 474] on button "Print Packing Slip" at bounding box center [899, 472] width 106 height 27
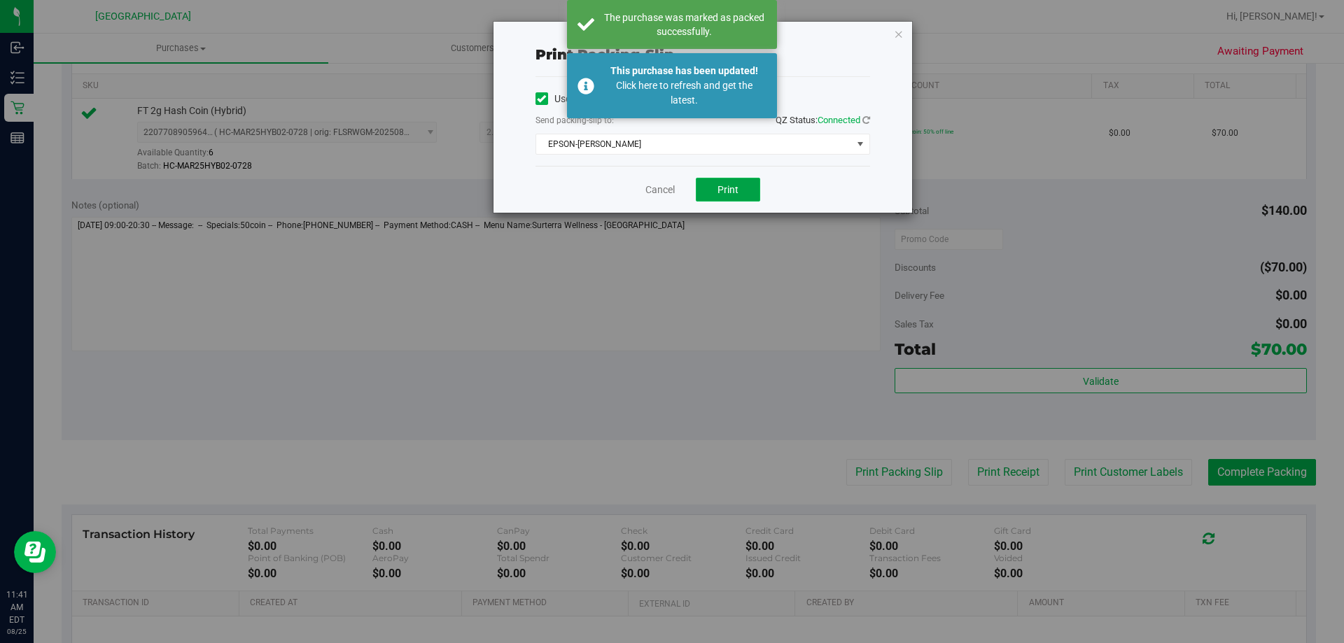
click at [729, 184] on span "Print" at bounding box center [727, 189] width 21 height 11
